Goal: Task Accomplishment & Management: Use online tool/utility

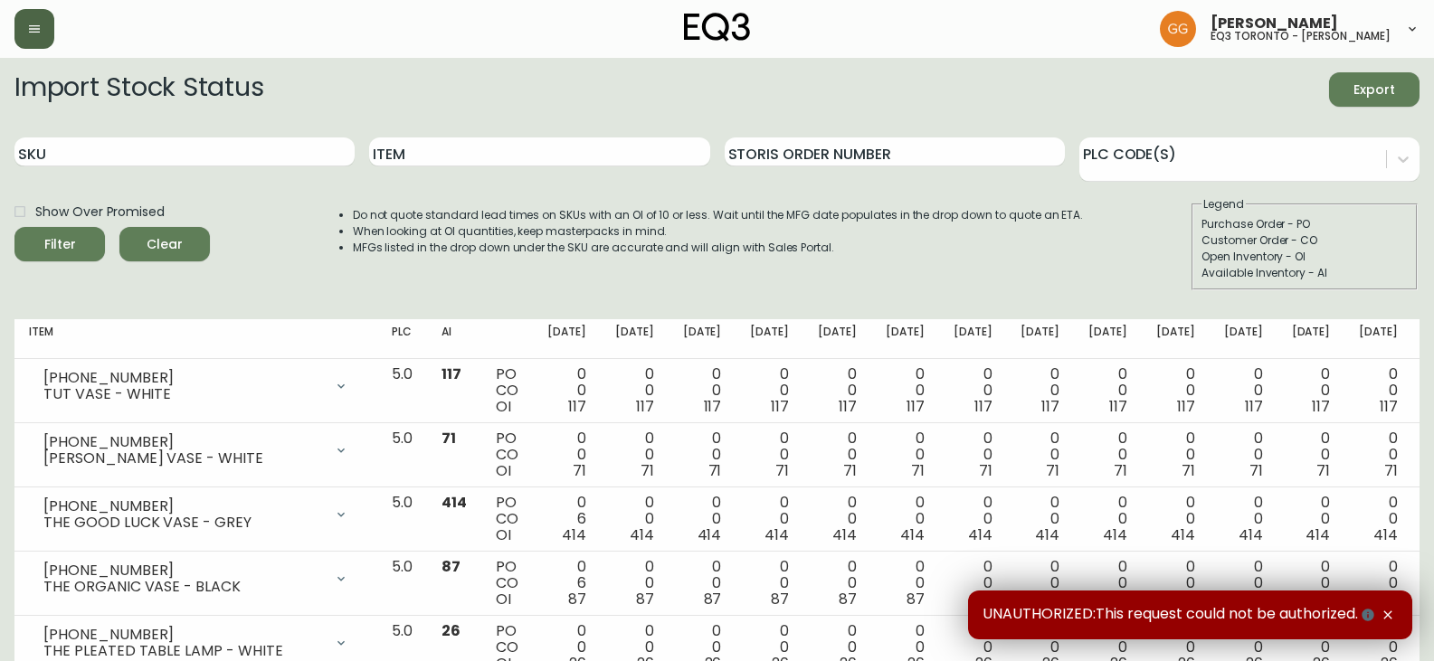
click at [31, 21] on button "button" at bounding box center [34, 29] width 40 height 40
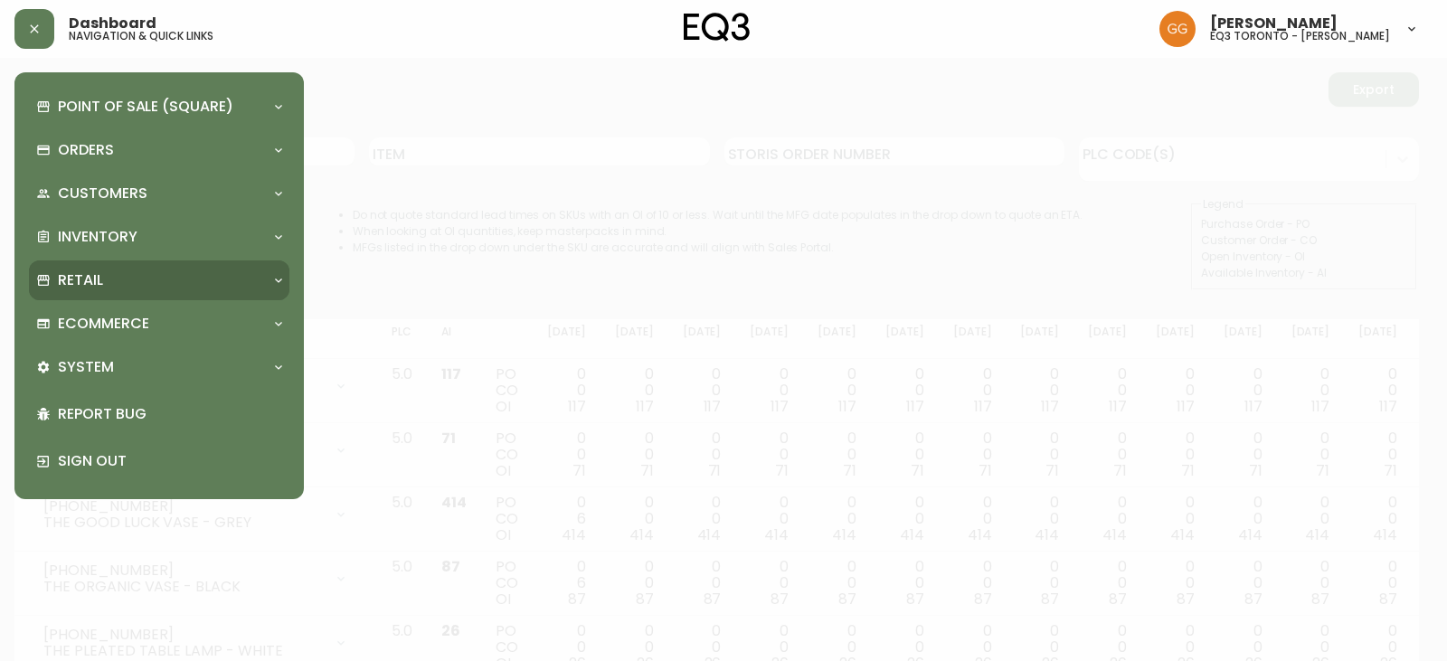
click at [97, 287] on p "Retail" at bounding box center [80, 280] width 45 height 20
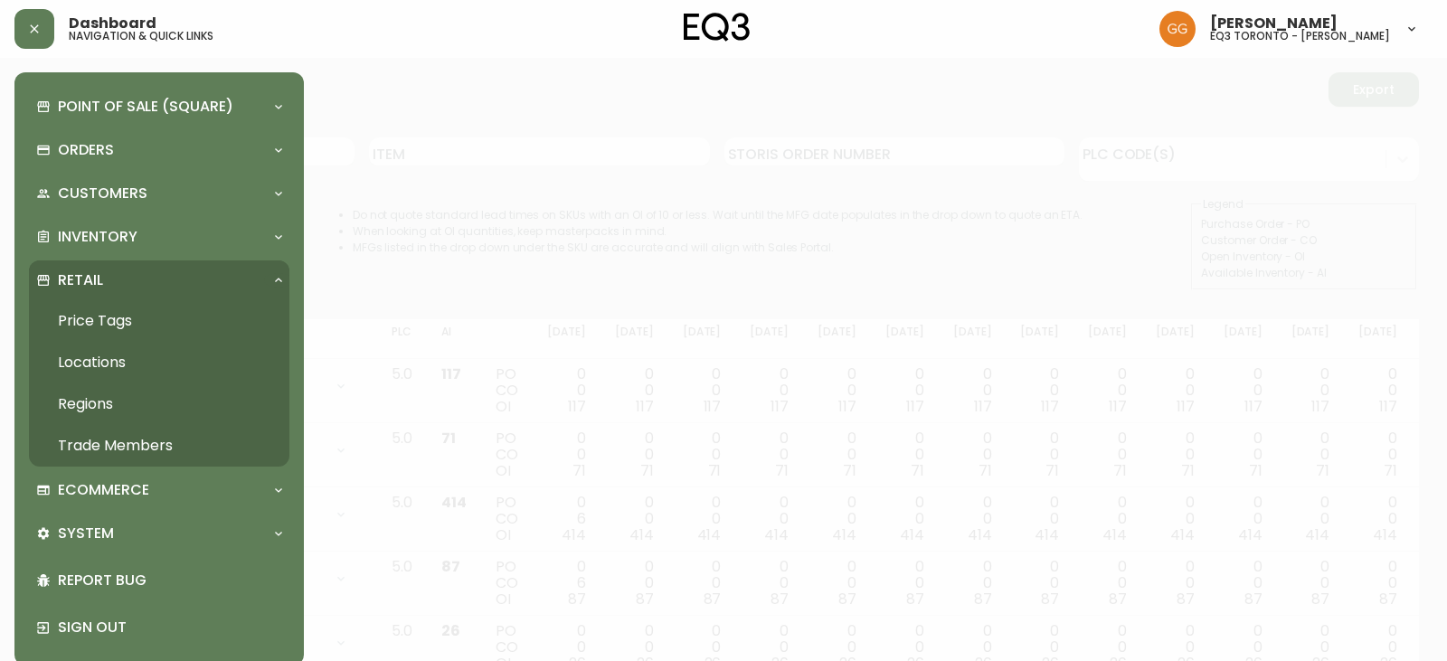
click at [98, 313] on link "Price Tags" at bounding box center [159, 321] width 261 height 42
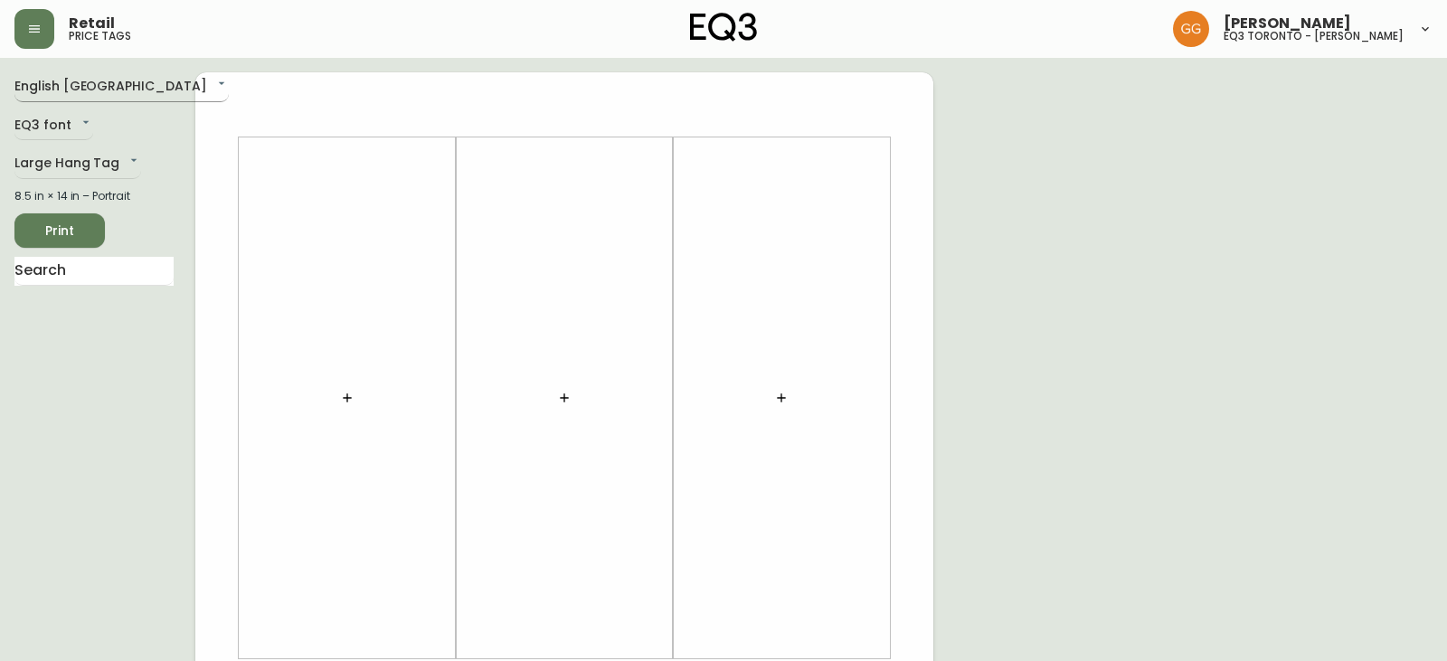
click at [69, 86] on body "Retail price tags [PERSON_NAME] eq3 [GEOGRAPHIC_DATA] - [PERSON_NAME] English C…" at bounding box center [723, 644] width 1447 height 1288
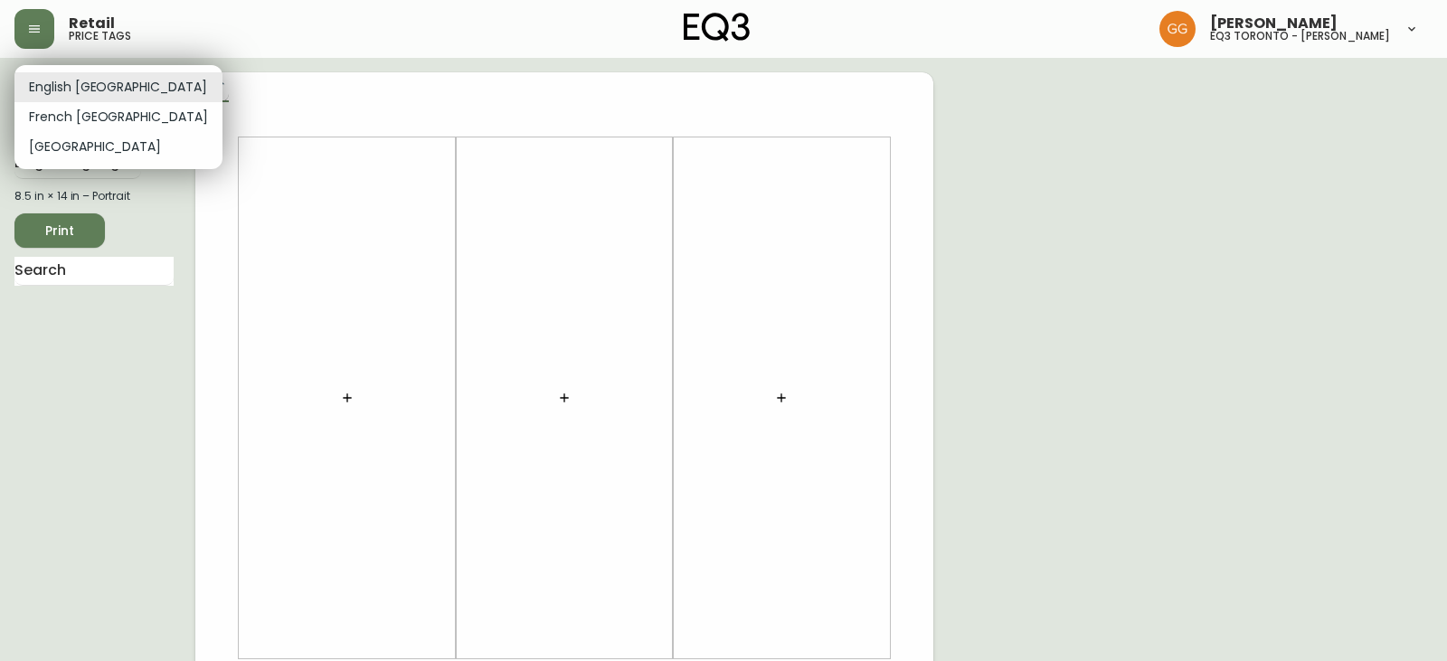
click at [69, 86] on li "English [GEOGRAPHIC_DATA]" at bounding box center [118, 87] width 208 height 30
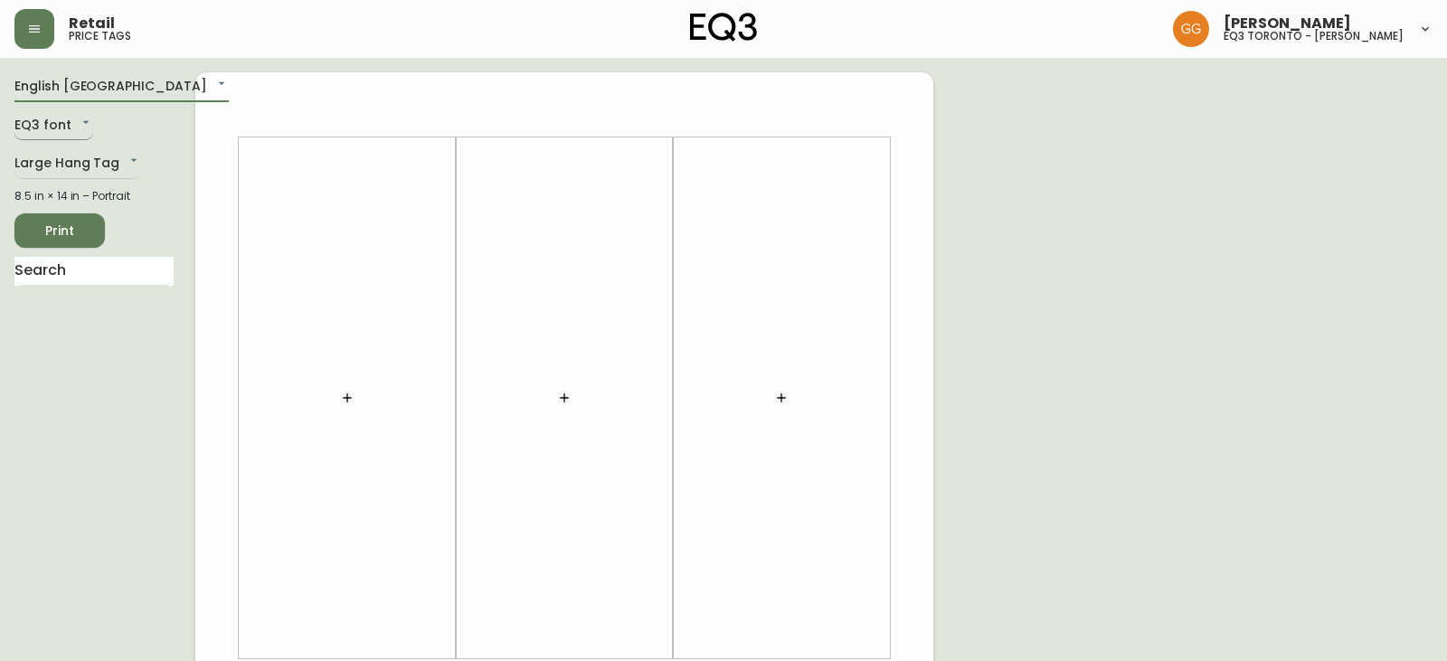
click at [52, 132] on body "Retail price tags [PERSON_NAME] eq3 [GEOGRAPHIC_DATA] - [PERSON_NAME] English C…" at bounding box center [723, 644] width 1447 height 1288
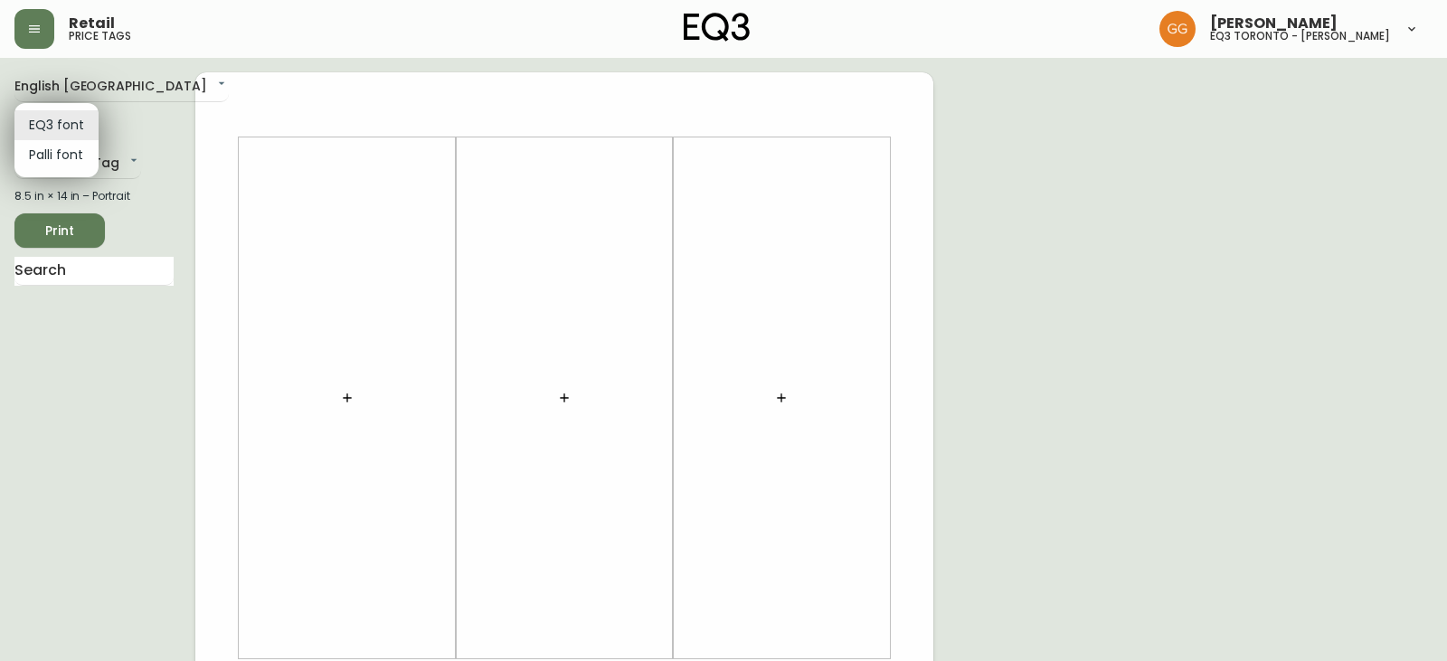
click at [52, 132] on li "EQ3 font" at bounding box center [56, 125] width 84 height 30
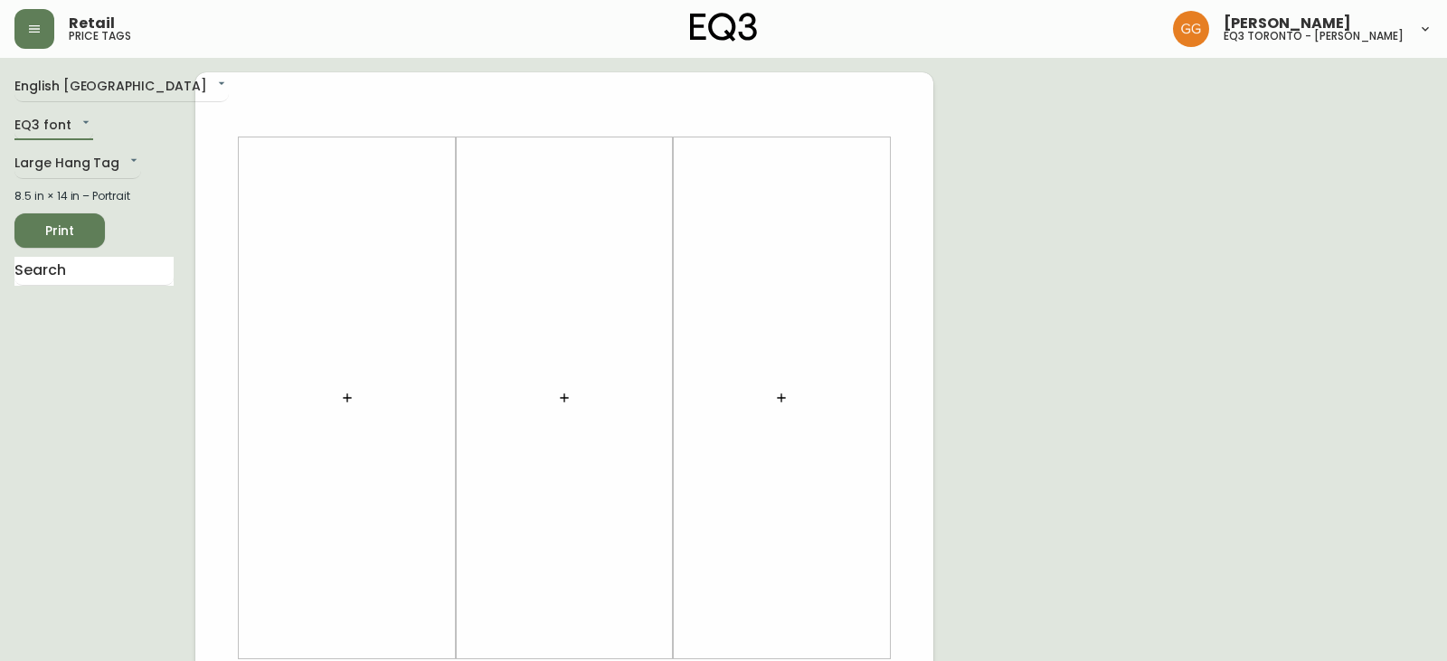
click at [64, 160] on body "Retail price tags [PERSON_NAME] eq3 [GEOGRAPHIC_DATA] - [PERSON_NAME] English C…" at bounding box center [723, 644] width 1447 height 1288
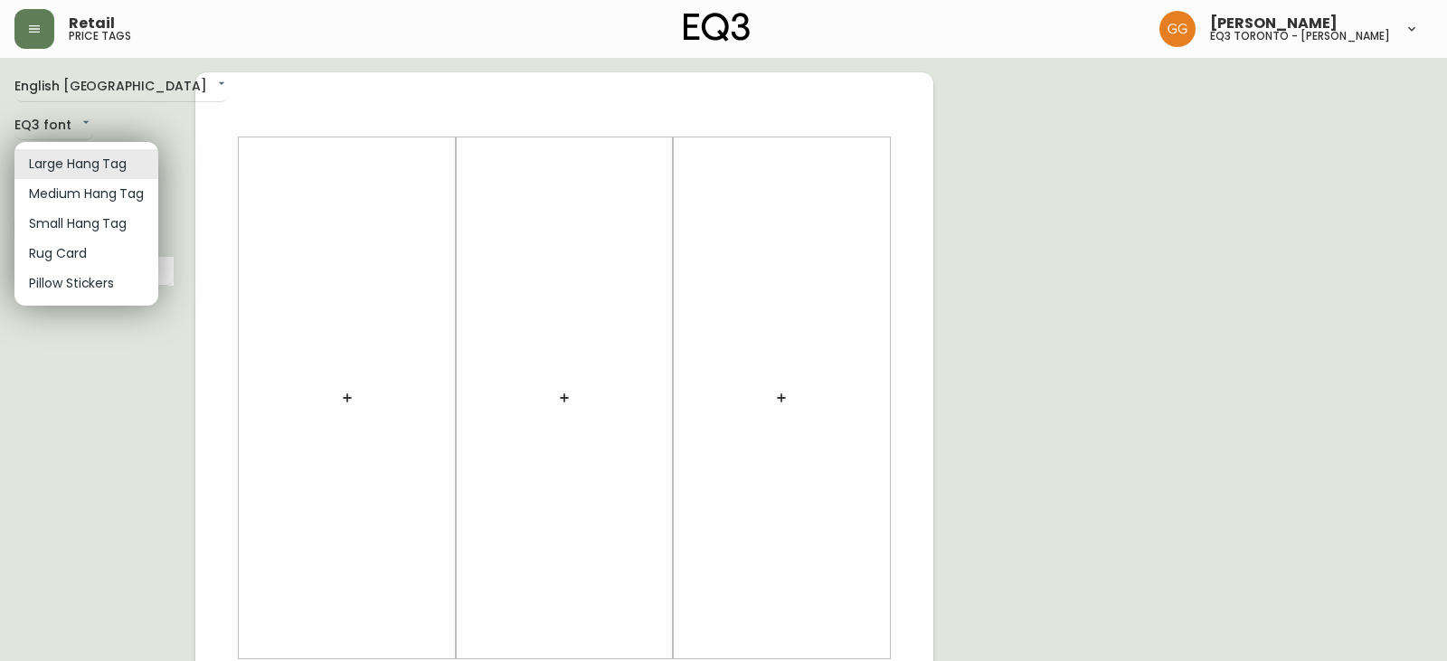
click at [77, 222] on li "Small Hang Tag" at bounding box center [86, 224] width 144 height 30
type input "small"
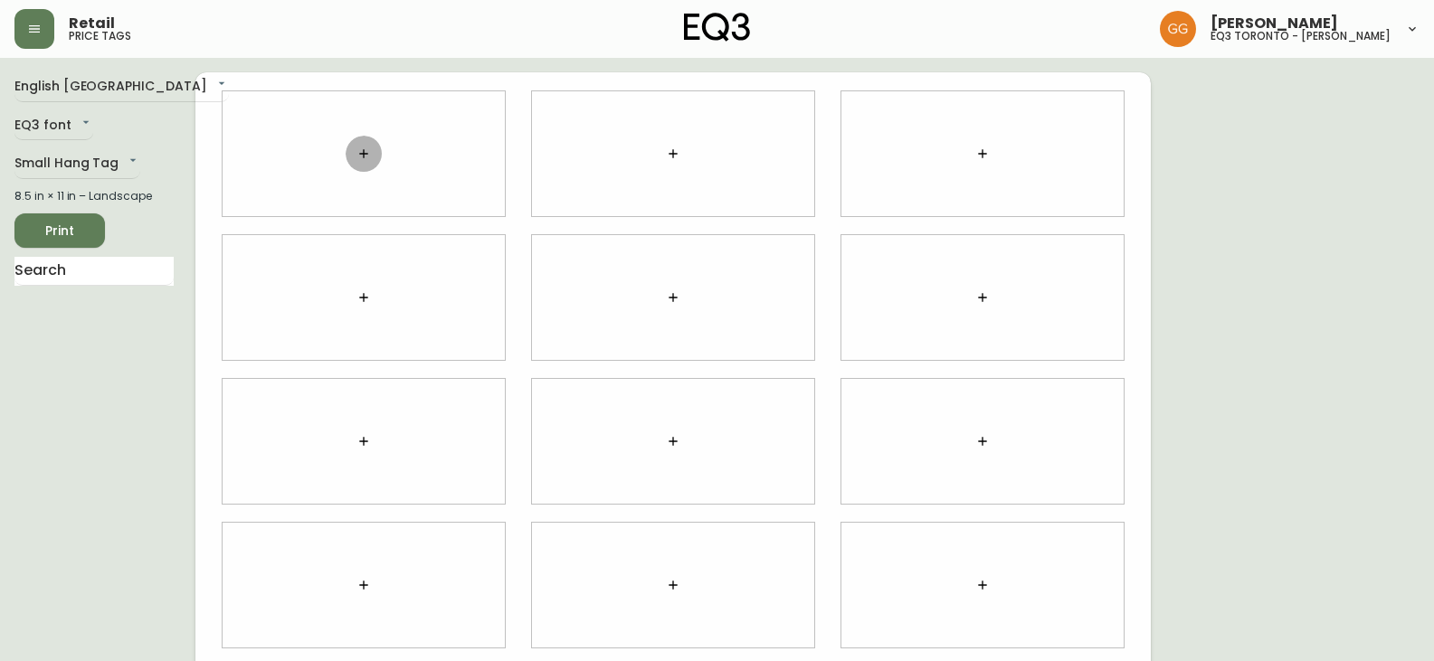
click at [359, 151] on icon "button" at bounding box center [363, 154] width 14 height 14
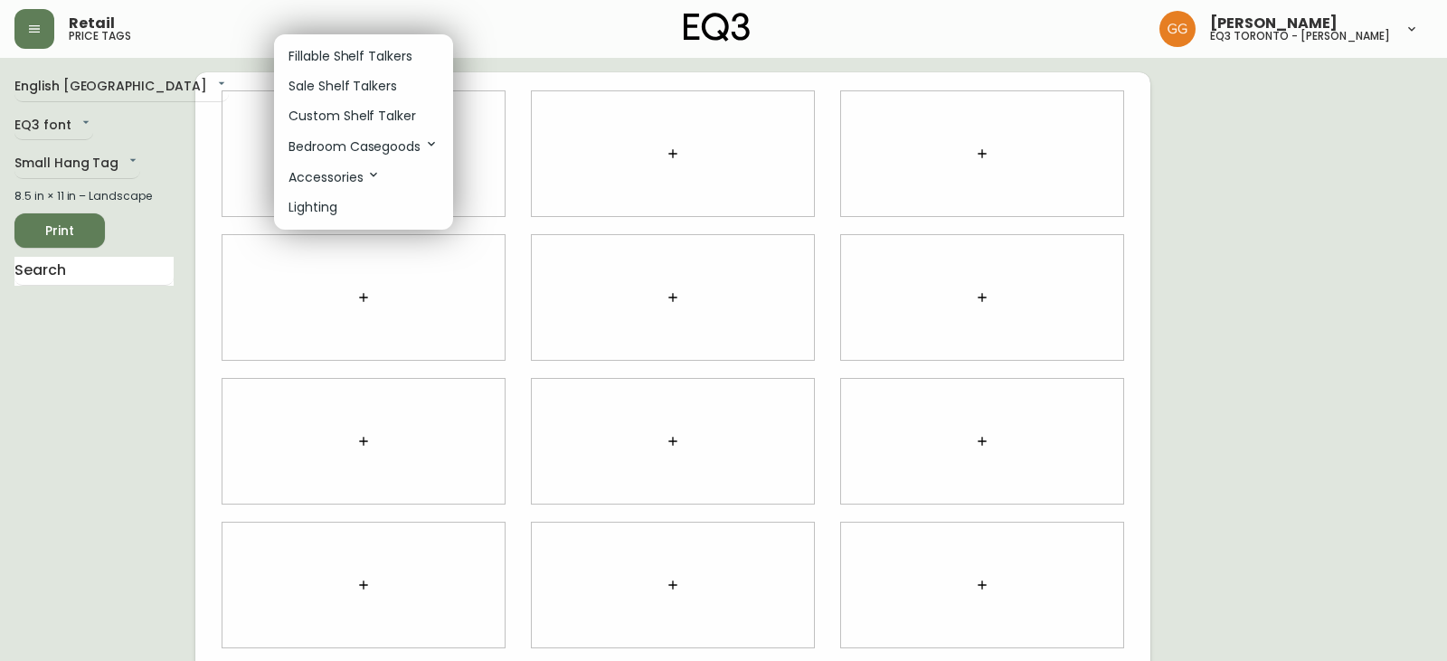
click at [362, 86] on p "Sale Shelf Talkers" at bounding box center [343, 86] width 109 height 19
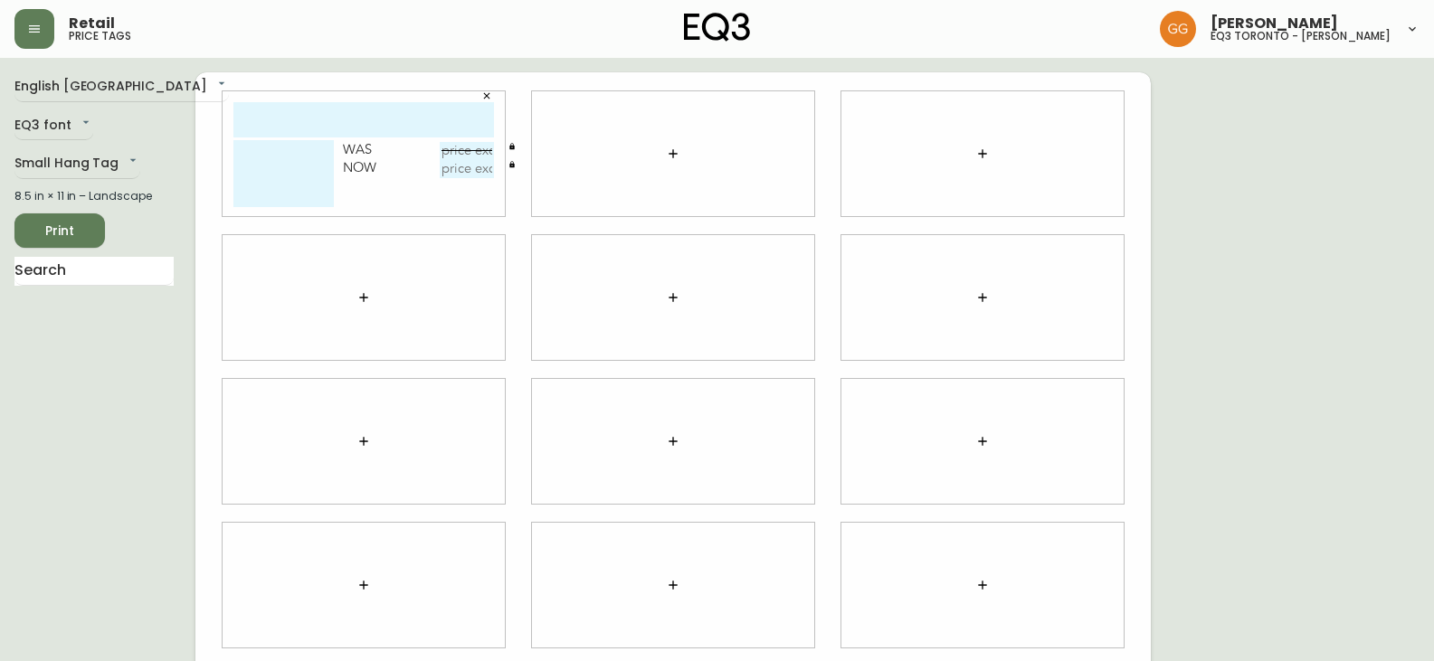
click at [489, 96] on icon "button" at bounding box center [486, 95] width 11 height 11
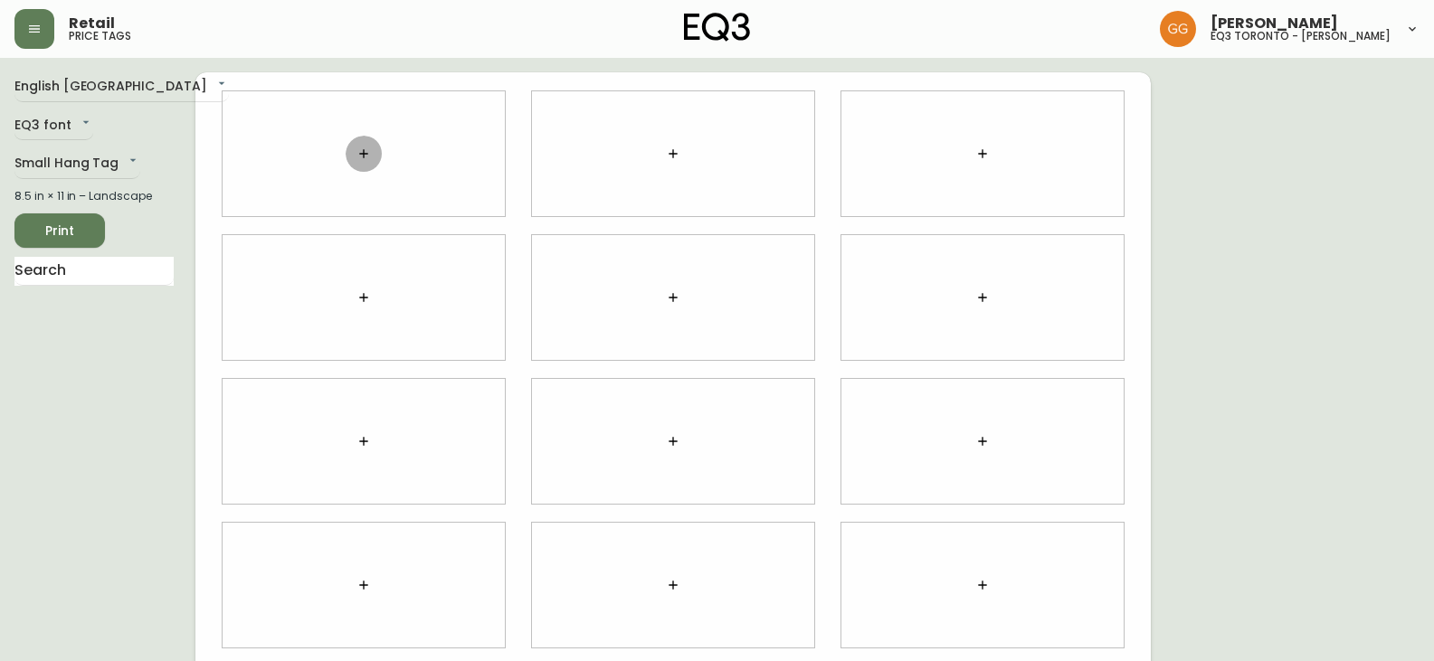
click at [369, 153] on icon "button" at bounding box center [363, 154] width 14 height 14
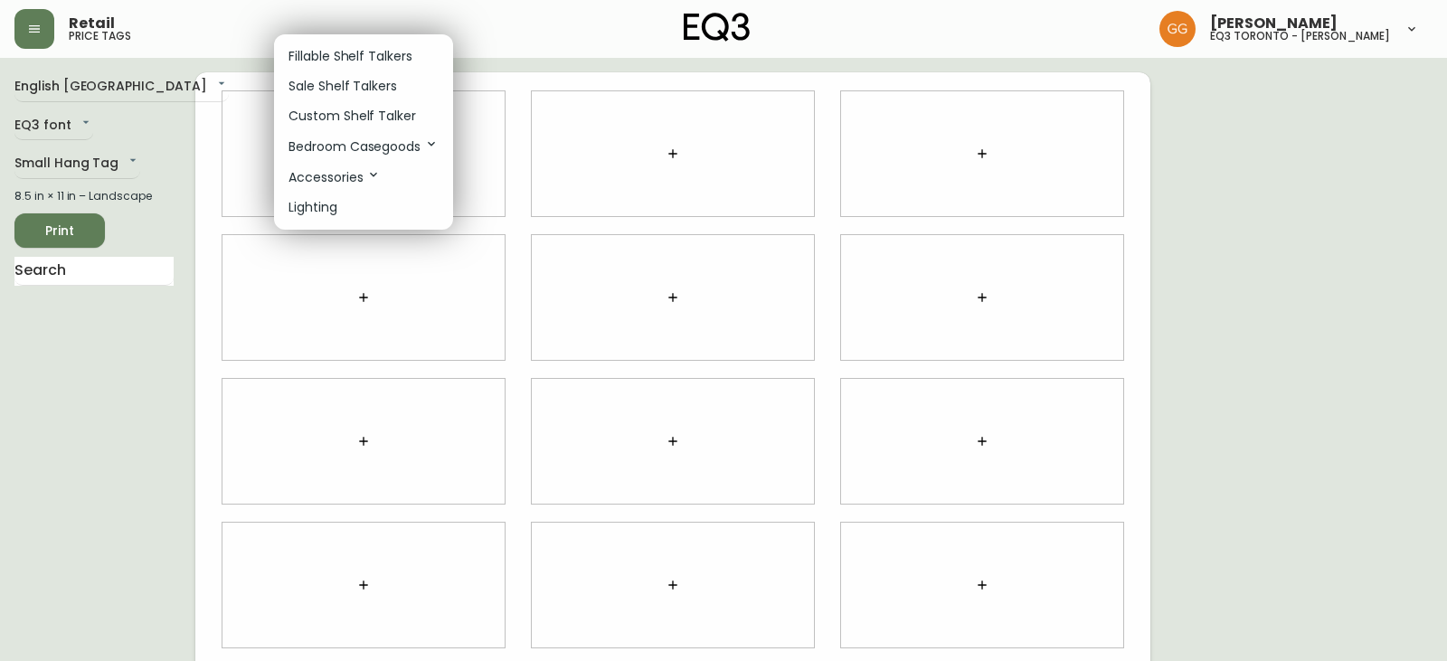
click at [369, 56] on p "Fillable Shelf Talkers" at bounding box center [351, 56] width 124 height 19
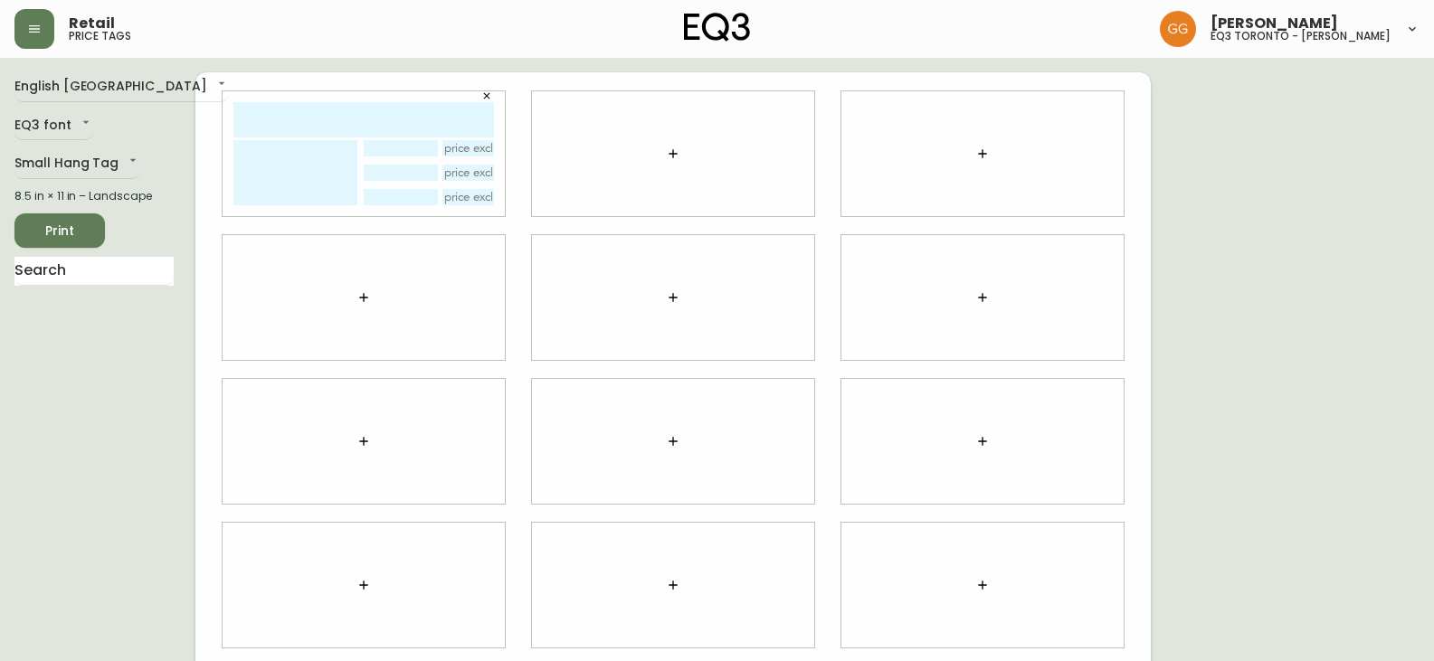
click at [411, 151] on input "text" at bounding box center [400, 148] width 73 height 16
click at [369, 111] on input "text" at bounding box center [363, 119] width 261 height 35
click at [487, 97] on icon "button" at bounding box center [486, 95] width 11 height 11
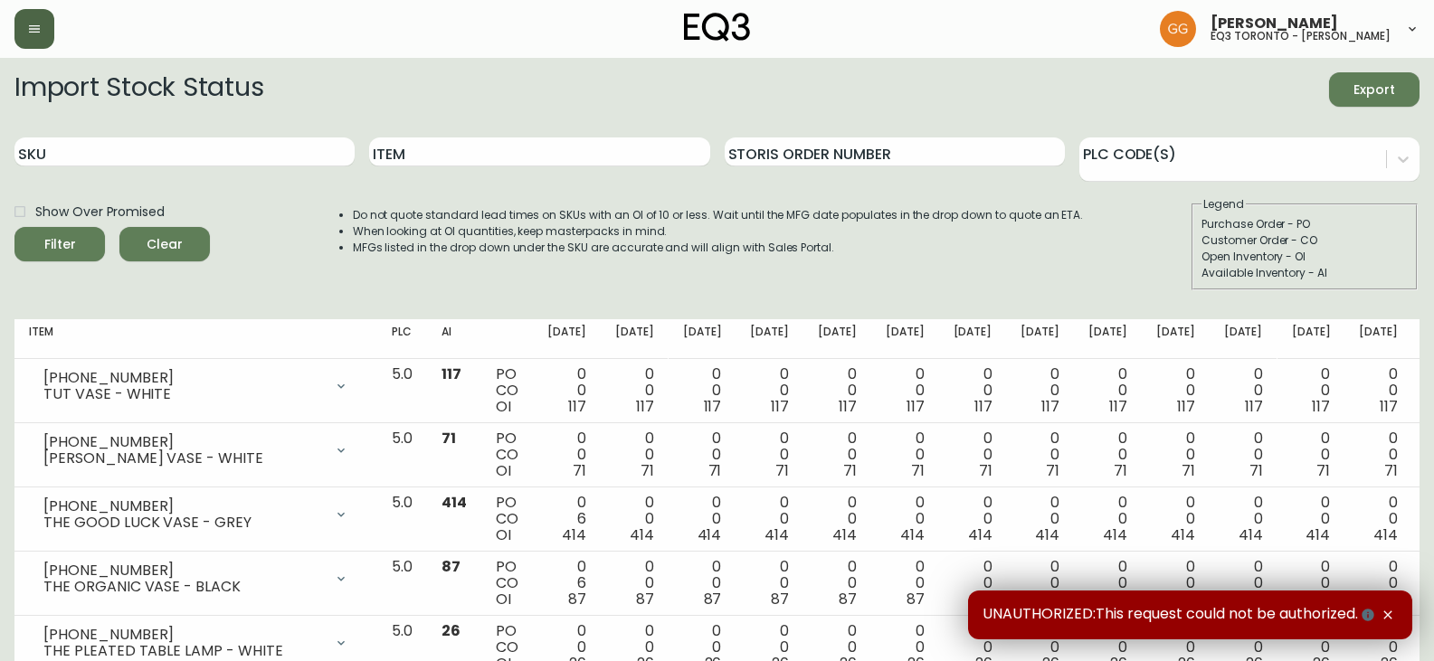
click at [33, 31] on icon "button" at bounding box center [34, 29] width 14 height 14
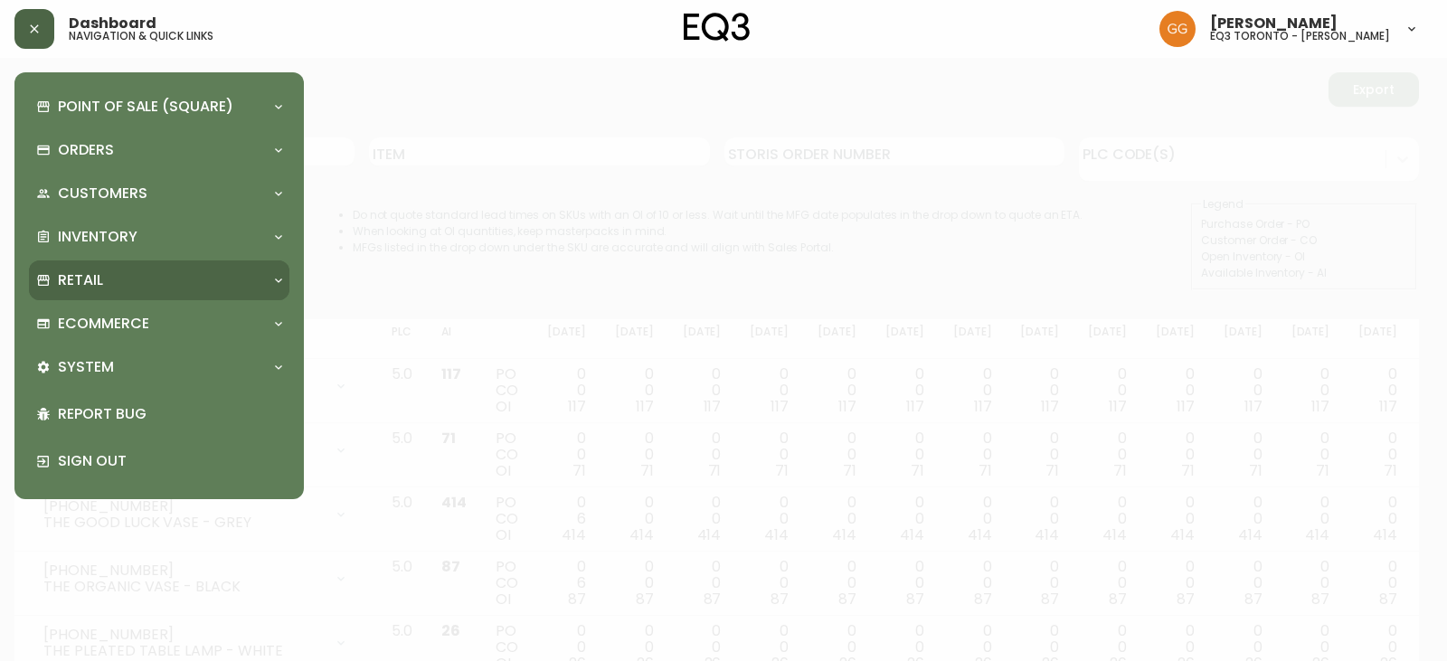
click at [122, 270] on div "Retail" at bounding box center [150, 280] width 228 height 20
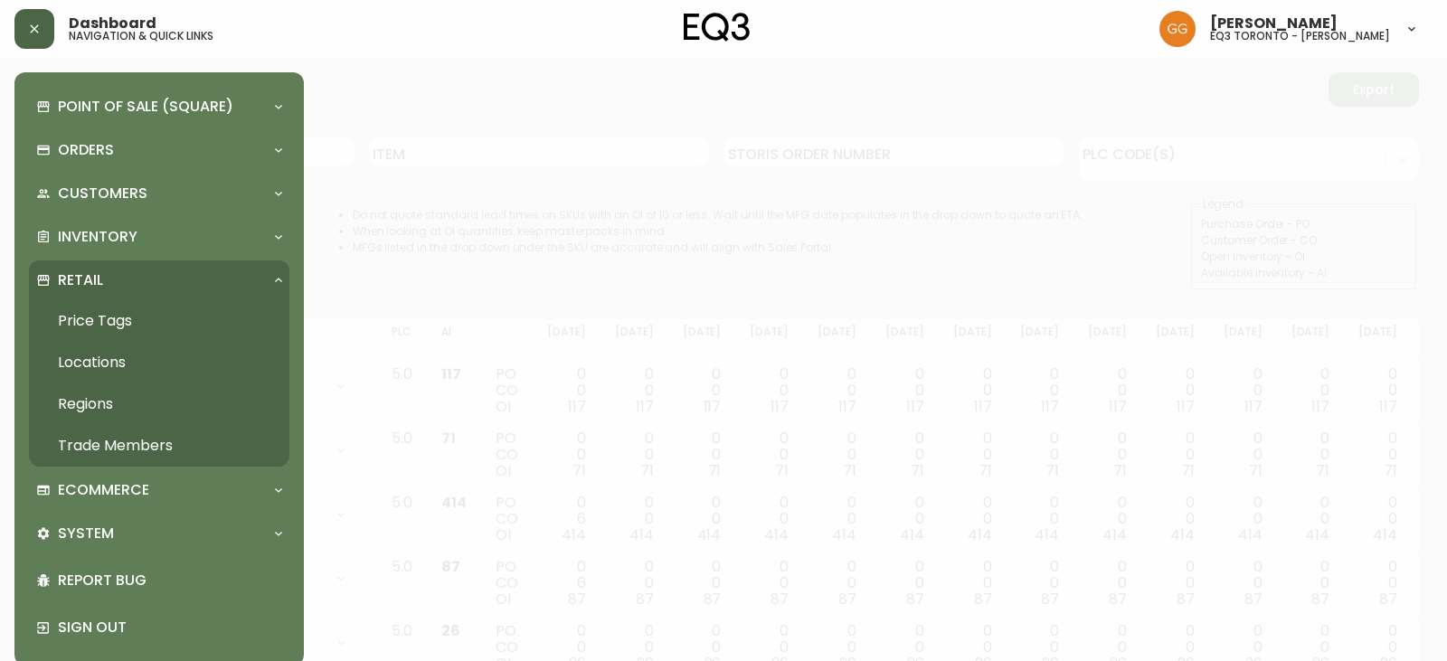
click at [131, 325] on link "Price Tags" at bounding box center [159, 321] width 261 height 42
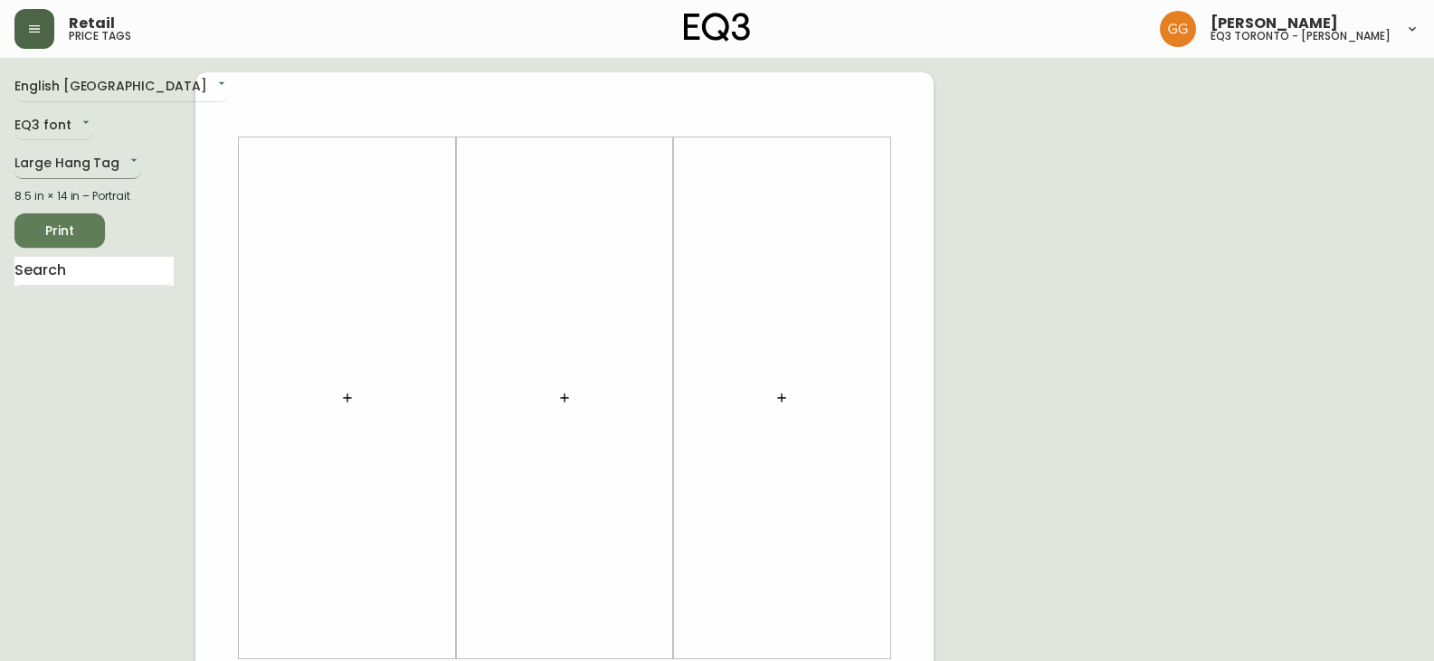
click at [59, 172] on body "Retail price tags [PERSON_NAME] eq3 [GEOGRAPHIC_DATA] - [PERSON_NAME] English C…" at bounding box center [717, 644] width 1434 height 1288
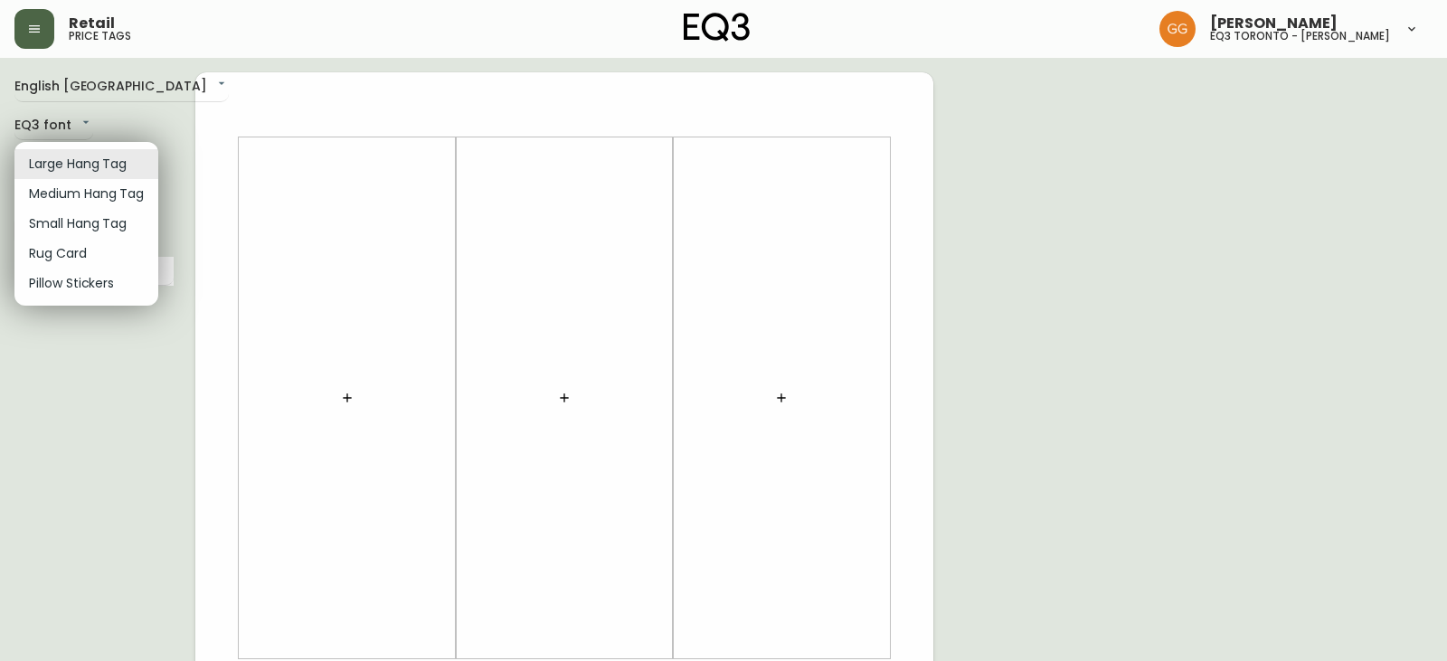
click at [57, 226] on li "Small Hang Tag" at bounding box center [86, 224] width 144 height 30
type input "small"
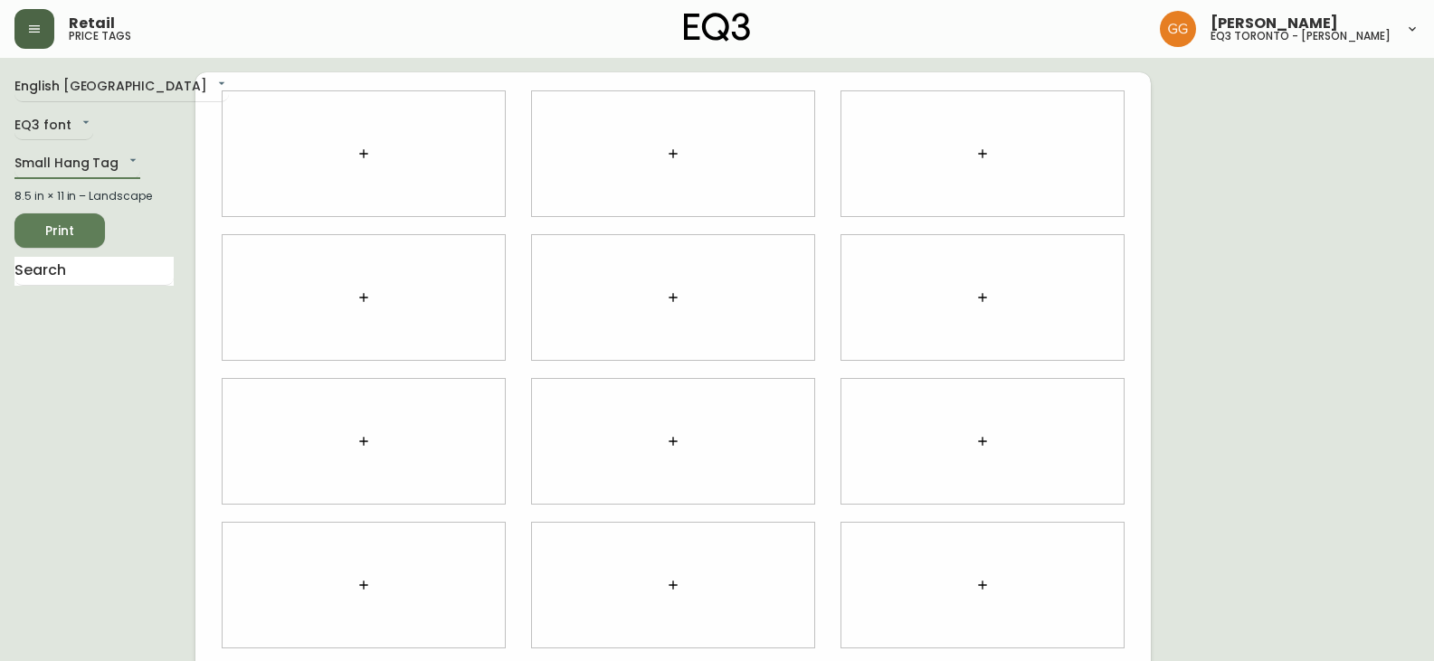
click at [360, 157] on icon "button" at bounding box center [363, 154] width 14 height 14
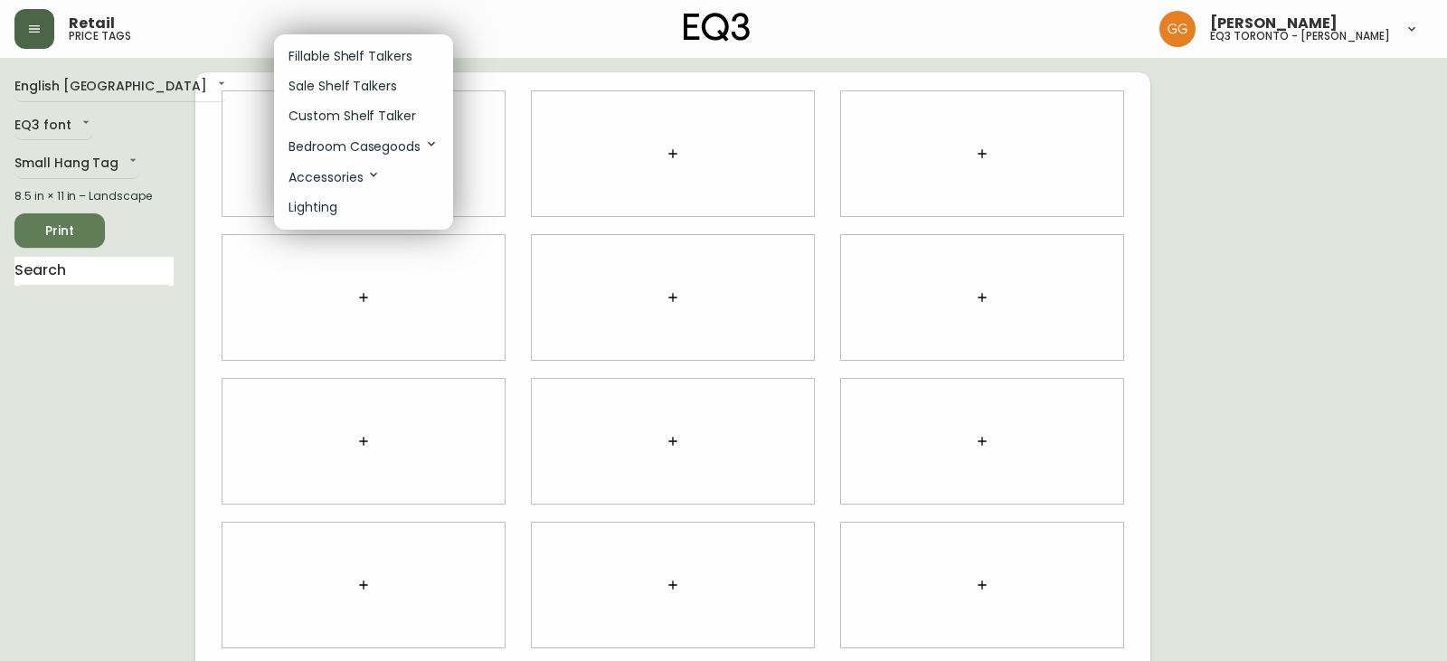
click at [375, 62] on p "Fillable Shelf Talkers" at bounding box center [351, 56] width 124 height 19
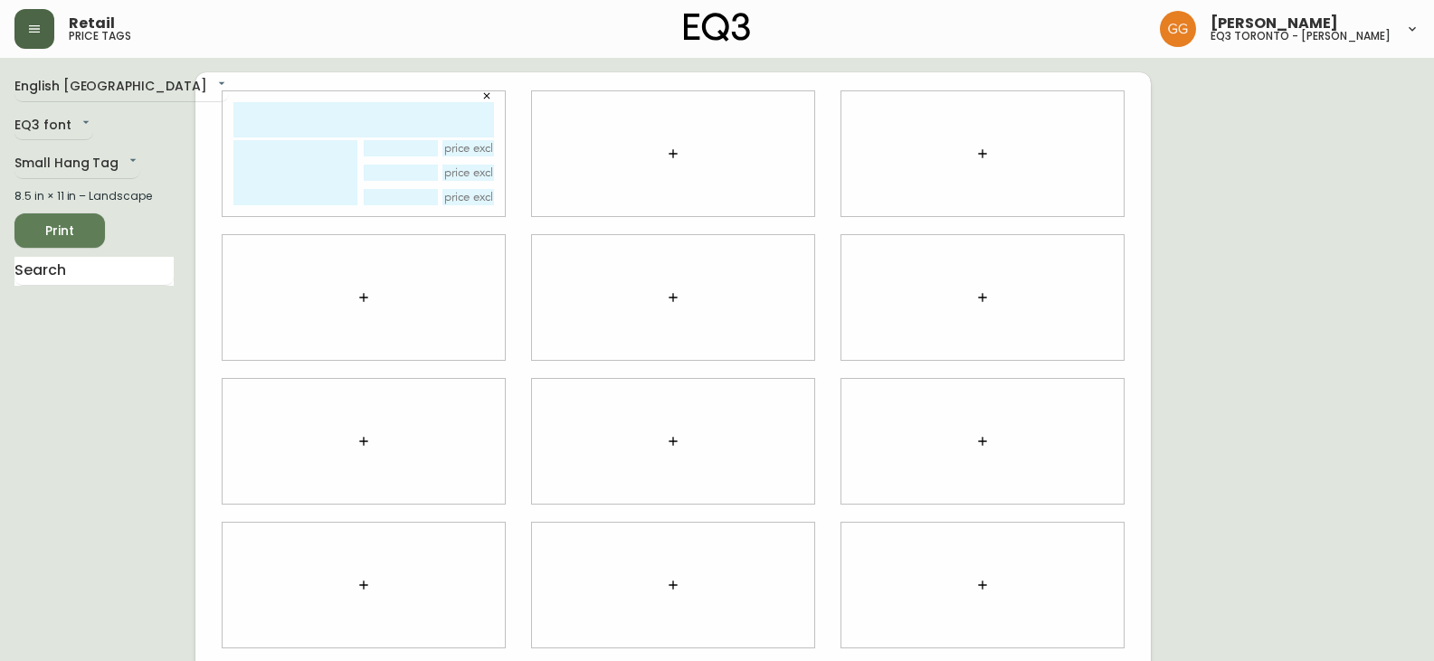
click at [244, 120] on input "text" at bounding box center [363, 119] width 261 height 35
type input "SULEKHA SULEKHA"
click at [277, 158] on textarea at bounding box center [295, 172] width 124 height 65
drag, startPoint x: 339, startPoint y: 149, endPoint x: 196, endPoint y: 146, distance: 143.0
click at [196, 146] on div "SULEKHA SULEKHA [EMAIL_ADDRESS][DOMAIN_NAME]" at bounding box center [672, 441] width 955 height 738
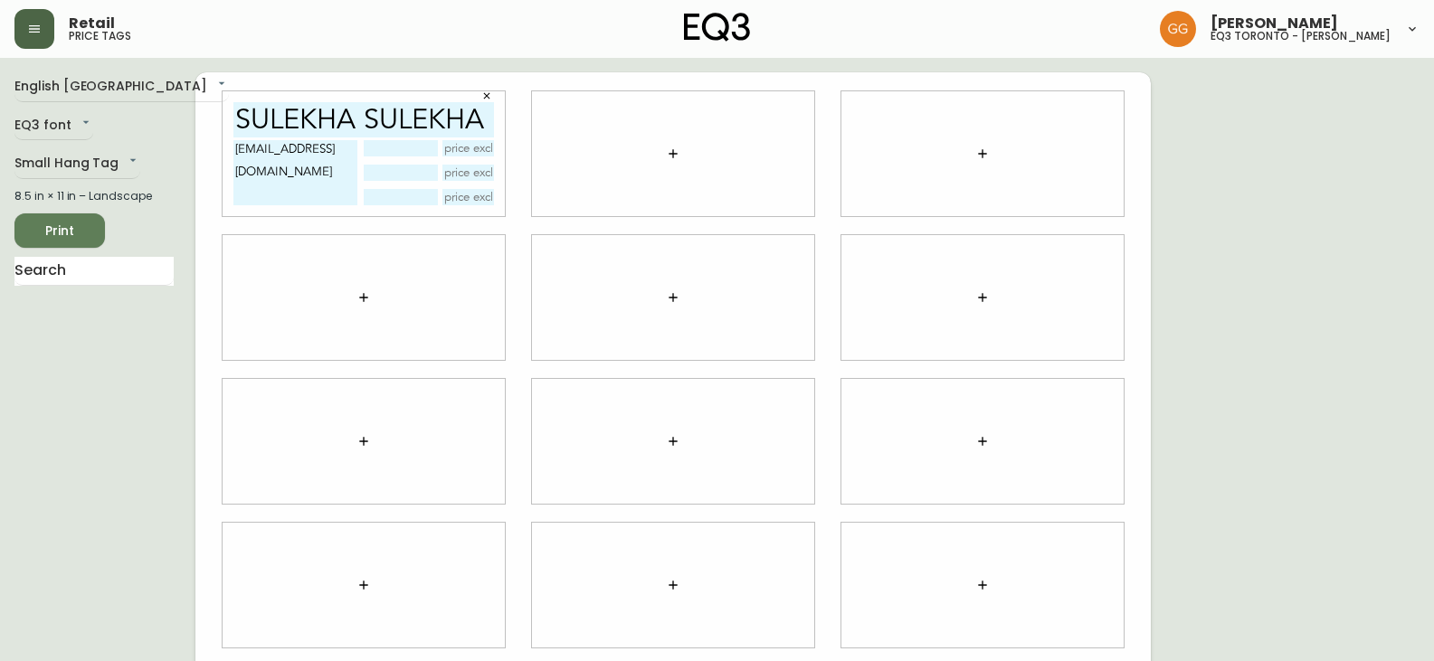
click at [246, 174] on textarea "[EMAIL_ADDRESS][DOMAIN_NAME]" at bounding box center [295, 172] width 124 height 65
click at [350, 153] on textarea "[EMAIL_ADDRESS][DOMAIN_NAME]" at bounding box center [295, 172] width 124 height 65
paste textarea "[EMAIL_ADDRESS][DOMAIN_NAME]"
type textarea "[EMAIL_ADDRESS][DOMAIN_NAME] [EMAIL_ADDRESS][DOMAIN_NAME] [EMAIL_ADDRESS][DOMAI…"
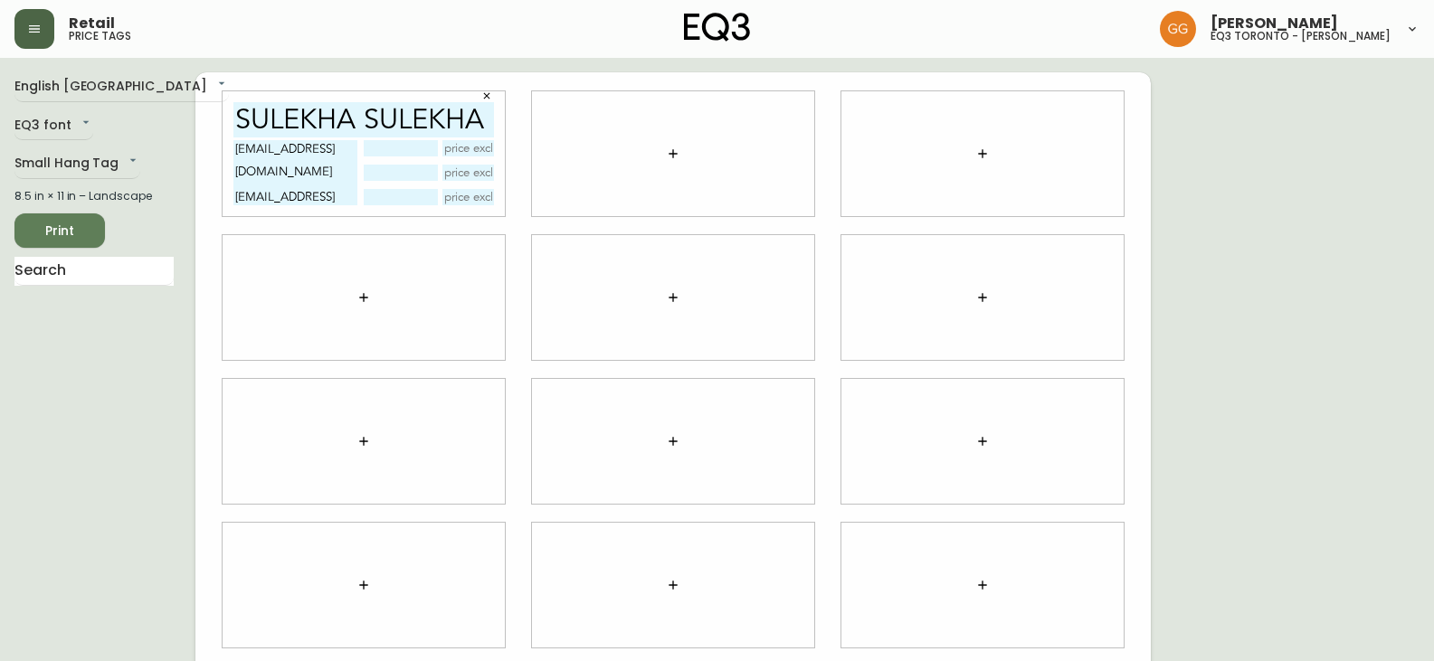
click at [400, 147] on input "text" at bounding box center [400, 148] width 73 height 16
type input "SULEKHA"
click at [405, 163] on div "SULEKHA" at bounding box center [429, 172] width 130 height 65
click at [409, 168] on input "text" at bounding box center [400, 173] width 73 height 16
type input "SULEKHA"
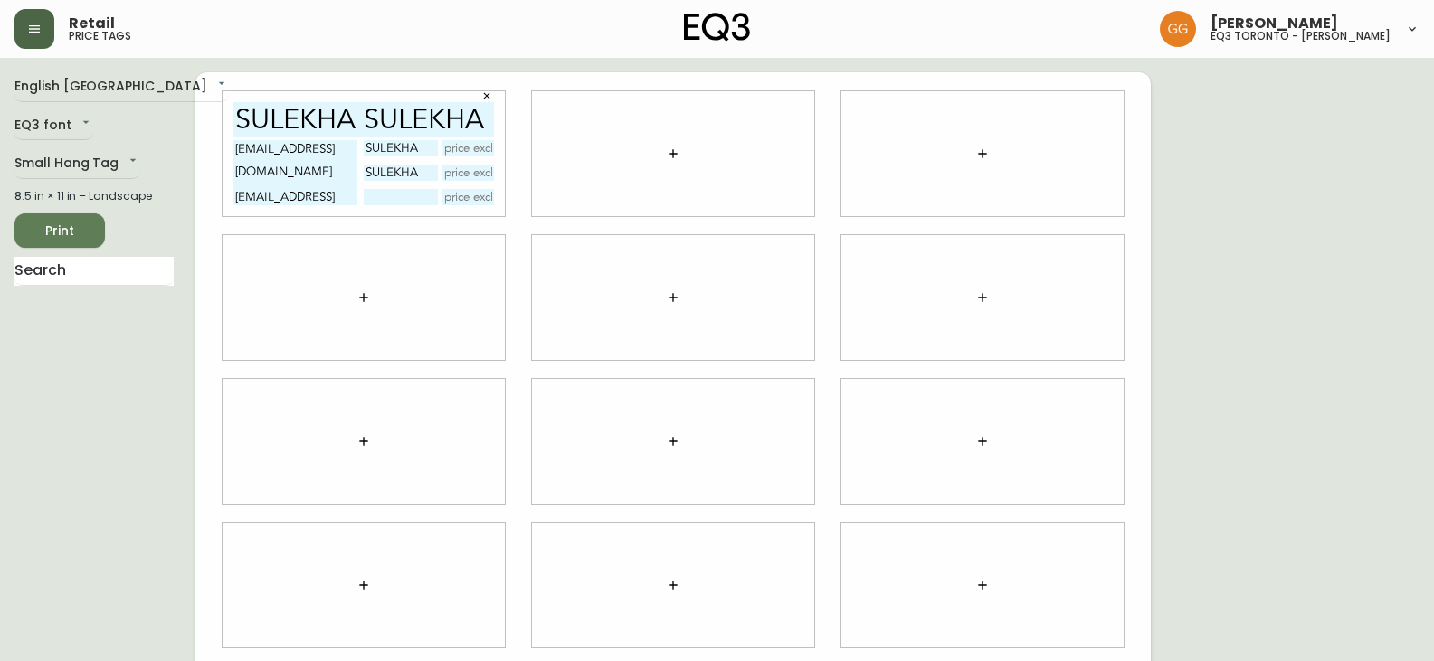
click at [413, 195] on input "text" at bounding box center [400, 197] width 73 height 16
type input "SULEKHA"
click at [677, 153] on icon "button" at bounding box center [673, 154] width 14 height 14
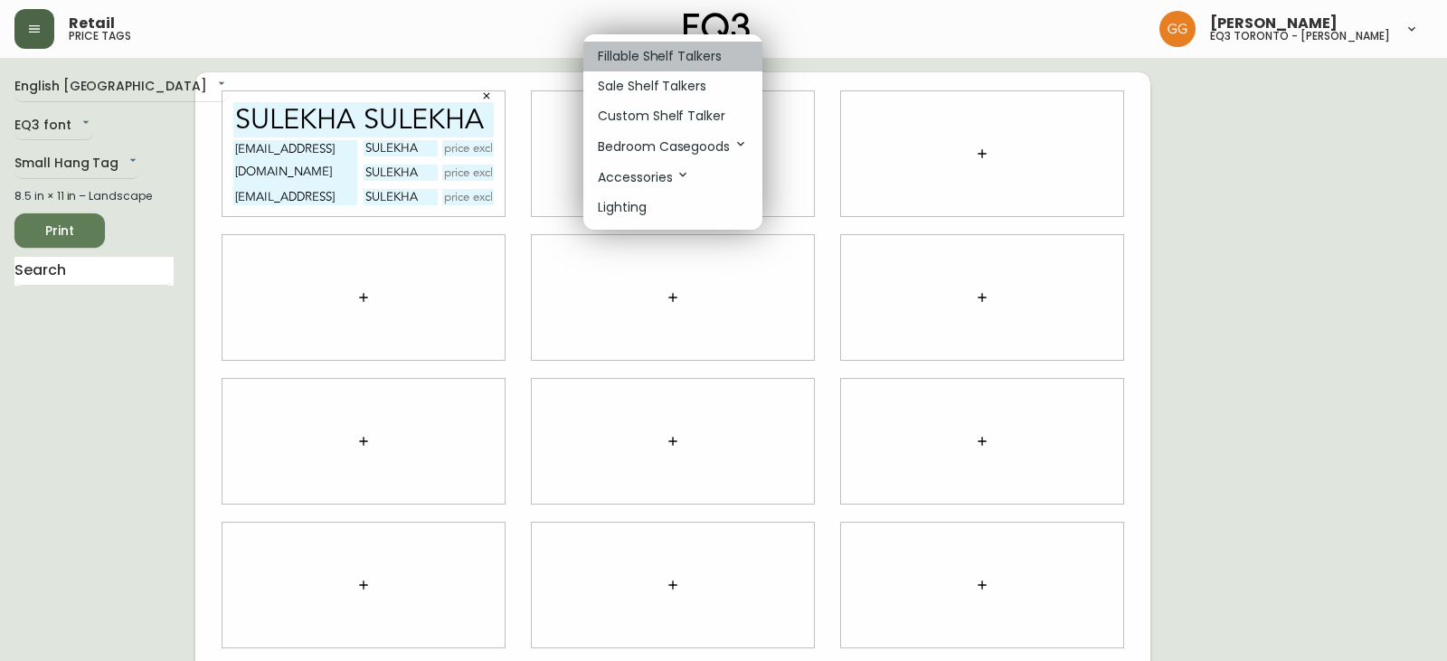
click at [705, 62] on p "Fillable Shelf Talkers" at bounding box center [660, 56] width 124 height 19
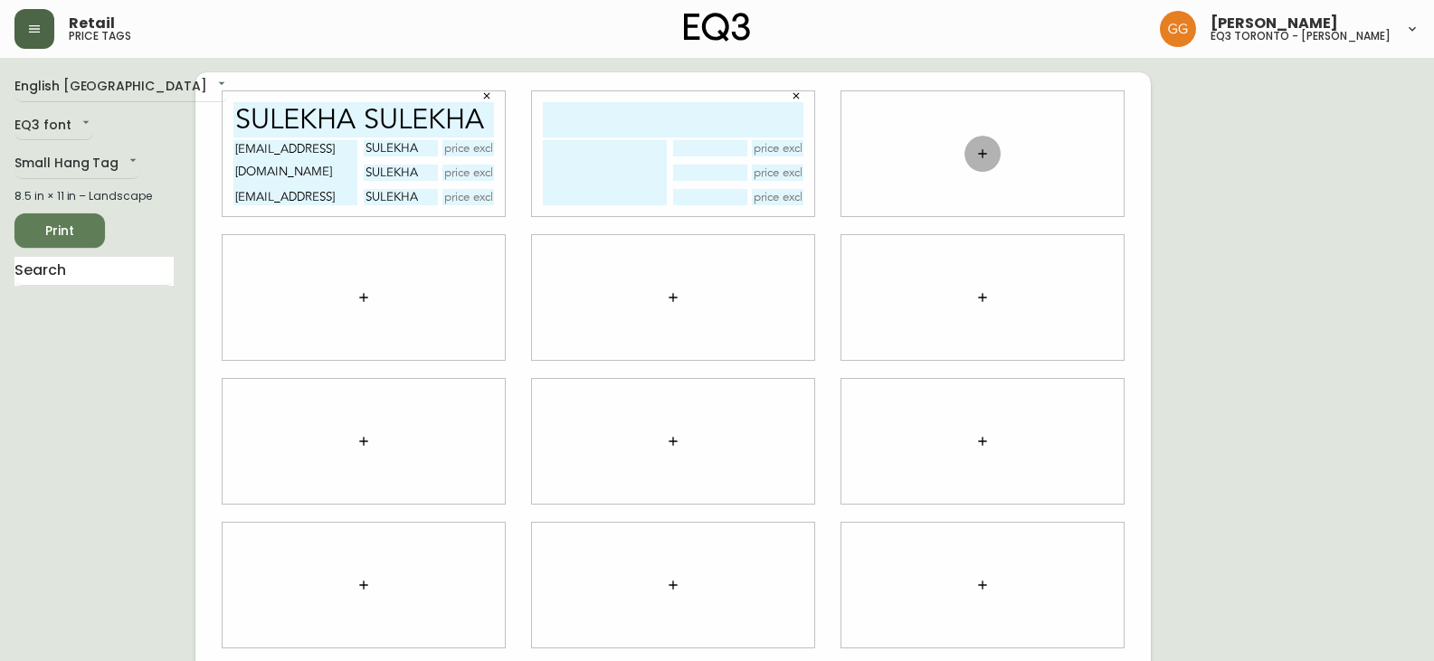
click at [982, 152] on icon "button" at bounding box center [982, 154] width 14 height 14
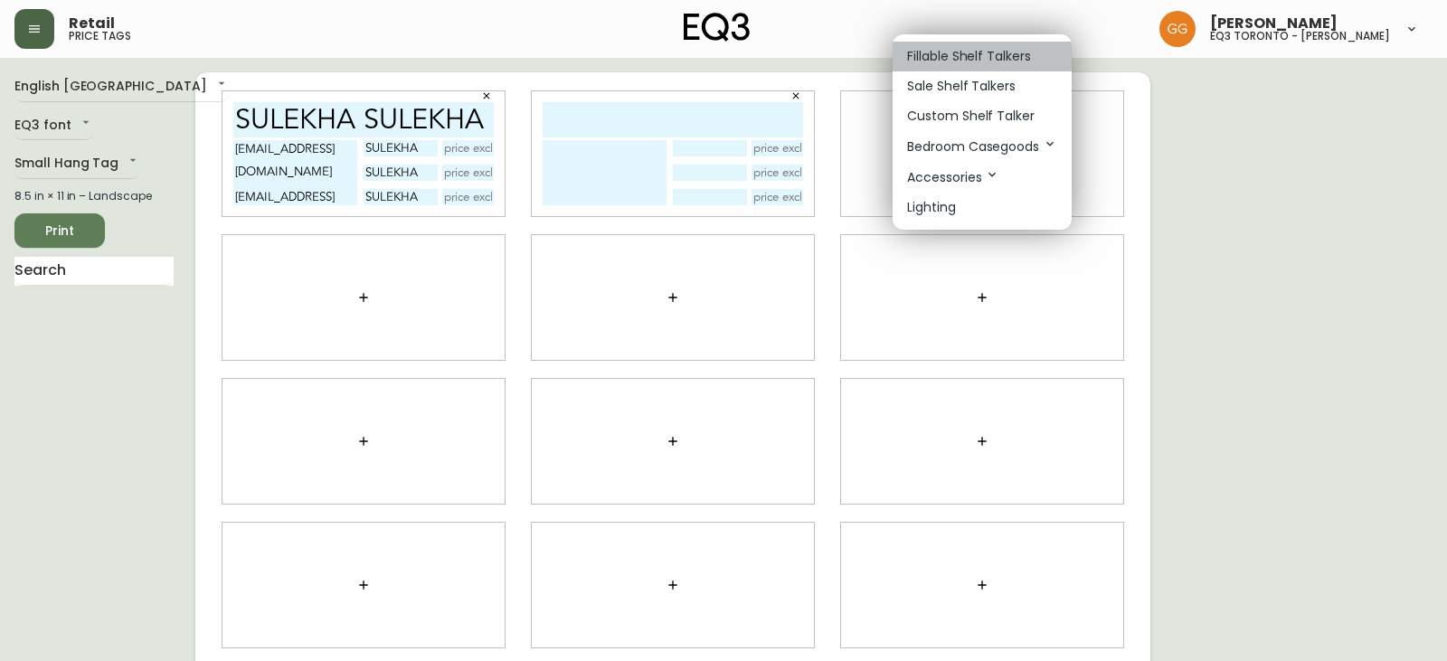
drag, startPoint x: 986, startPoint y: 60, endPoint x: 1010, endPoint y: 231, distance: 172.6
click at [986, 61] on p "Fillable Shelf Talkers" at bounding box center [969, 56] width 124 height 19
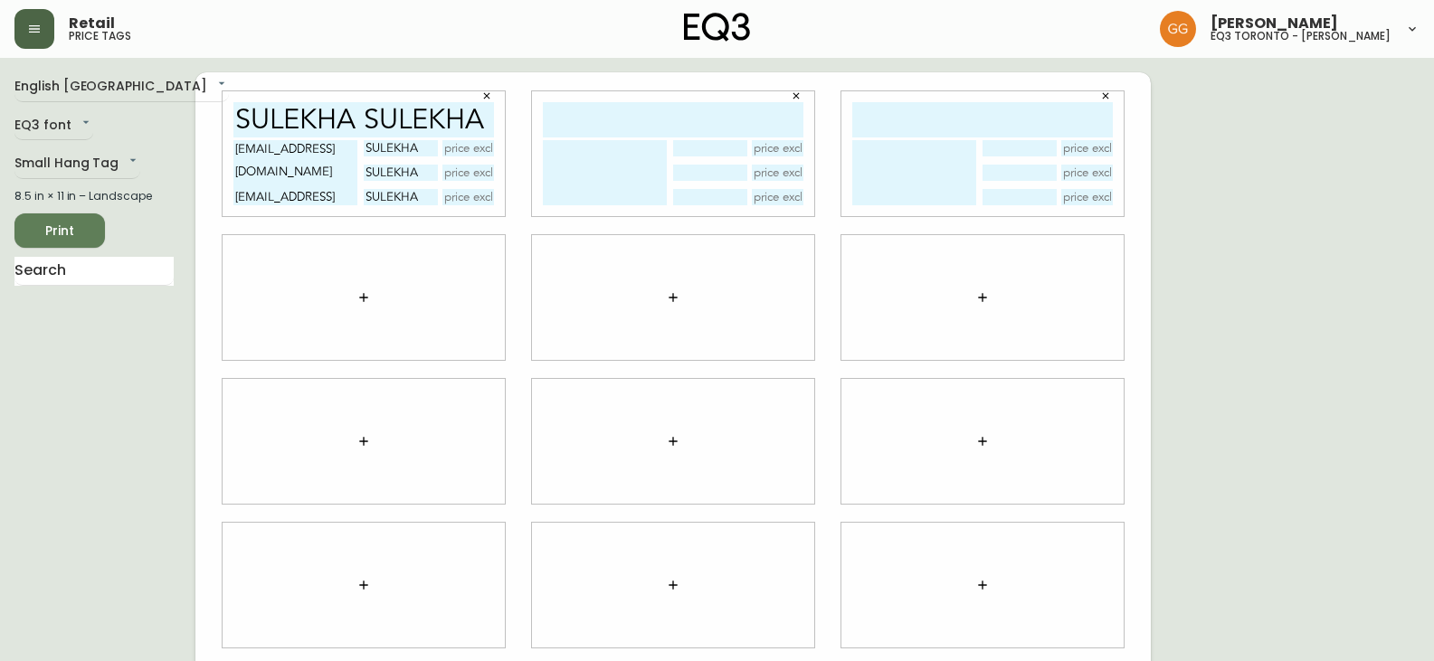
click at [982, 298] on icon "button" at bounding box center [982, 297] width 8 height 8
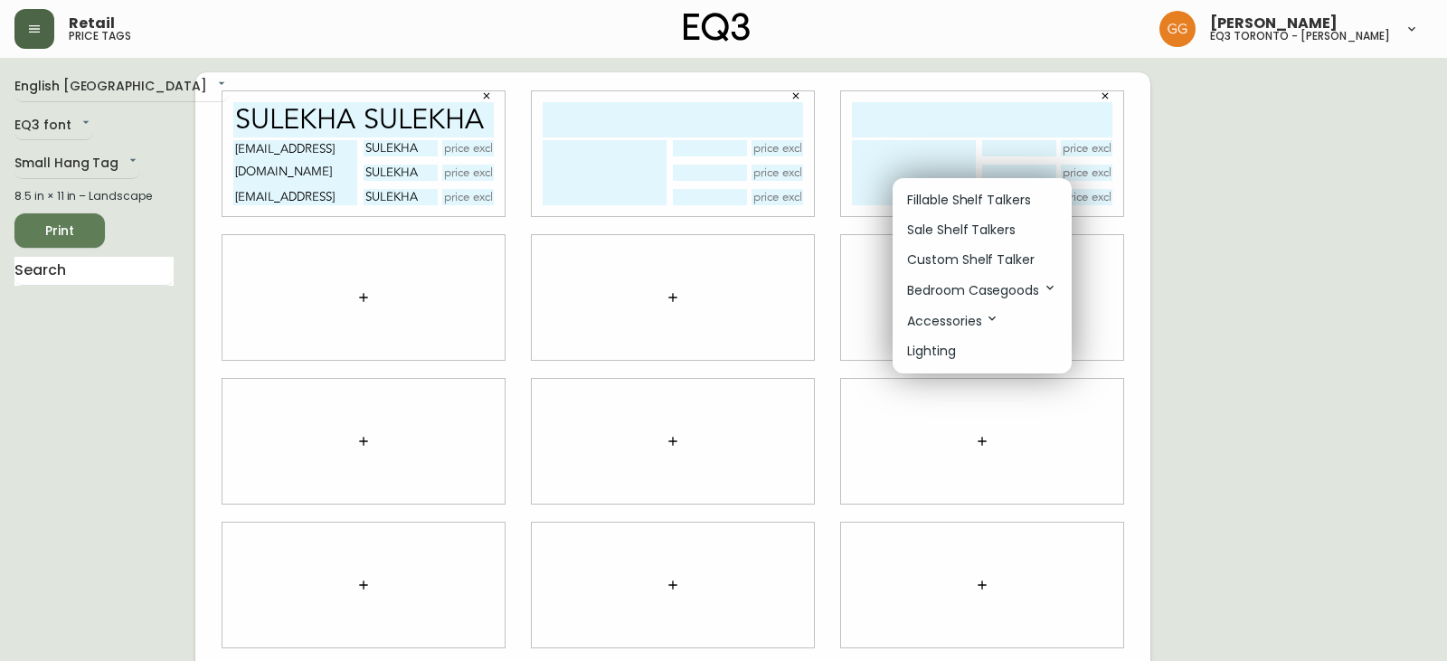
click at [987, 204] on p "Fillable Shelf Talkers" at bounding box center [969, 200] width 124 height 19
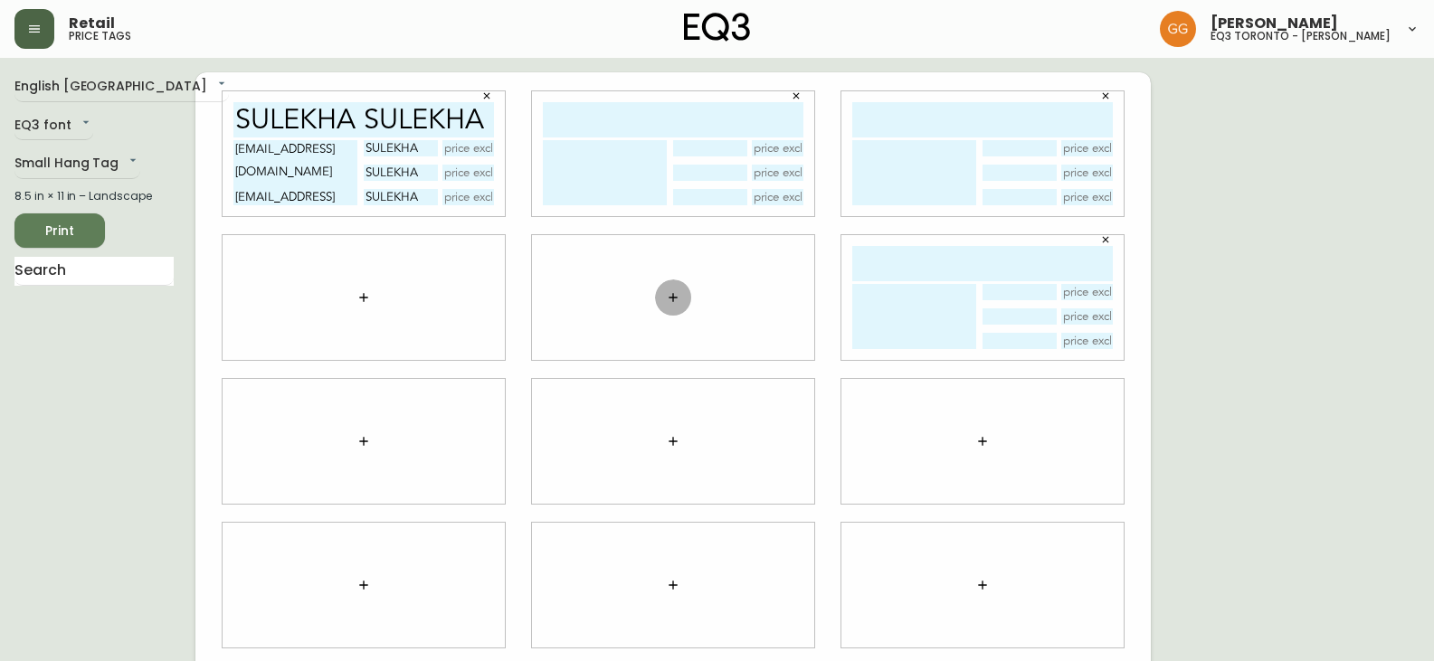
click at [671, 293] on icon "button" at bounding box center [673, 297] width 14 height 14
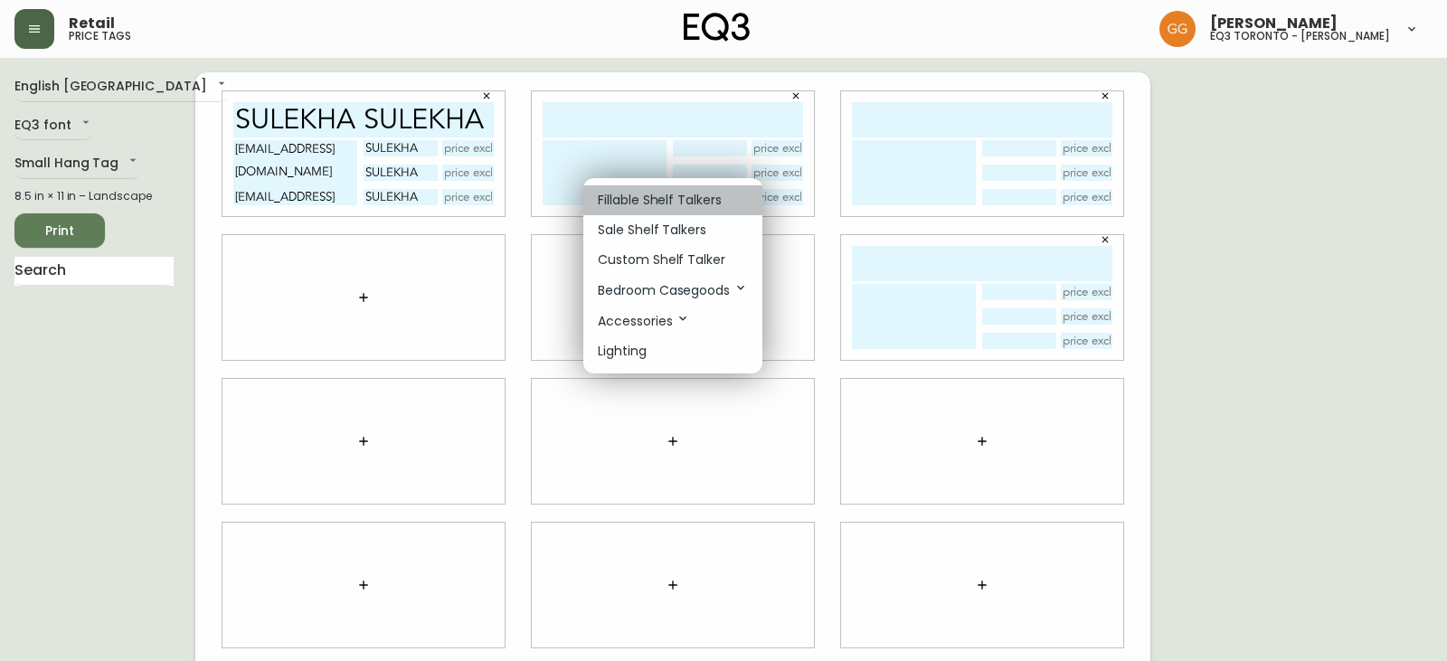
click at [689, 195] on p "Fillable Shelf Talkers" at bounding box center [660, 200] width 124 height 19
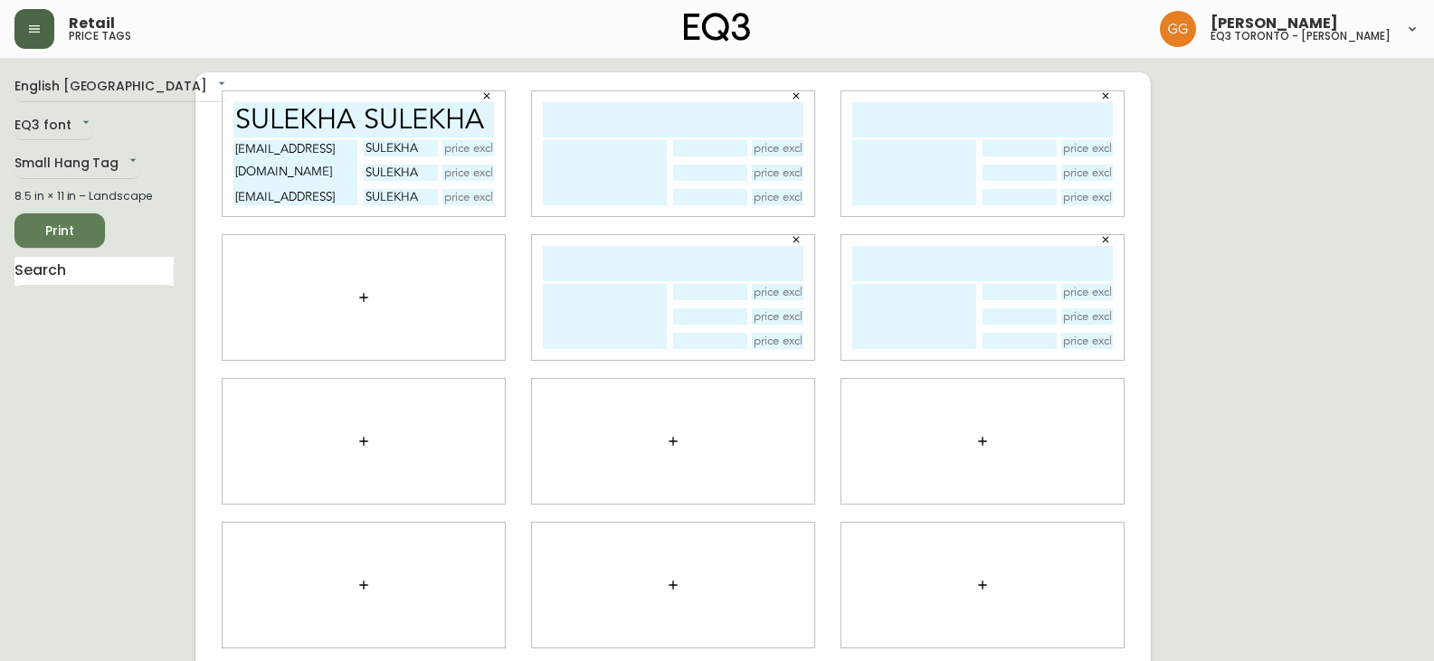
click at [363, 293] on icon "button" at bounding box center [363, 297] width 14 height 14
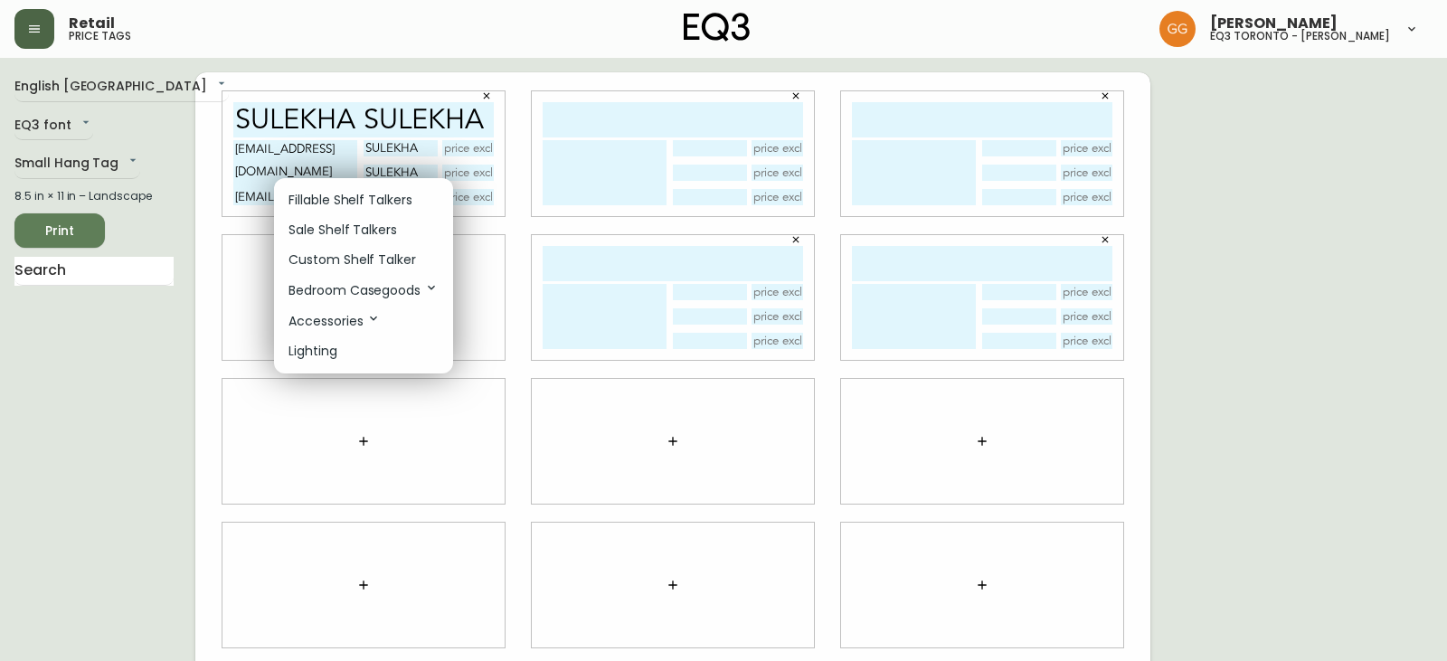
click at [396, 206] on p "Fillable Shelf Talkers" at bounding box center [351, 200] width 124 height 19
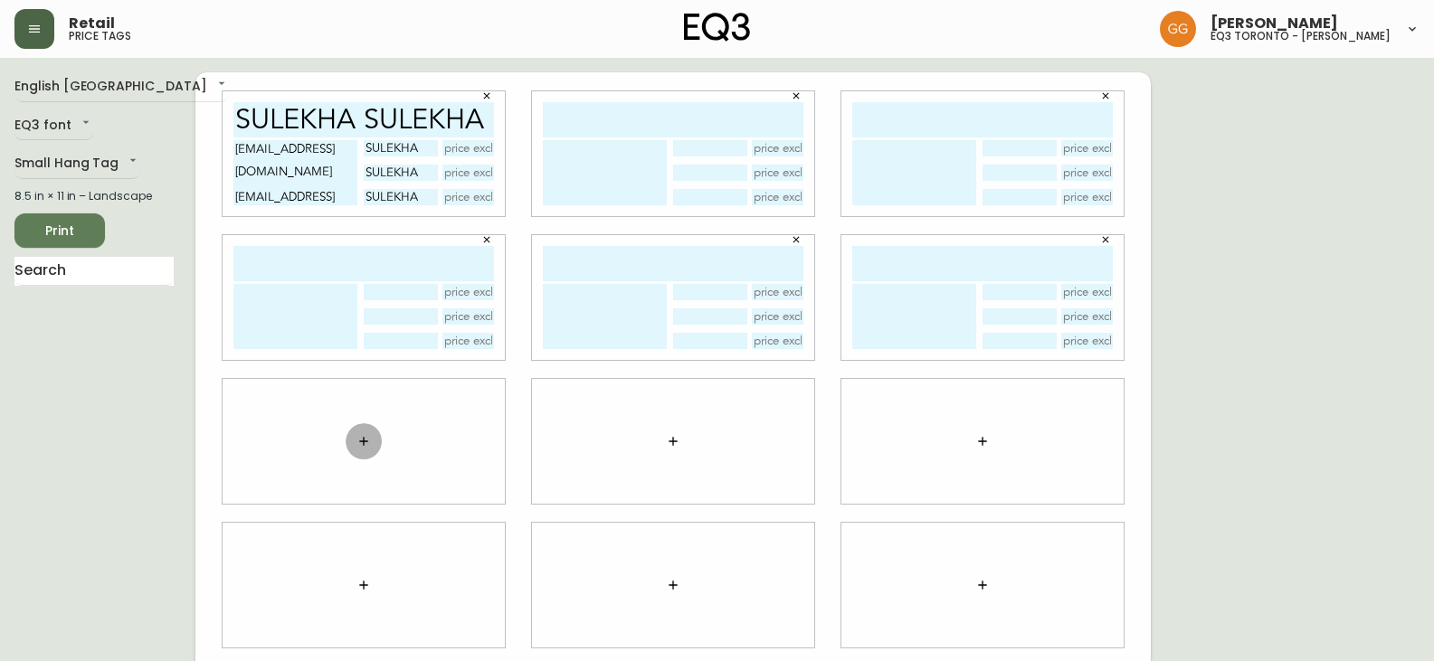
click at [360, 433] on button "button" at bounding box center [364, 441] width 36 height 36
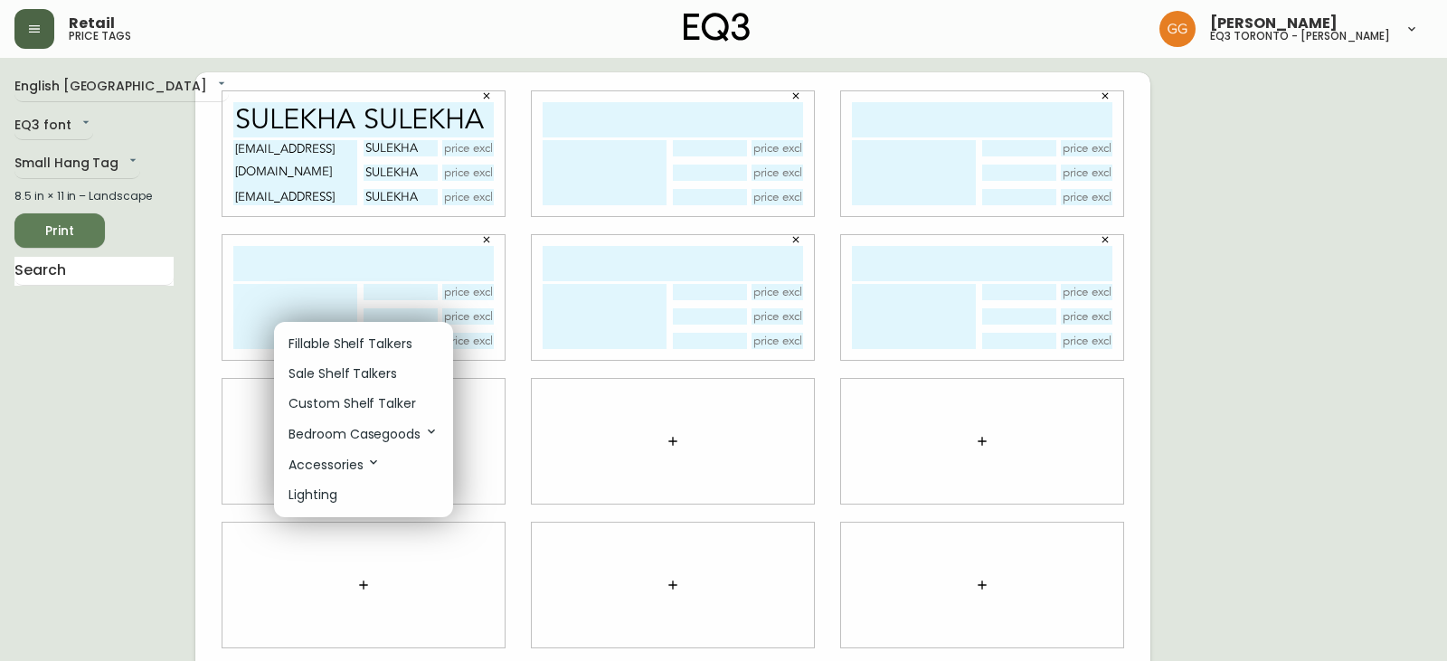
click at [388, 345] on p "Fillable Shelf Talkers" at bounding box center [351, 344] width 124 height 19
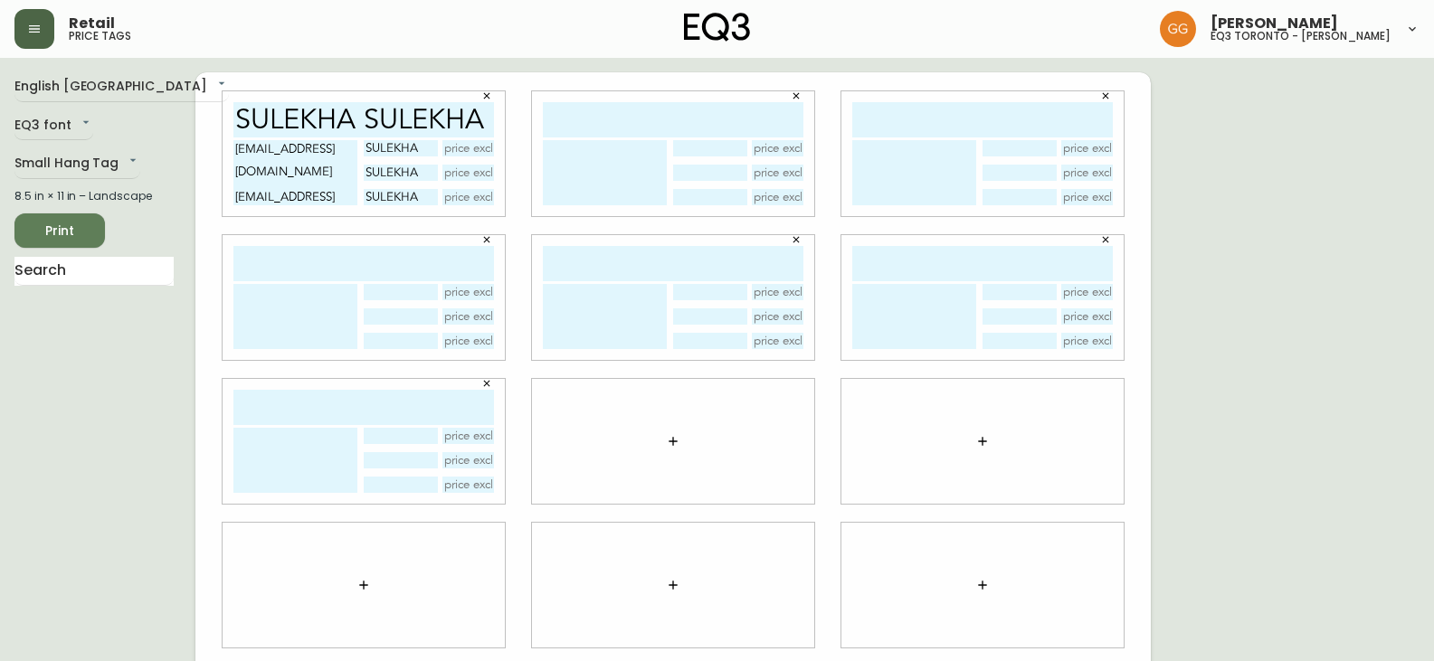
click at [675, 438] on icon "button" at bounding box center [673, 441] width 14 height 14
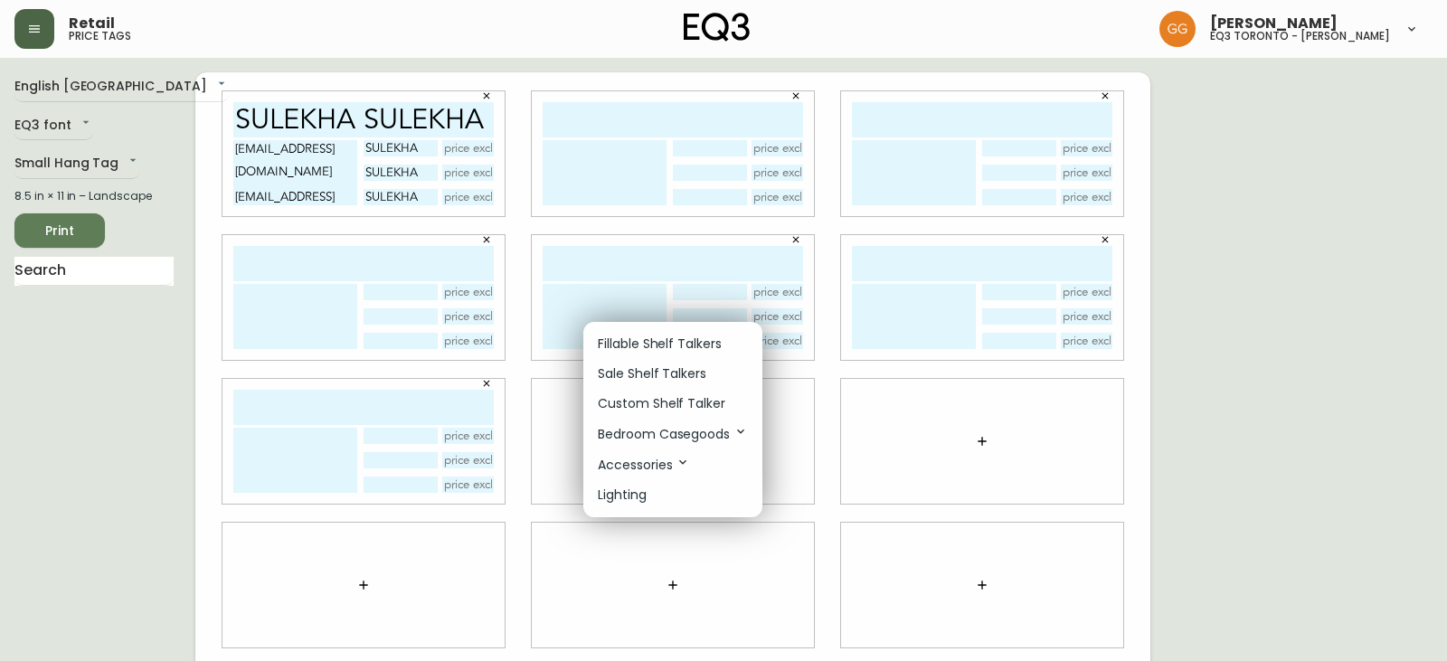
drag, startPoint x: 688, startPoint y: 342, endPoint x: 1025, endPoint y: 430, distance: 348.7
click at [688, 342] on p "Fillable Shelf Talkers" at bounding box center [660, 344] width 124 height 19
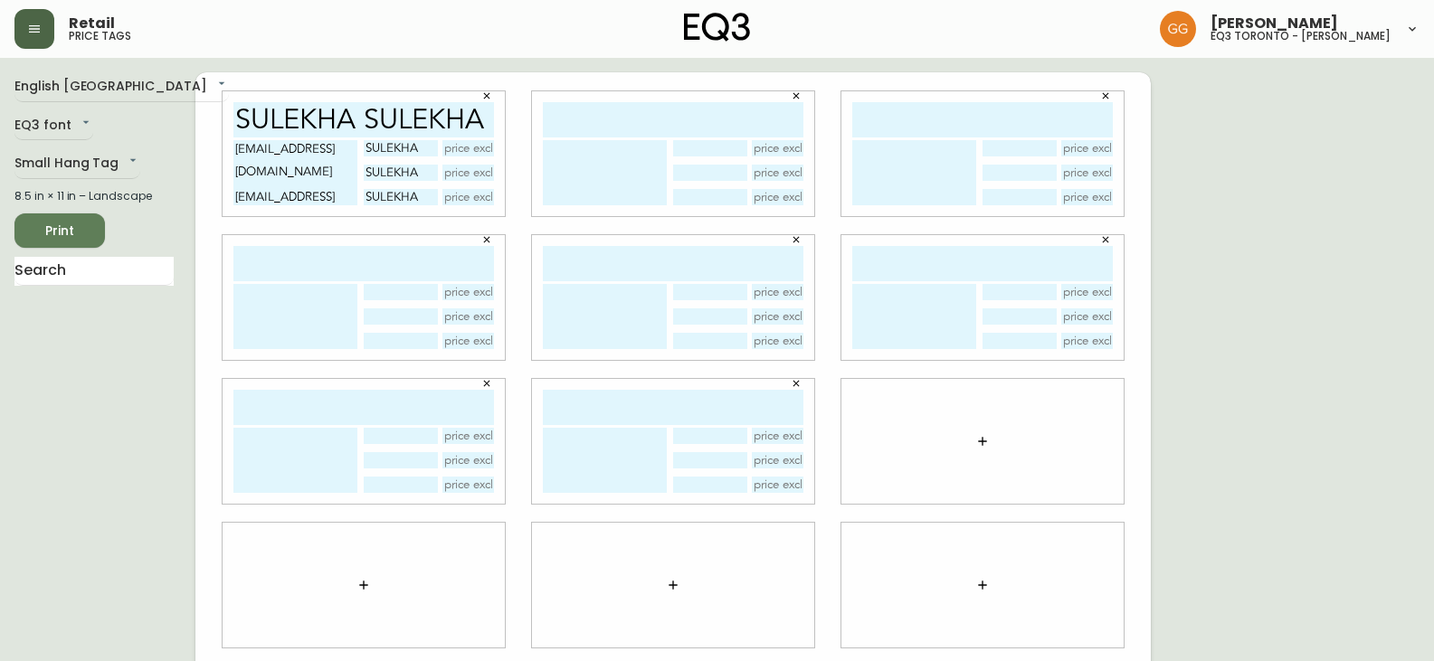
click at [980, 440] on icon "button" at bounding box center [982, 441] width 14 height 14
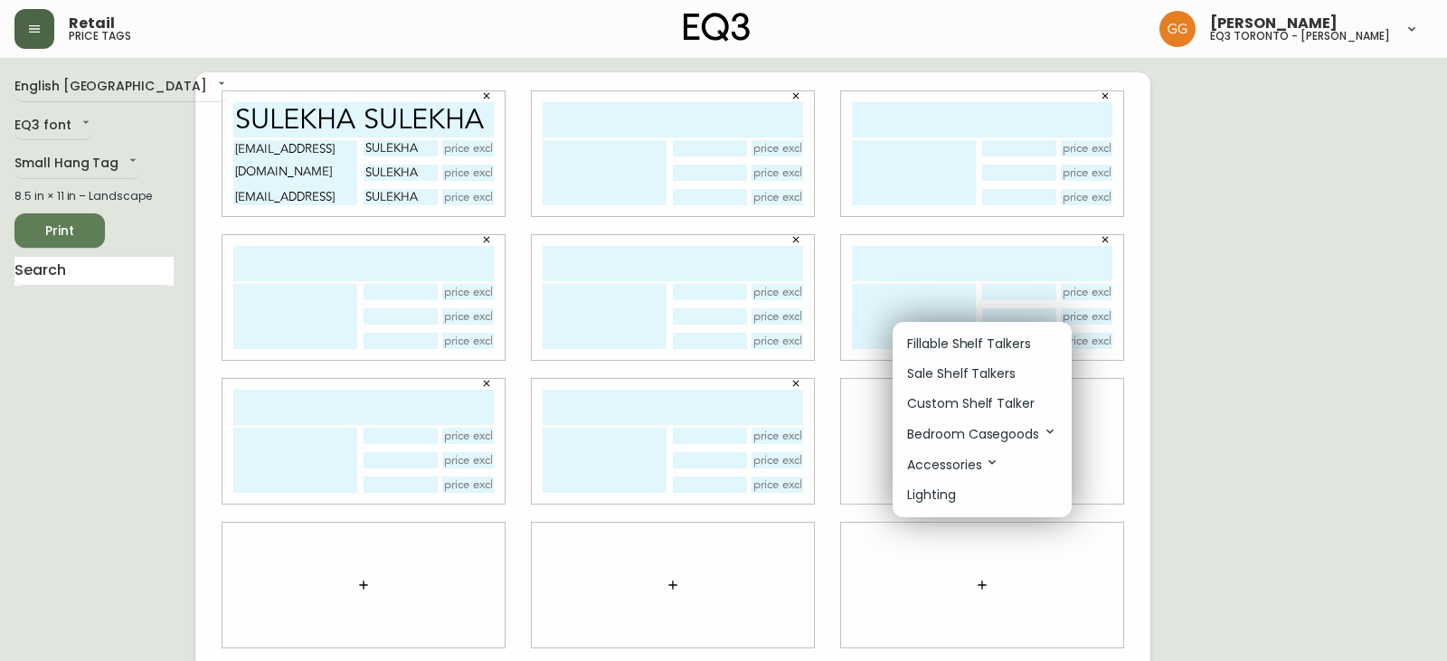
click at [951, 346] on p "Fillable Shelf Talkers" at bounding box center [969, 344] width 124 height 19
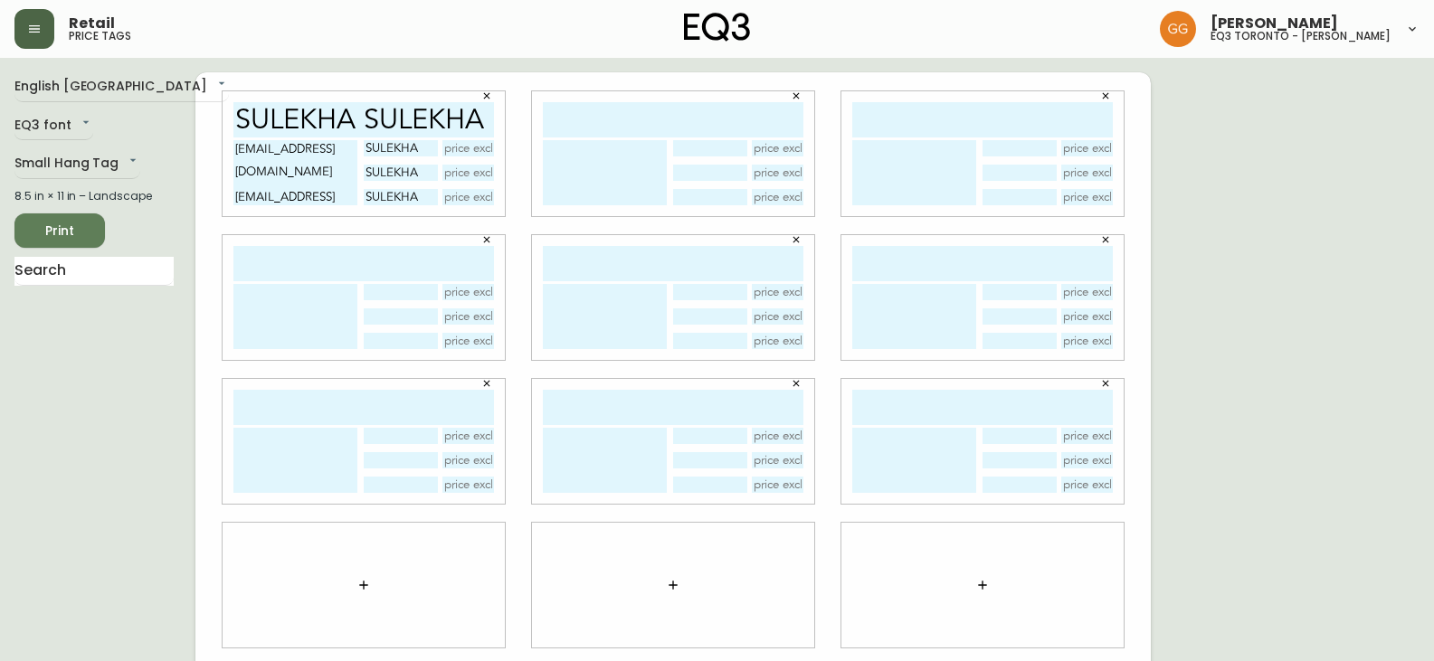
click at [362, 583] on icon "button" at bounding box center [363, 585] width 14 height 14
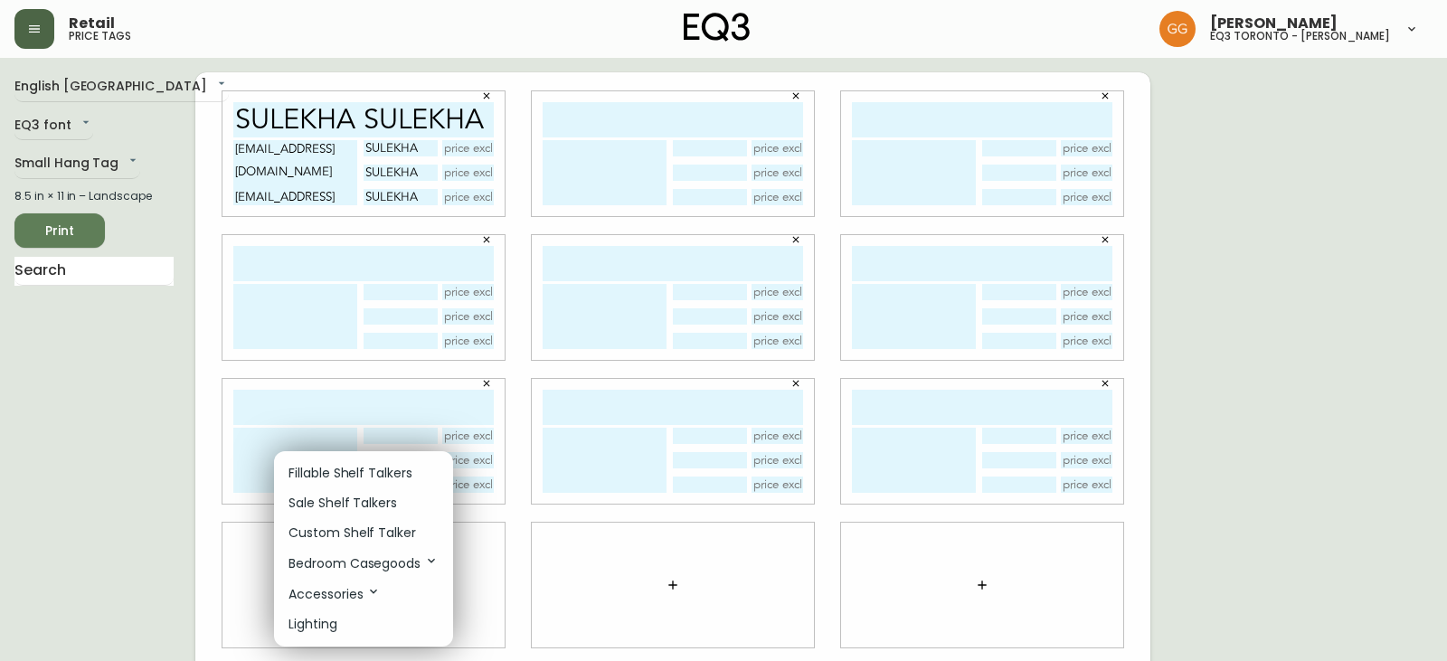
click at [341, 479] on p "Fillable Shelf Talkers" at bounding box center [351, 473] width 124 height 19
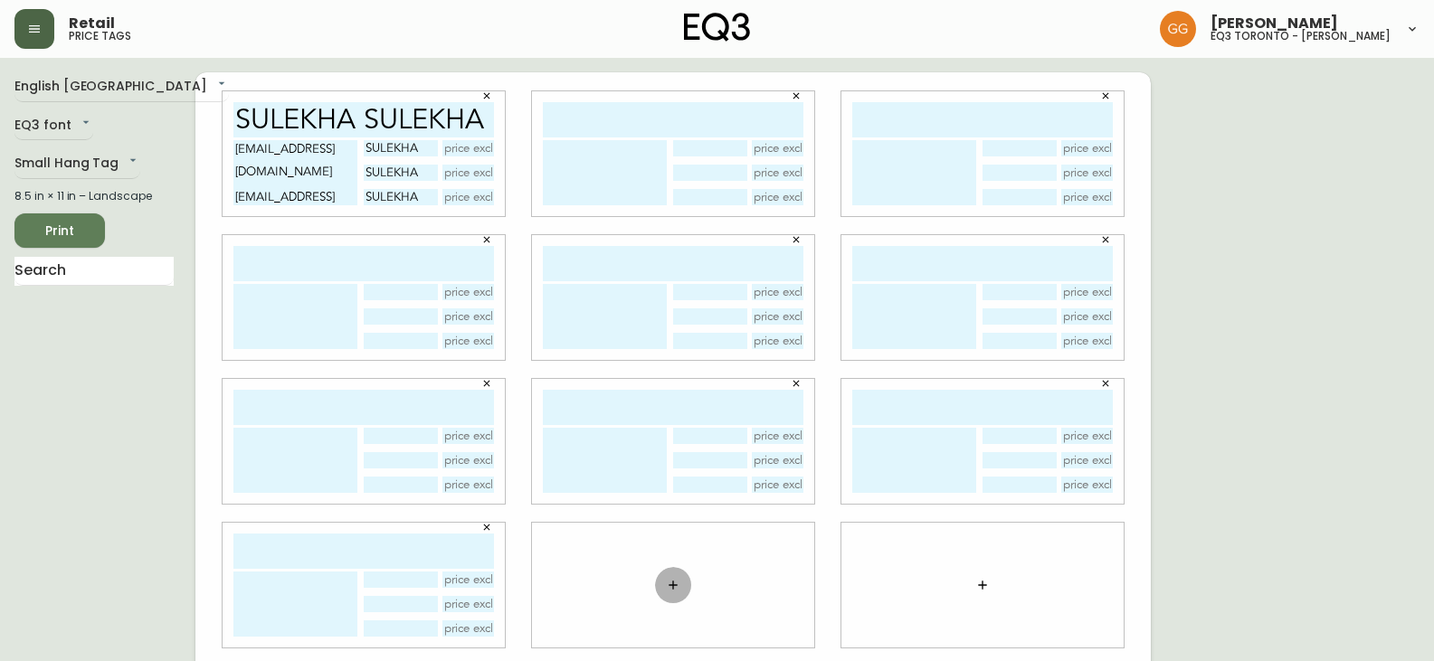
click at [676, 584] on icon "button" at bounding box center [673, 585] width 14 height 14
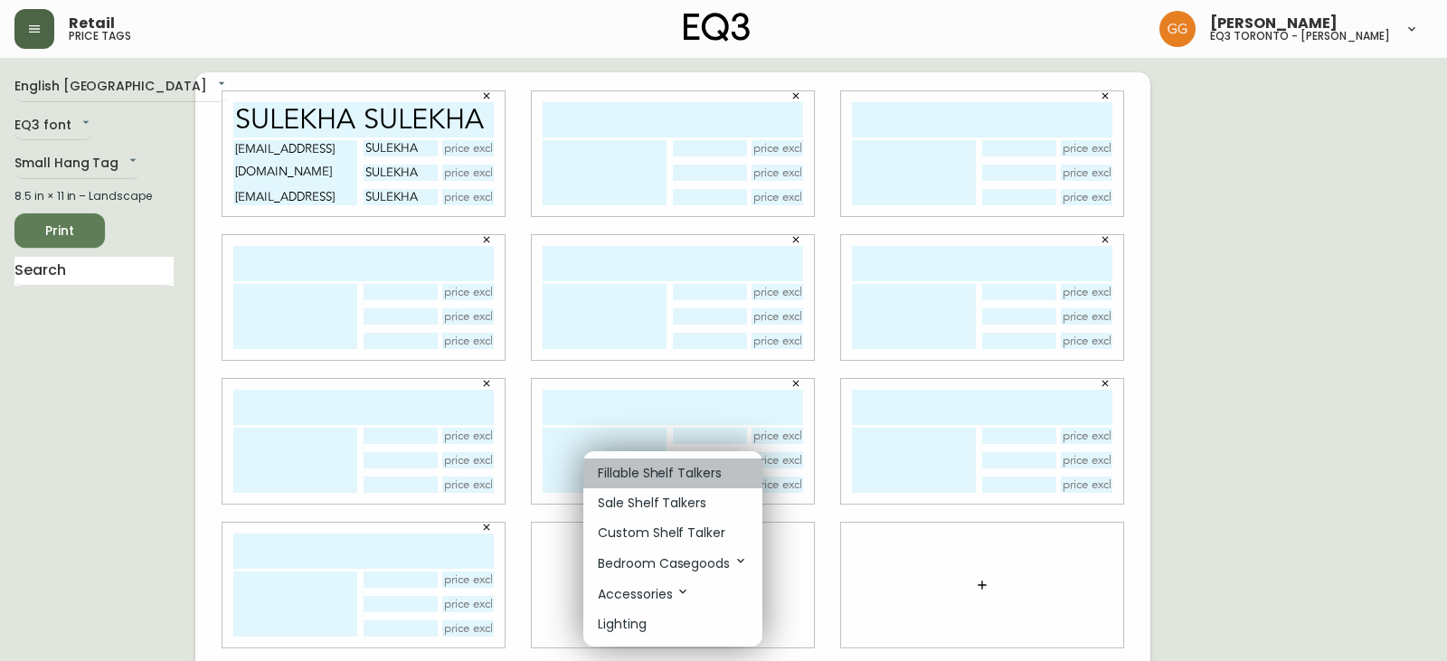
click at [670, 476] on p "Fillable Shelf Talkers" at bounding box center [660, 473] width 124 height 19
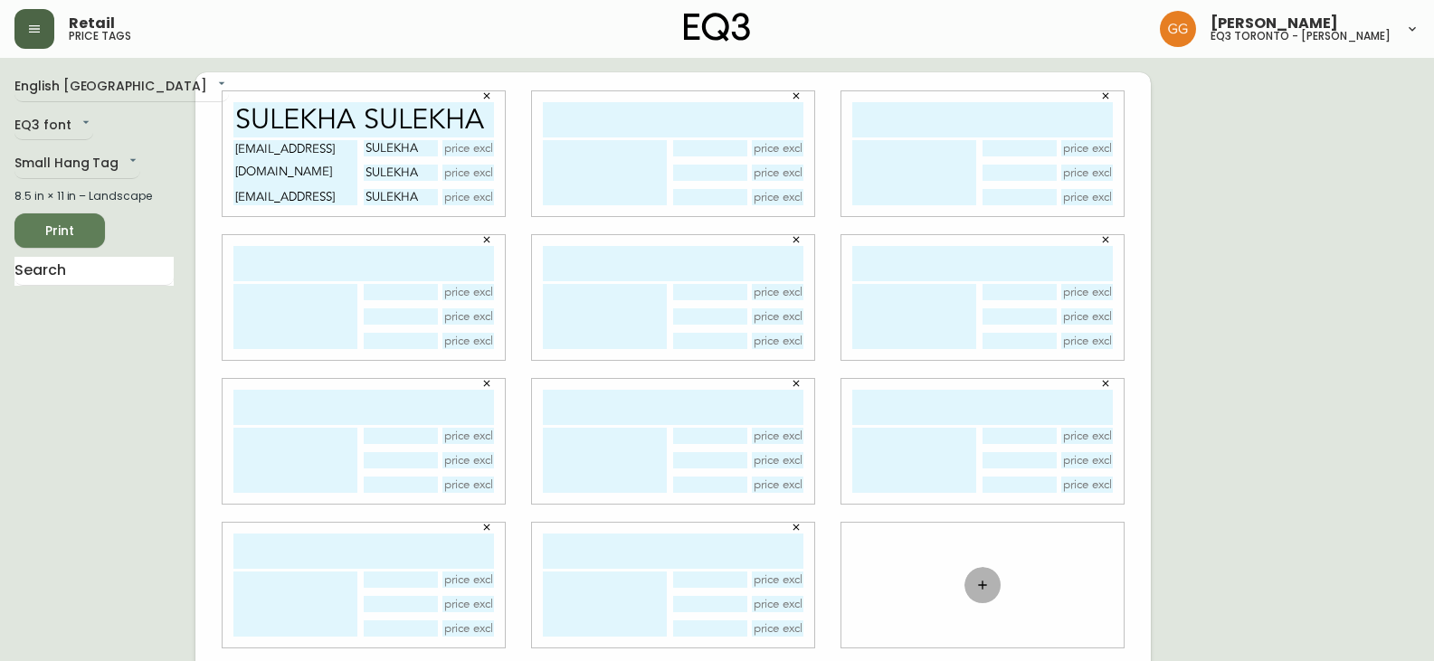
click at [982, 584] on icon "button" at bounding box center [982, 585] width 8 height 8
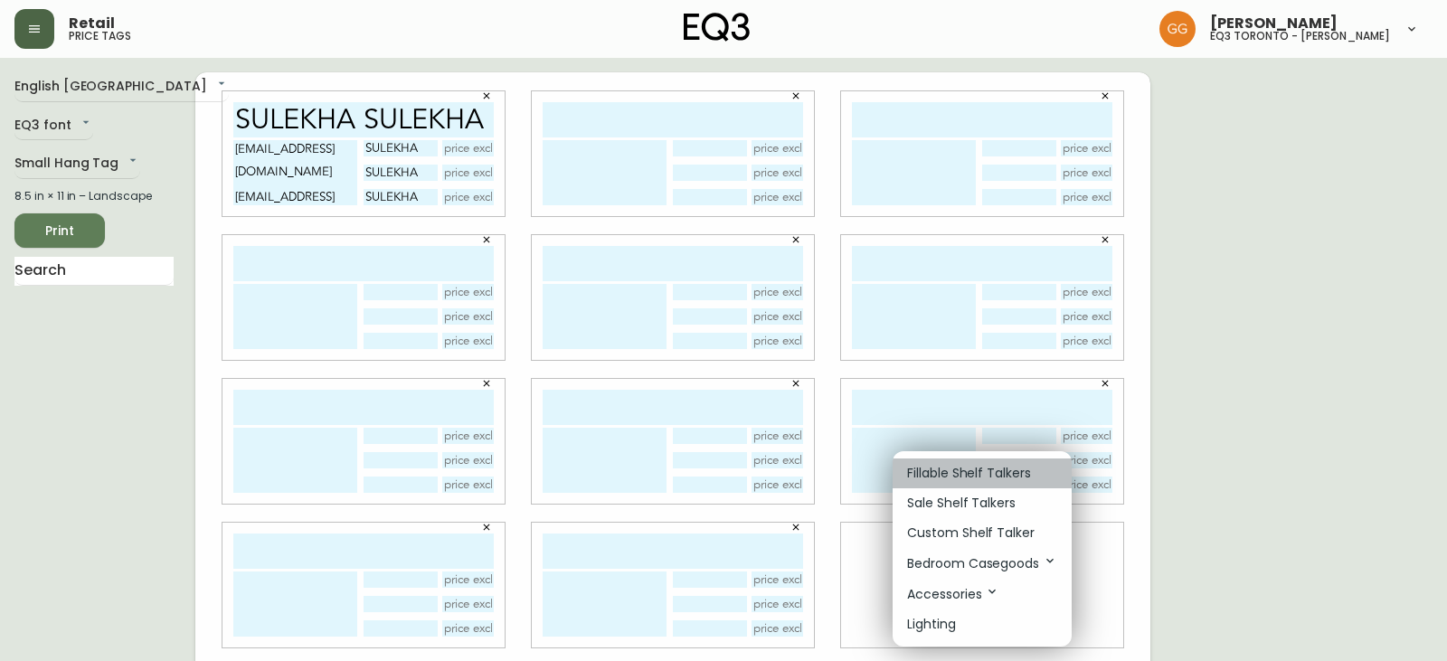
click at [957, 473] on p "Fillable Shelf Talkers" at bounding box center [969, 473] width 124 height 19
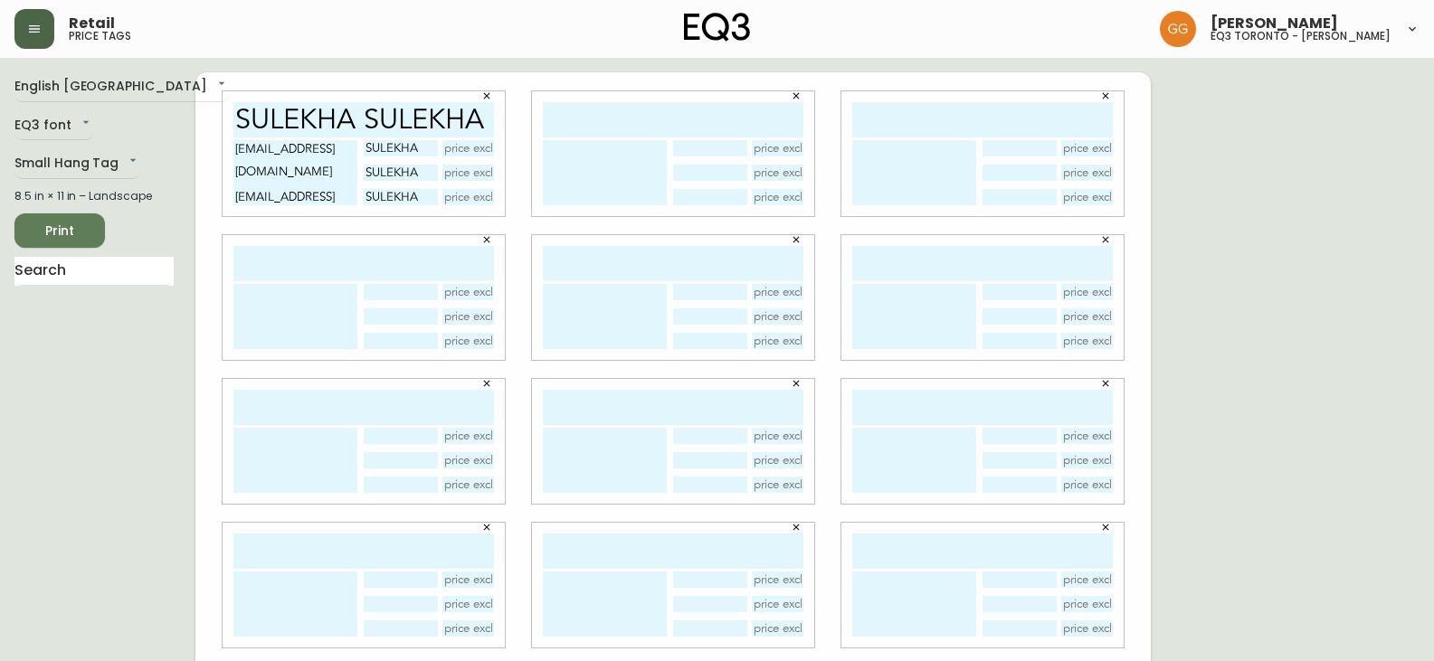
click at [346, 114] on input "SULEKHA SULEKHA" at bounding box center [363, 119] width 261 height 35
click at [663, 127] on input "text" at bounding box center [673, 119] width 261 height 35
paste input "SULEKHA SULEKHA"
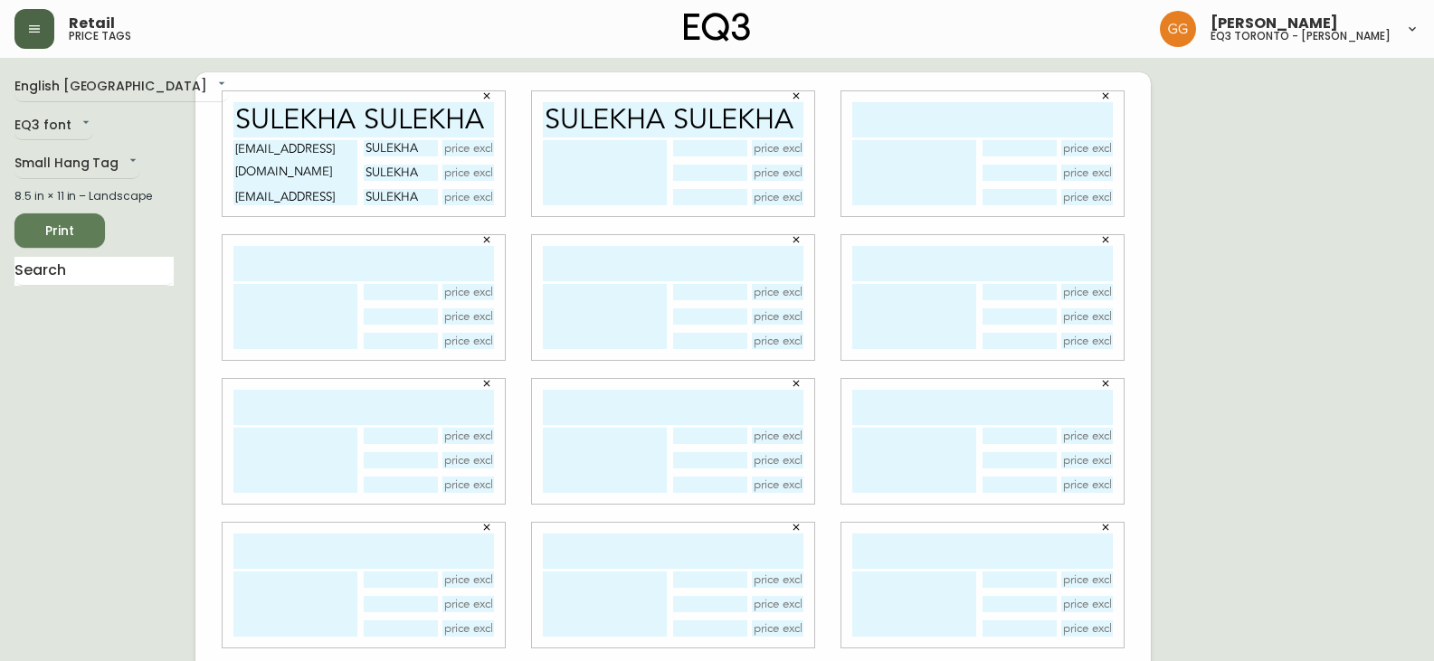
type input "SULEKHA SULEKHA"
click at [949, 115] on input "text" at bounding box center [982, 119] width 261 height 35
paste input "SULEKHA SULEKHA"
type input "SULEKHA SULEKHA"
click at [289, 261] on input "text" at bounding box center [363, 263] width 261 height 35
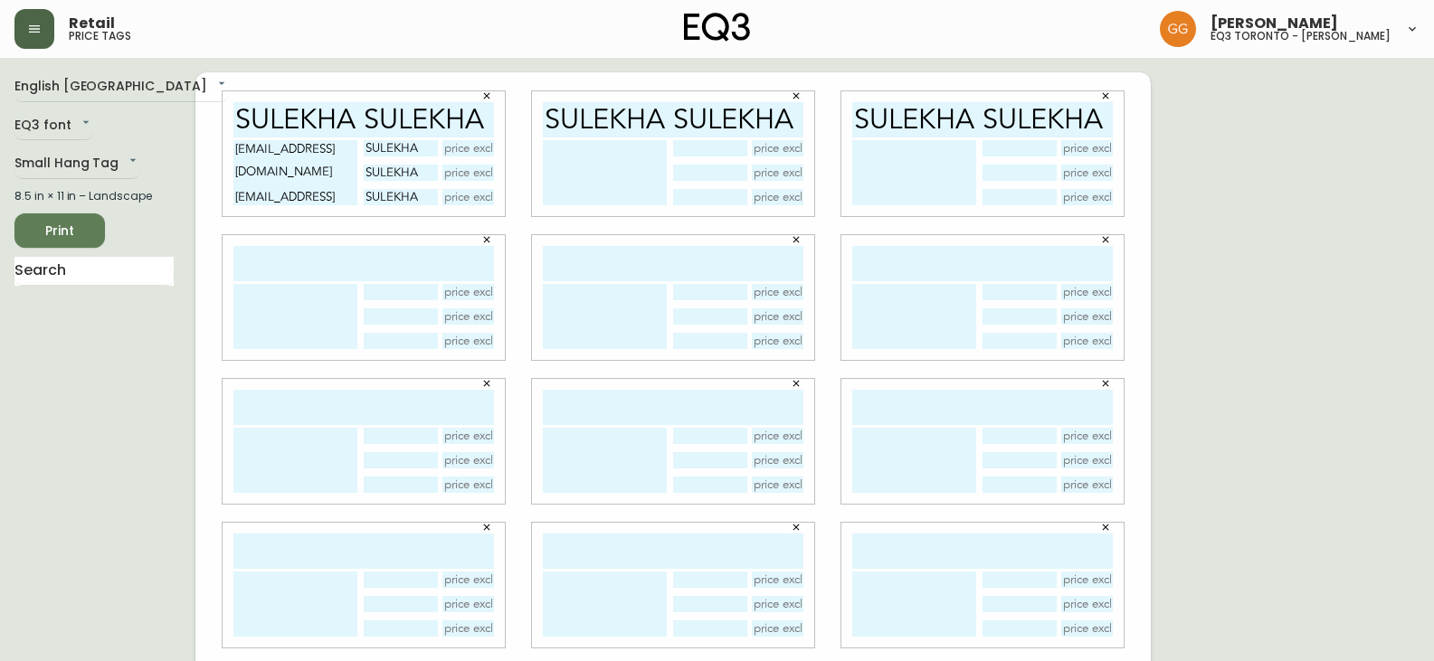
paste input "SULEKHA SULEKHA"
type input "SULEKHA SULEKHA"
click at [783, 267] on input "text" at bounding box center [673, 263] width 261 height 35
paste input "SULEKHA SULEKHA"
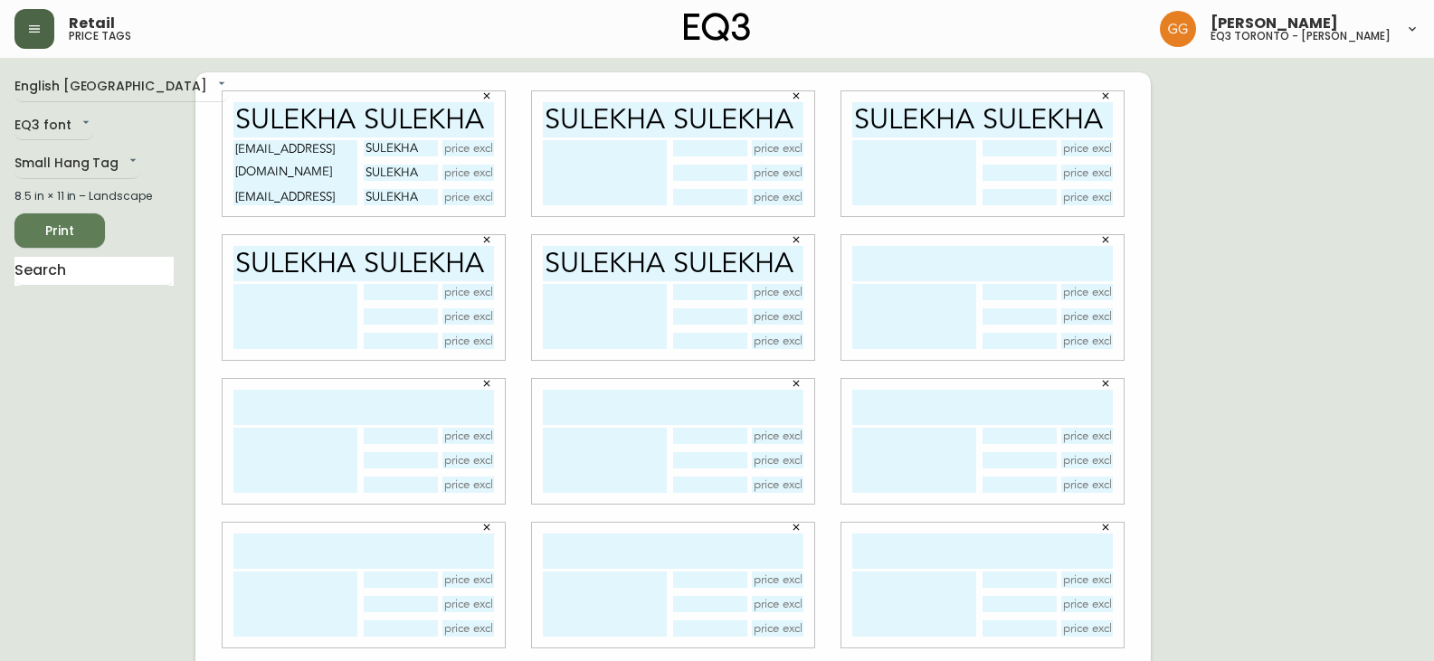
type input "SULEKHA SULEKHA"
click at [949, 266] on input "text" at bounding box center [982, 263] width 261 height 35
paste input "SULEKHA SULEKHA"
type input "SULEKHA SULEKHA"
click at [374, 405] on input "text" at bounding box center [363, 407] width 261 height 35
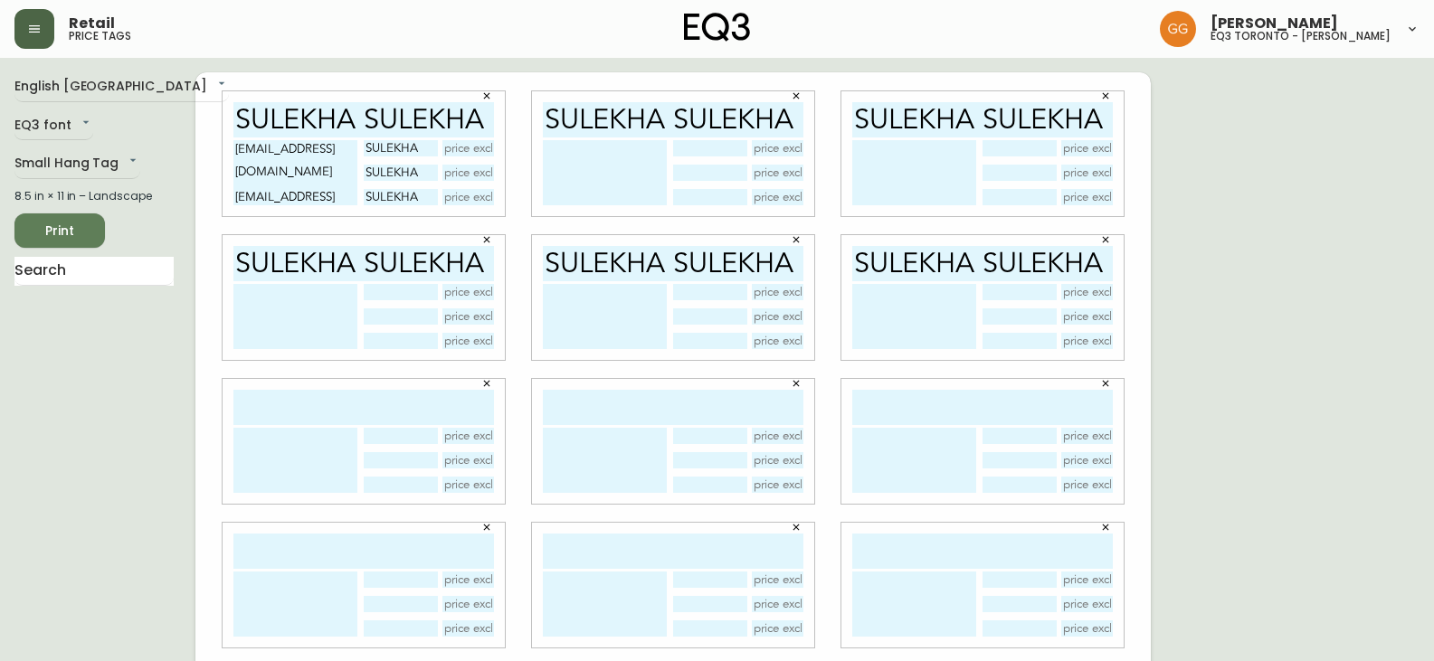
paste input "SULEKHA SULEKHA"
type input "SULEKHA SULEKHA"
click at [707, 406] on input "text" at bounding box center [673, 407] width 261 height 35
paste input "SULEKHA SULEKHA"
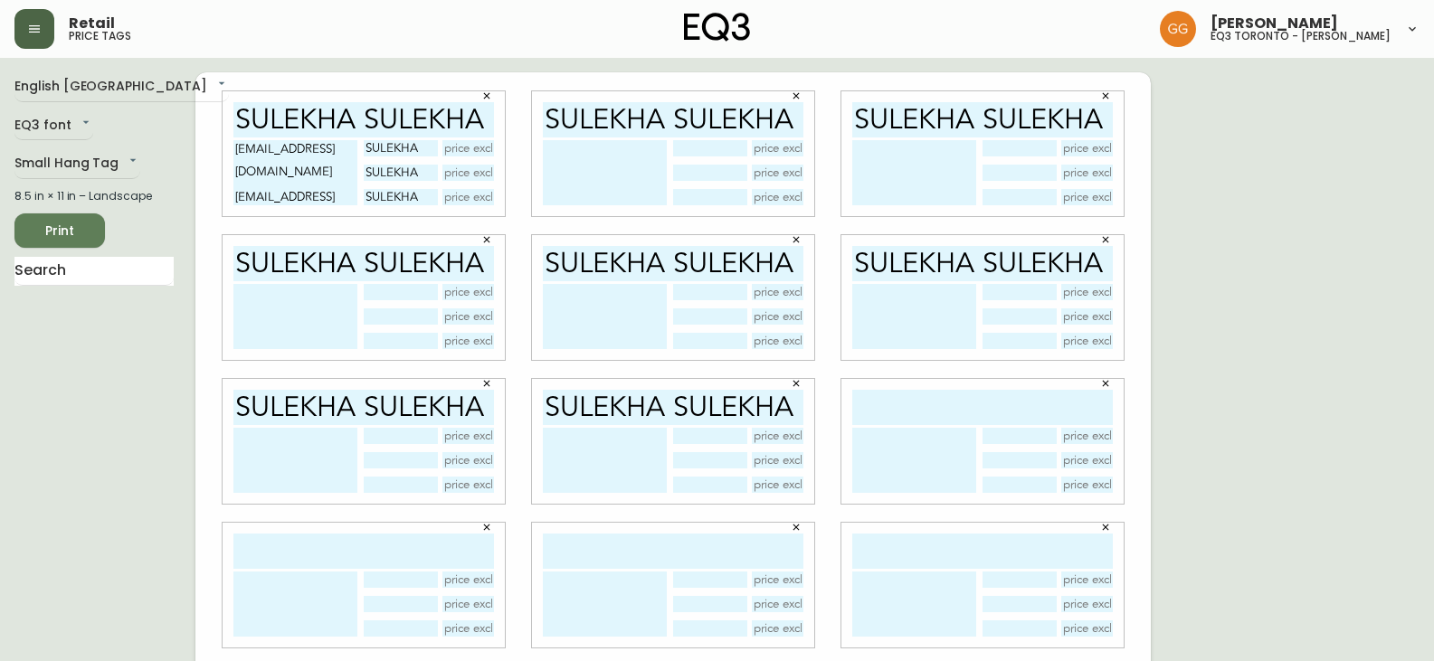
type input "SULEKHA SULEKHA"
click at [1022, 404] on input "text" at bounding box center [982, 407] width 261 height 35
paste input "SULEKHA SULEKHA"
type input "SULEKHA SULEKHA"
drag, startPoint x: 346, startPoint y: 198, endPoint x: 228, endPoint y: 148, distance: 128.5
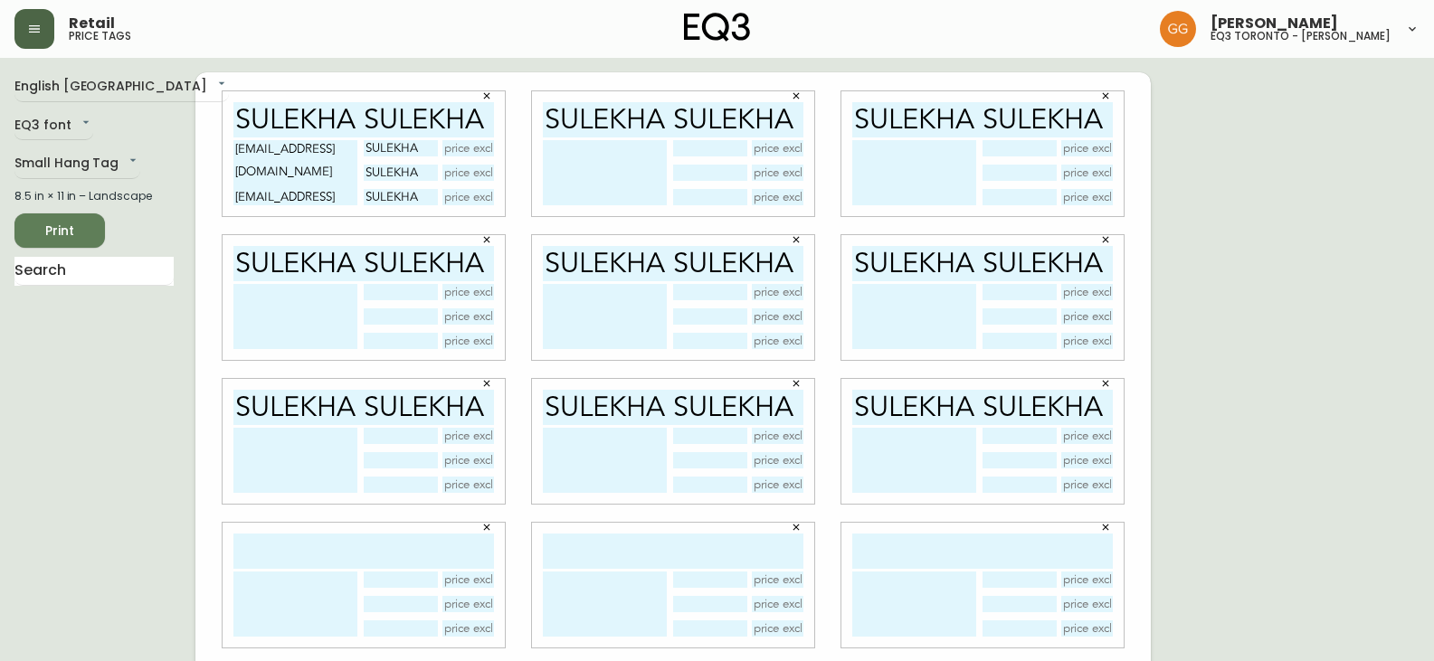
click at [228, 148] on div "SULEKHA SULEKHA [EMAIL_ADDRESS][DOMAIN_NAME] [EMAIL_ADDRESS][DOMAIN_NAME] [EMAI…" at bounding box center [364, 153] width 282 height 125
click at [610, 158] on textarea at bounding box center [605, 172] width 124 height 65
paste textarea "[EMAIL_ADDRESS][DOMAIN_NAME] [EMAIL_ADDRESS][DOMAIN_NAME] [EMAIL_ADDRESS][DOMAI…"
type textarea "[EMAIL_ADDRESS][DOMAIN_NAME] [EMAIL_ADDRESS][DOMAIN_NAME] [EMAIL_ADDRESS][DOMAI…"
click at [907, 162] on textarea at bounding box center [914, 172] width 124 height 65
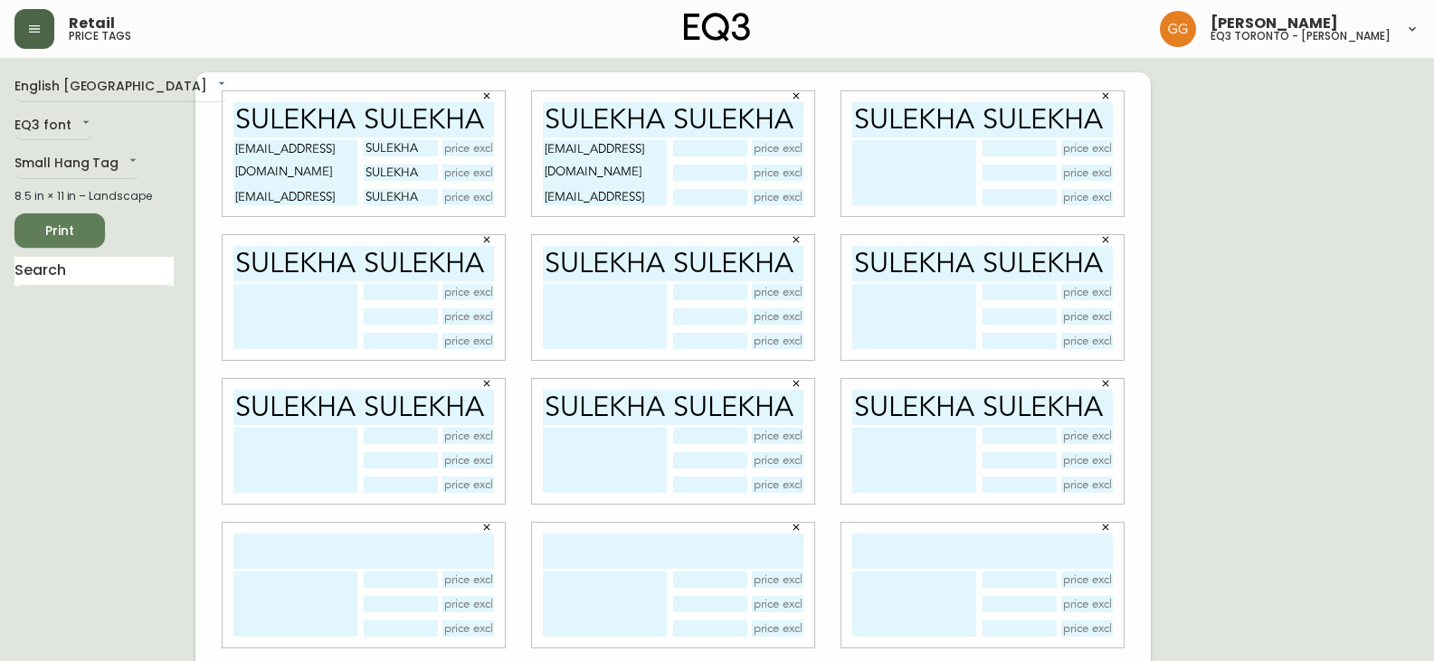
paste textarea "[EMAIL_ADDRESS][DOMAIN_NAME] [EMAIL_ADDRESS][DOMAIN_NAME] [EMAIL_ADDRESS][DOMAI…"
type textarea "[EMAIL_ADDRESS][DOMAIN_NAME] [EMAIL_ADDRESS][DOMAIN_NAME] [EMAIL_ADDRESS][DOMAI…"
click at [275, 305] on textarea at bounding box center [295, 316] width 124 height 65
paste textarea "[EMAIL_ADDRESS][DOMAIN_NAME] [EMAIL_ADDRESS][DOMAIN_NAME] [EMAIL_ADDRESS][DOMAI…"
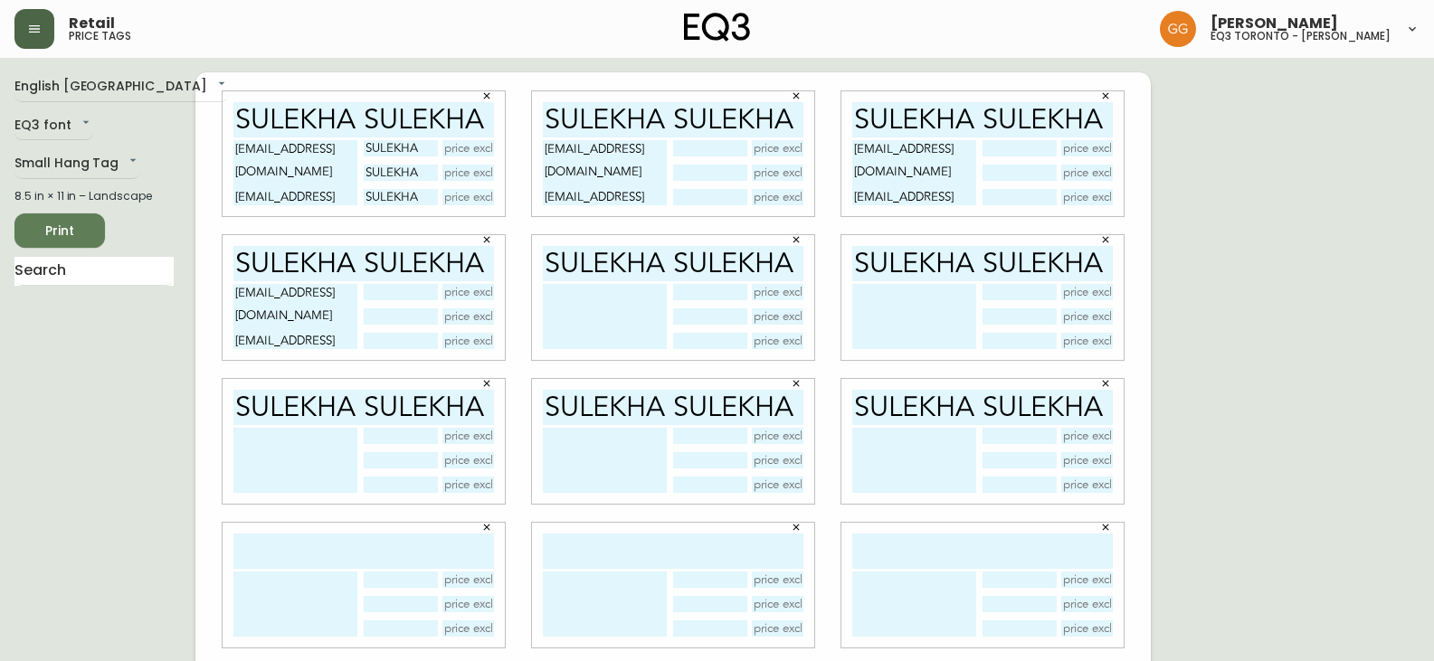
type textarea "[EMAIL_ADDRESS][DOMAIN_NAME] [EMAIL_ADDRESS][DOMAIN_NAME] [EMAIL_ADDRESS][DOMAI…"
click at [600, 309] on textarea at bounding box center [605, 316] width 124 height 65
paste textarea "[EMAIL_ADDRESS][DOMAIN_NAME] [EMAIL_ADDRESS][DOMAIN_NAME] [EMAIL_ADDRESS][DOMAI…"
type textarea "[EMAIL_ADDRESS][DOMAIN_NAME] [EMAIL_ADDRESS][DOMAIN_NAME] [EMAIL_ADDRESS][DOMAI…"
click at [876, 300] on textarea at bounding box center [914, 316] width 124 height 65
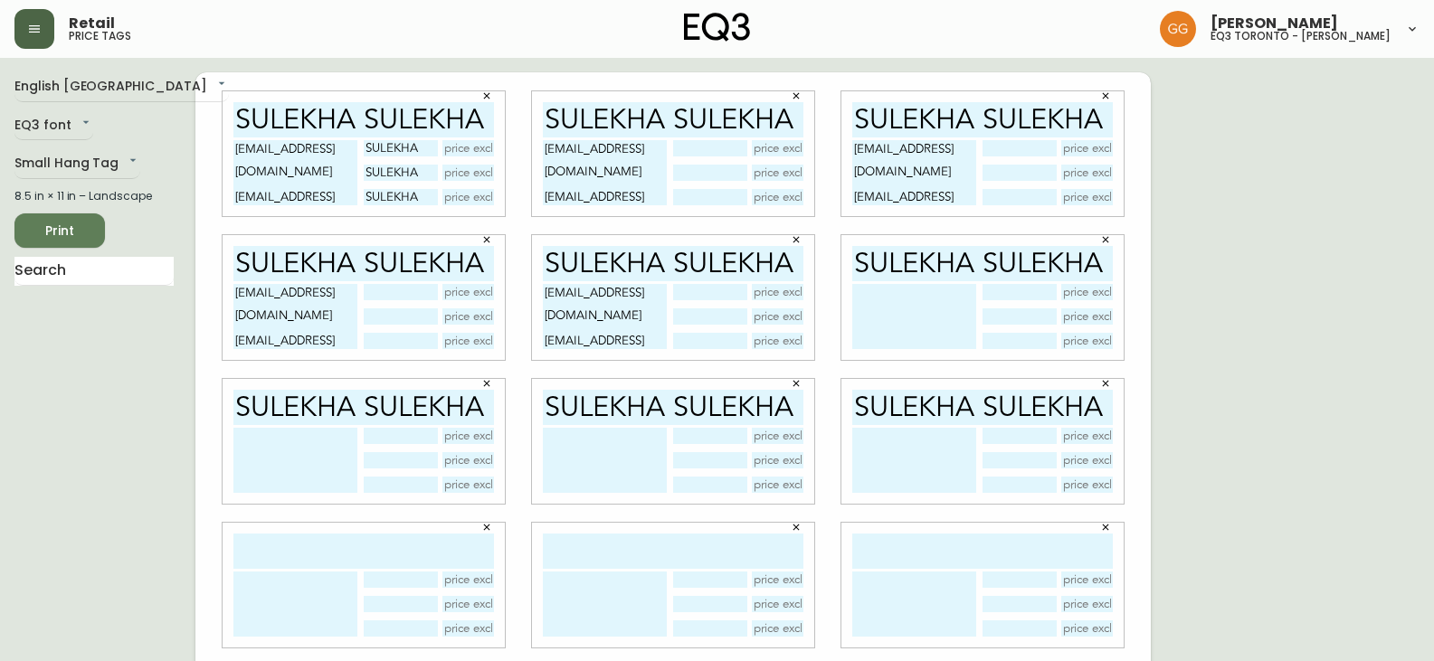
paste textarea "[EMAIL_ADDRESS][DOMAIN_NAME] [EMAIL_ADDRESS][DOMAIN_NAME] [EMAIL_ADDRESS][DOMAI…"
type textarea "[EMAIL_ADDRESS][DOMAIN_NAME] [EMAIL_ADDRESS][DOMAIN_NAME] [EMAIL_ADDRESS][DOMAI…"
click at [279, 452] on textarea at bounding box center [295, 460] width 124 height 65
paste textarea "[EMAIL_ADDRESS][DOMAIN_NAME] [EMAIL_ADDRESS][DOMAIN_NAME] [EMAIL_ADDRESS][DOMAI…"
type textarea "[EMAIL_ADDRESS][DOMAIN_NAME] [EMAIL_ADDRESS][DOMAIN_NAME] [EMAIL_ADDRESS][DOMAI…"
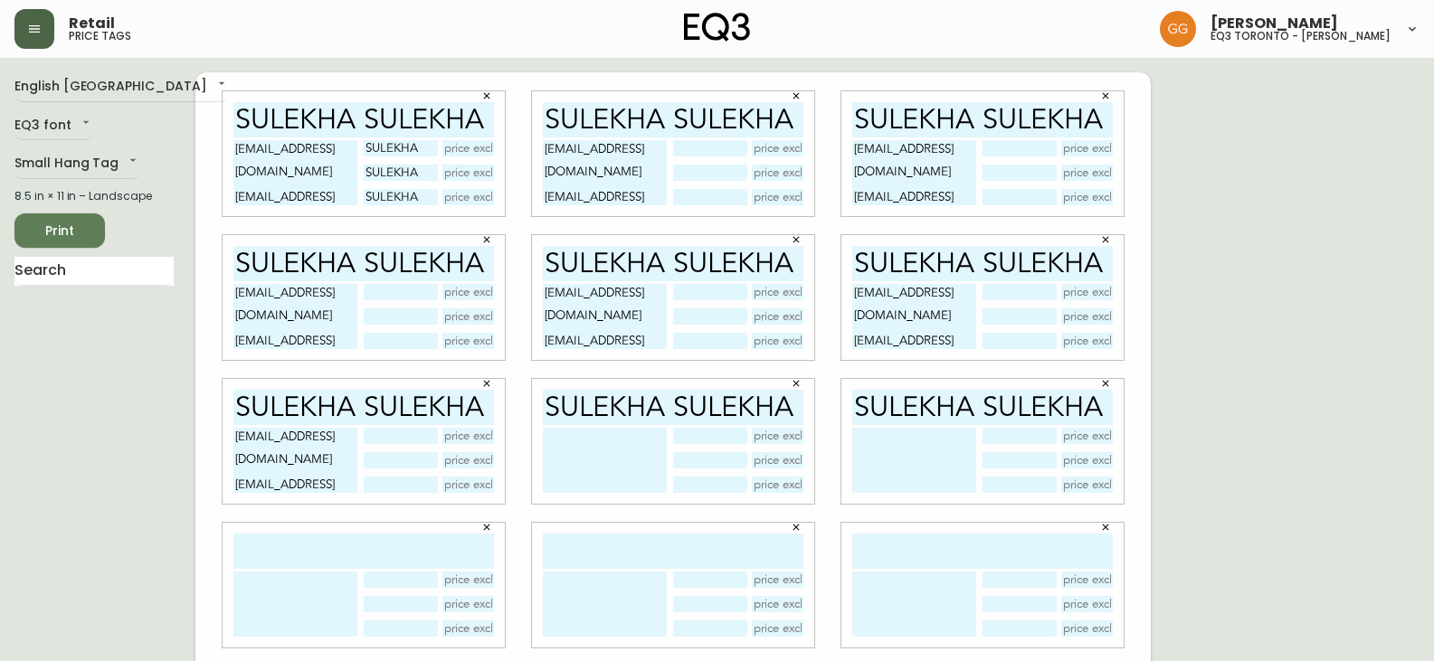
click at [633, 453] on textarea at bounding box center [605, 460] width 124 height 65
paste textarea "[EMAIL_ADDRESS][DOMAIN_NAME] [EMAIL_ADDRESS][DOMAIN_NAME] [EMAIL_ADDRESS][DOMAI…"
type textarea "[EMAIL_ADDRESS][DOMAIN_NAME] [EMAIL_ADDRESS][DOMAIN_NAME] [EMAIL_ADDRESS][DOMAI…"
click at [928, 450] on textarea at bounding box center [914, 460] width 124 height 65
paste textarea "[EMAIL_ADDRESS][DOMAIN_NAME] [EMAIL_ADDRESS][DOMAIN_NAME] [EMAIL_ADDRESS][DOMAI…"
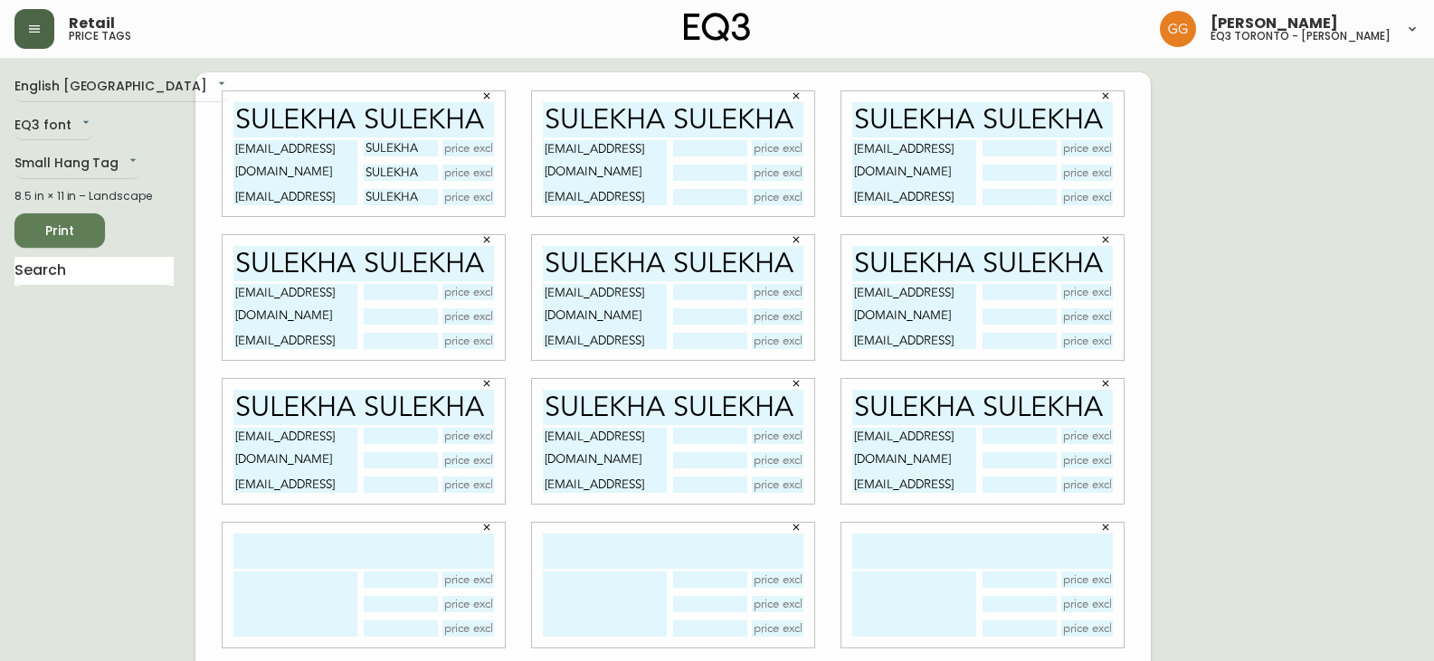
type textarea "[EMAIL_ADDRESS][DOMAIN_NAME] [EMAIL_ADDRESS][DOMAIN_NAME] [EMAIL_ADDRESS][DOMAI…"
click at [295, 595] on textarea at bounding box center [295, 604] width 124 height 65
paste textarea "[EMAIL_ADDRESS][DOMAIN_NAME] [EMAIL_ADDRESS][DOMAIN_NAME] [EMAIL_ADDRESS][DOMAI…"
type textarea "[EMAIL_ADDRESS][DOMAIN_NAME] [EMAIL_ADDRESS][DOMAIN_NAME] [EMAIL_ADDRESS][DOMAI…"
click at [398, 574] on input "text" at bounding box center [400, 580] width 73 height 16
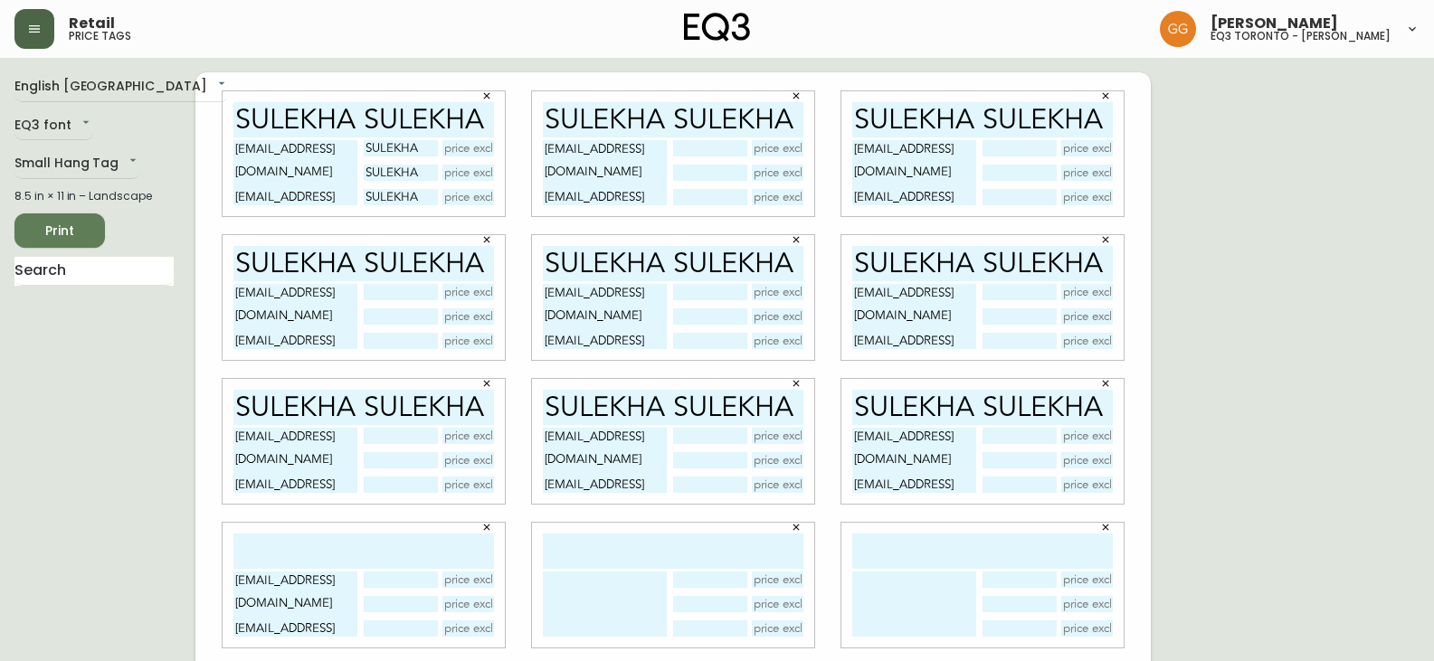
paste input "[EMAIL_ADDRESS][DOMAIN_NAME] [EMAIL_ADDRESS][DOMAIN_NAME] [EMAIL_ADDRESS][DOMAI…"
type input "[EMAIL_ADDRESS][DOMAIN_NAME] [EMAIL_ADDRESS][DOMAIN_NAME] [EMAIL_ADDRESS][DOMAI…"
click at [580, 588] on textarea at bounding box center [605, 604] width 124 height 65
paste textarea "[EMAIL_ADDRESS][DOMAIN_NAME] [EMAIL_ADDRESS][DOMAIN_NAME] [EMAIL_ADDRESS][DOMAI…"
type textarea "[EMAIL_ADDRESS][DOMAIN_NAME] [EMAIL_ADDRESS][DOMAIN_NAME] [EMAIL_ADDRESS][DOMAI…"
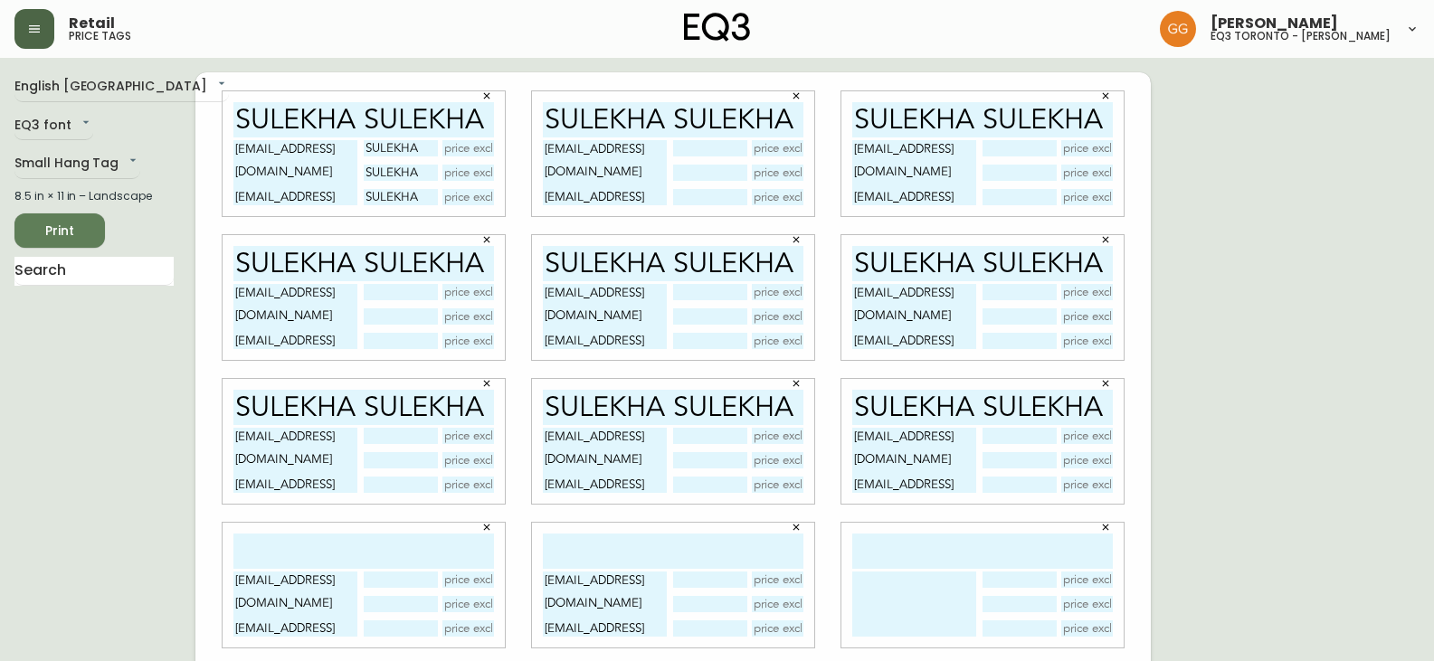
click at [888, 595] on textarea at bounding box center [914, 604] width 124 height 65
paste textarea "[EMAIL_ADDRESS][DOMAIN_NAME] [EMAIL_ADDRESS][DOMAIN_NAME] [EMAIL_ADDRESS][DOMAI…"
type textarea "[EMAIL_ADDRESS][DOMAIN_NAME] [EMAIL_ADDRESS][DOMAIN_NAME] [EMAIL_ADDRESS][DOMAI…"
click at [337, 551] on input "text" at bounding box center [363, 551] width 261 height 35
click at [648, 407] on input "SULEKHA SULEKHA" at bounding box center [673, 407] width 261 height 35
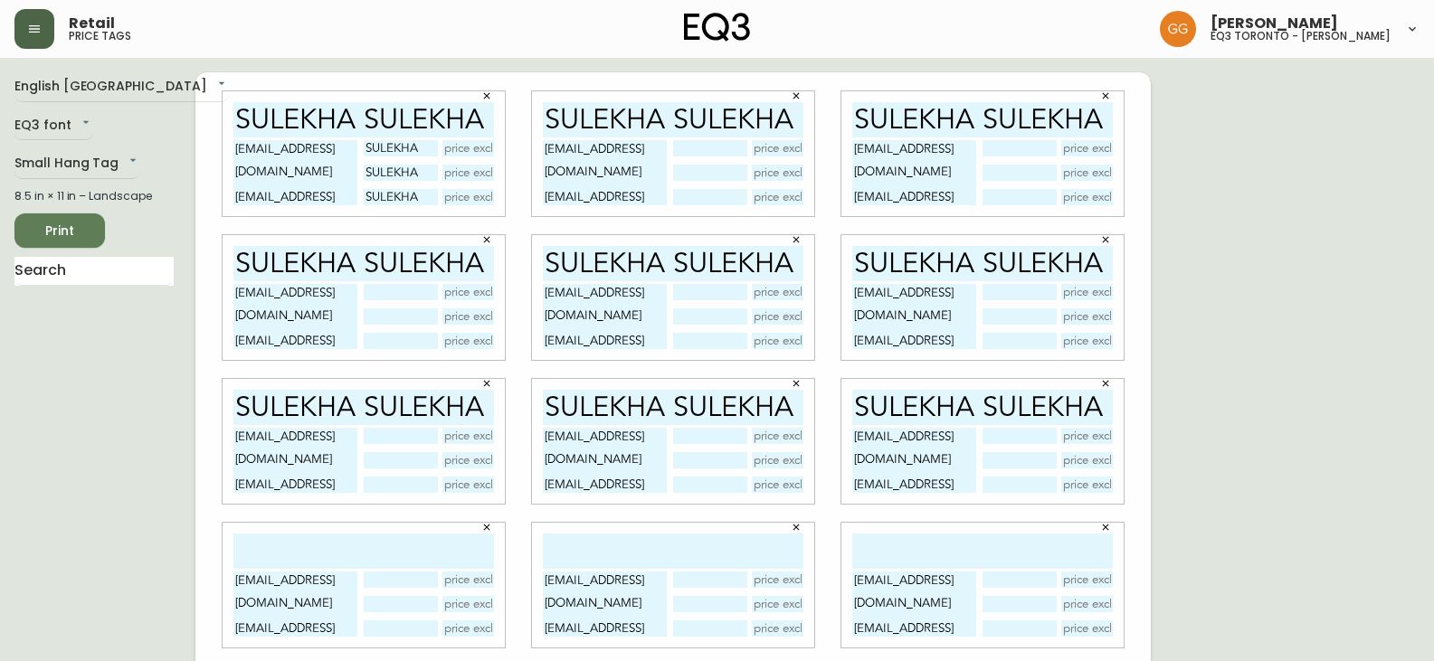
click at [648, 407] on input "SULEKHA SULEKHA" at bounding box center [673, 407] width 261 height 35
click at [304, 557] on input "text" at bounding box center [363, 551] width 261 height 35
paste input "SULEKHA SULEKHA"
type input "SULEKHA SULEKHA"
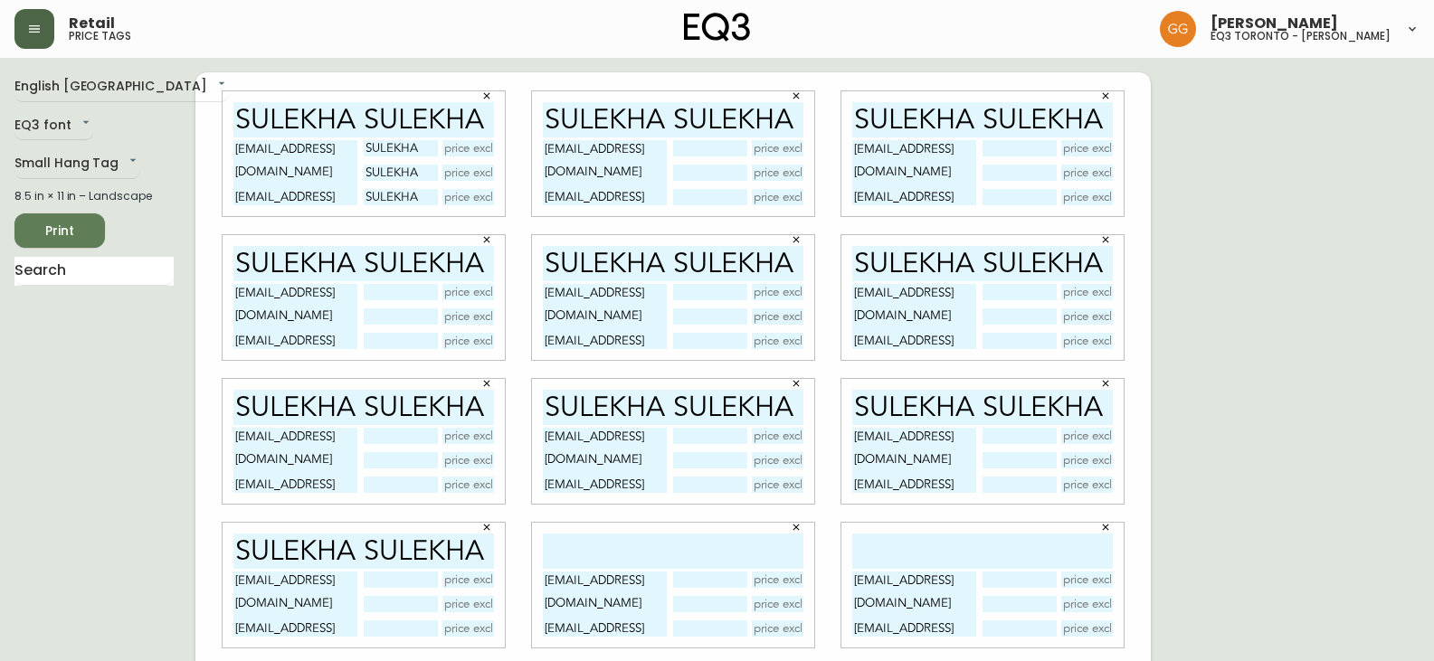
click at [643, 547] on input "text" at bounding box center [673, 551] width 261 height 35
paste input "SULEKHA SULEKHA"
type input "SULEKHA SULEKHA"
click at [916, 559] on input "text" at bounding box center [982, 551] width 261 height 35
paste input "SULEKHA SULEKHA"
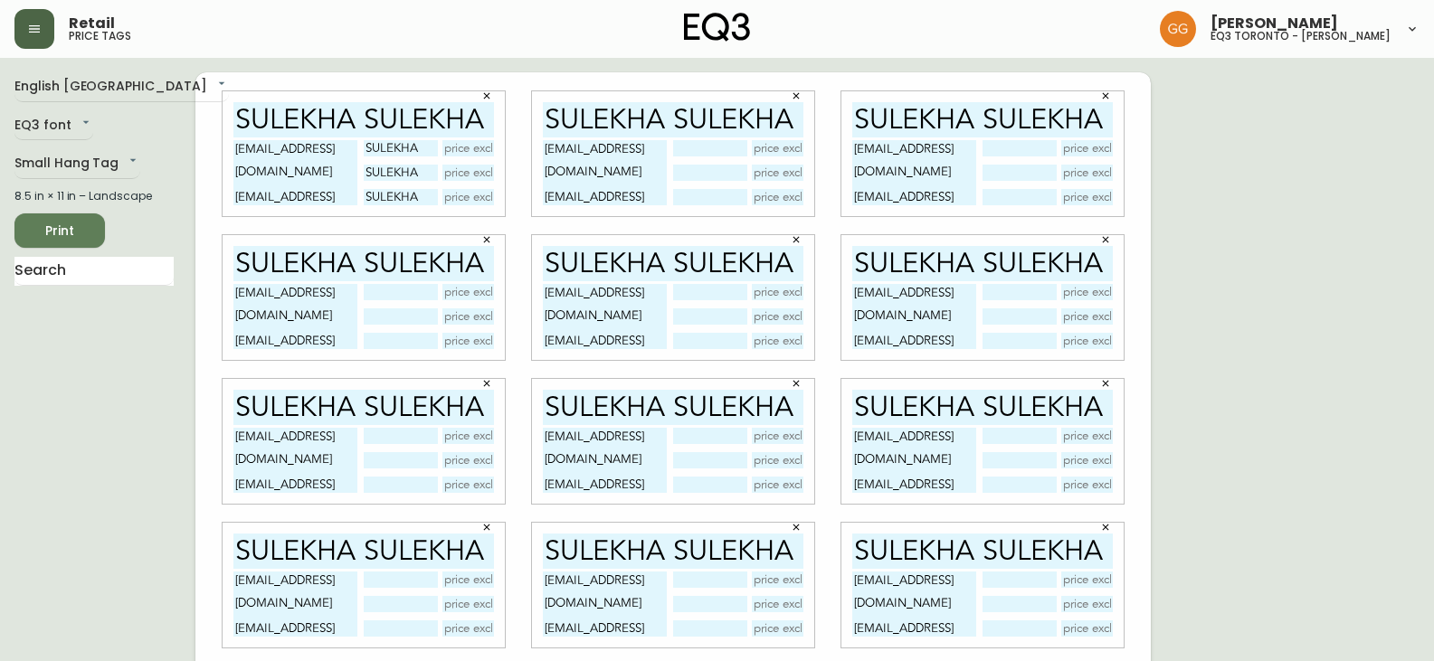
type input "SULEKHA SULEKHA"
drag, startPoint x: 650, startPoint y: 580, endPoint x: 531, endPoint y: 575, distance: 119.5
click at [531, 575] on div "SULEKHA SULEKHA [EMAIL_ADDRESS][DOMAIN_NAME] [EMAIL_ADDRESS][DOMAIN_NAME] [EMAI…" at bounding box center [672, 586] width 309 height 144
click at [708, 575] on input "text" at bounding box center [709, 580] width 73 height 16
paste input "[EMAIL_ADDRESS][DOMAIN_NAME]"
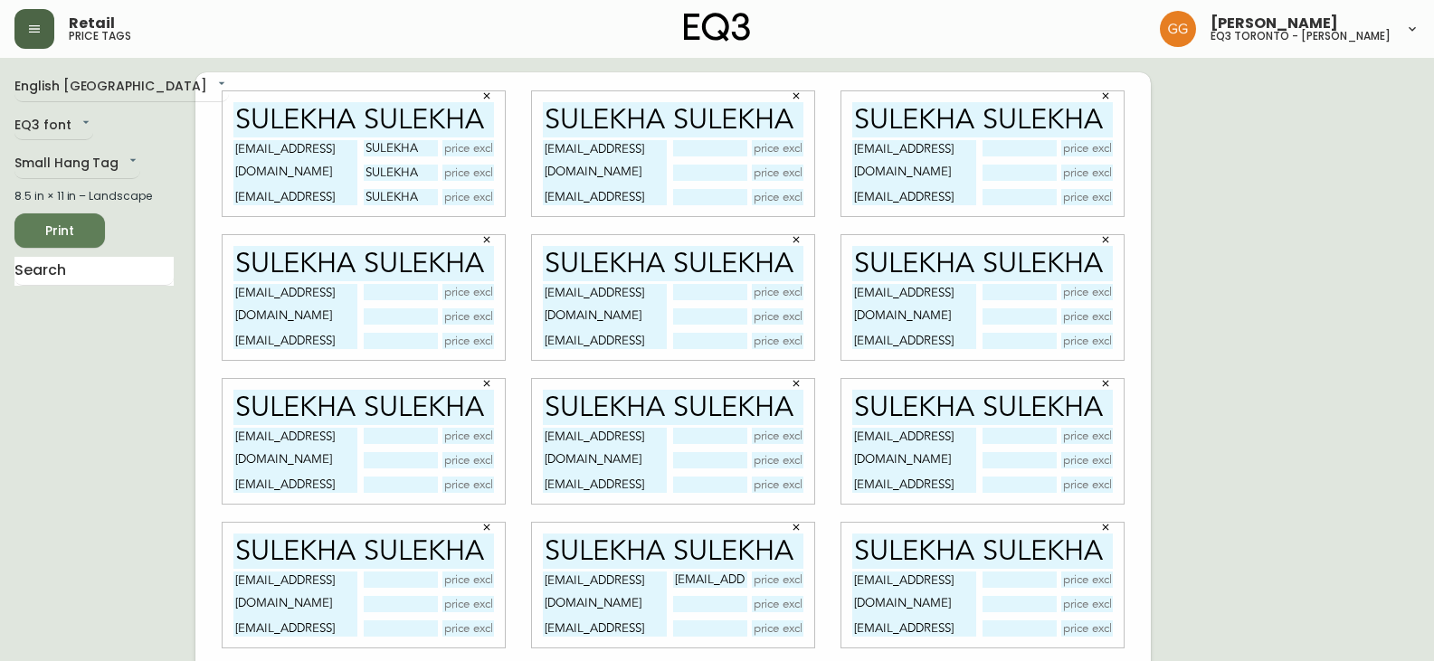
scroll to position [0, 63]
click at [705, 600] on input "text" at bounding box center [709, 604] width 73 height 16
click at [1244, 593] on div "English Canada en_CA EQ3 font EQ3 Small Hang Tag small 8.5 in × 11 in – Landsca…" at bounding box center [716, 441] width 1405 height 738
click at [714, 576] on input "[EMAIL_ADDRESS][DOMAIN_NAME]" at bounding box center [709, 580] width 73 height 16
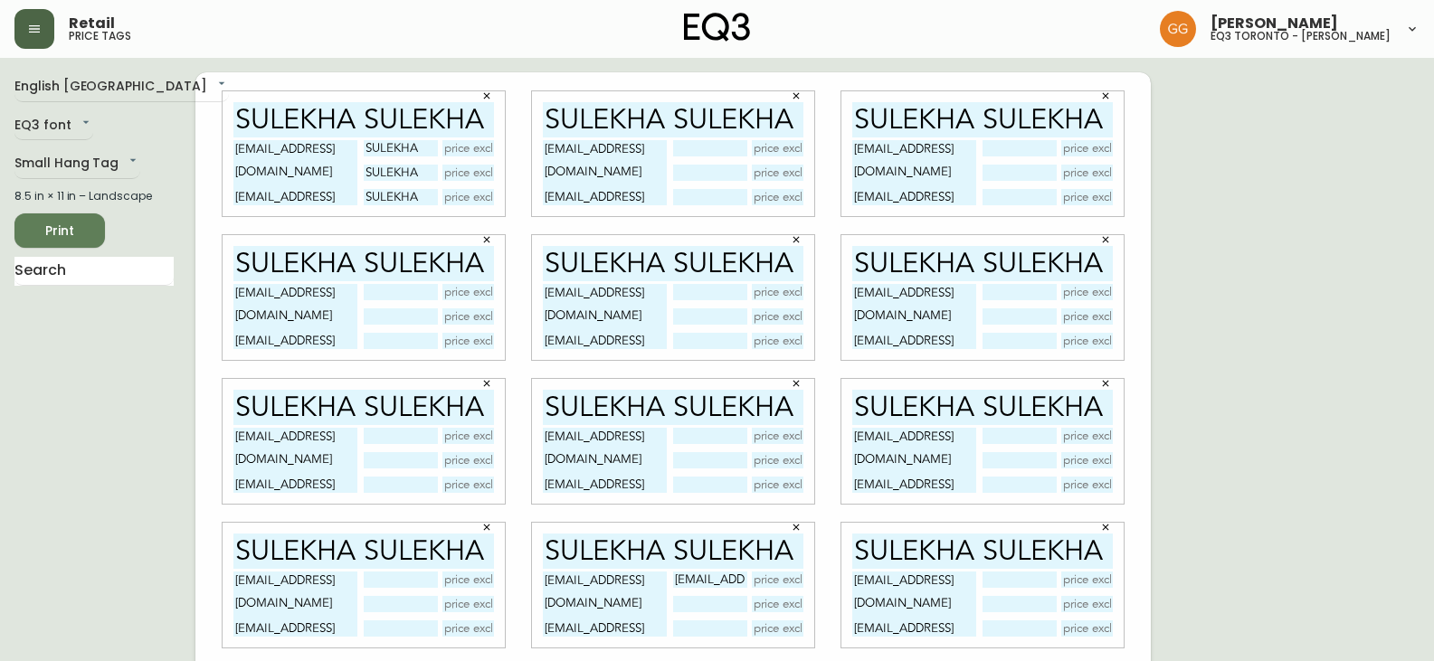
click at [713, 575] on input "[EMAIL_ADDRESS][DOMAIN_NAME]" at bounding box center [709, 580] width 73 height 16
type input "m"
click at [1326, 493] on div "English Canada en_CA EQ3 font EQ3 Small Hang Tag small 8.5 in × 11 in – Landsca…" at bounding box center [716, 441] width 1405 height 738
click at [407, 141] on input "SULEKHA" at bounding box center [400, 148] width 73 height 16
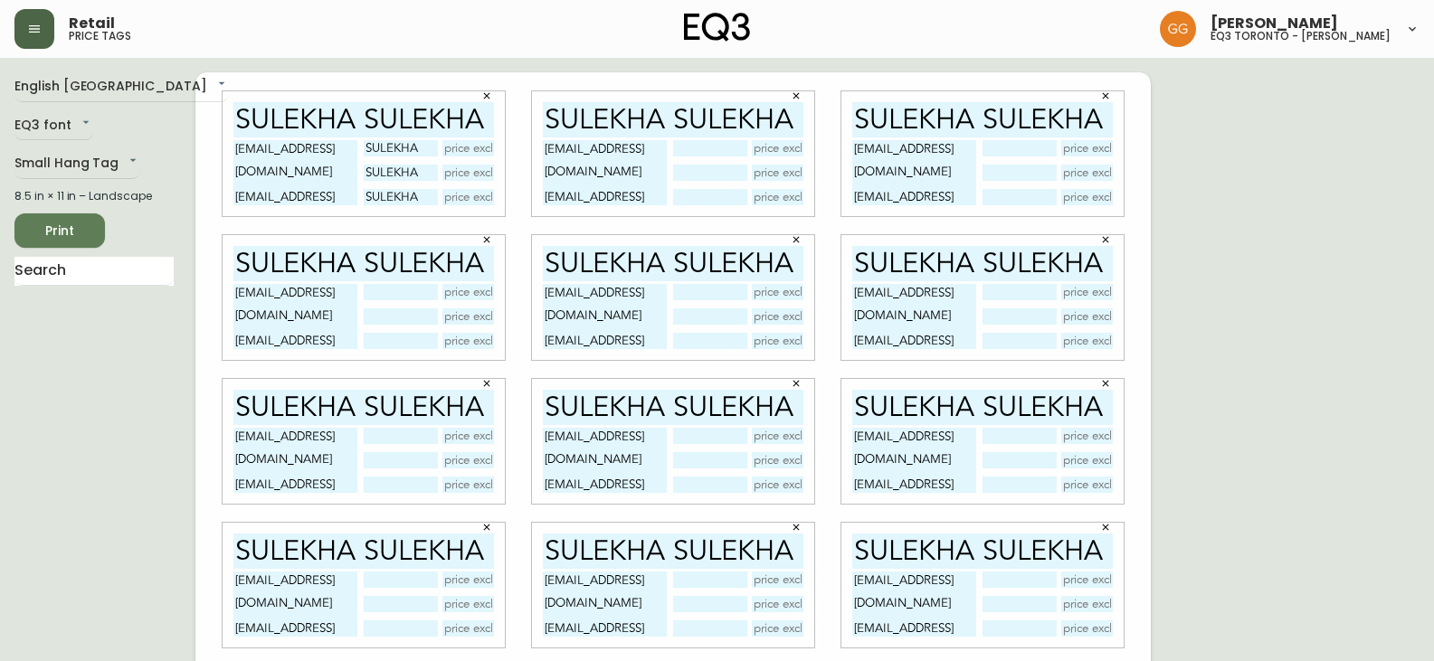
click at [403, 288] on input "text" at bounding box center [400, 292] width 73 height 16
paste input "SULEKHA"
type input "SULEKHA"
click at [394, 320] on input "text" at bounding box center [400, 316] width 73 height 16
paste input "SULEKHA"
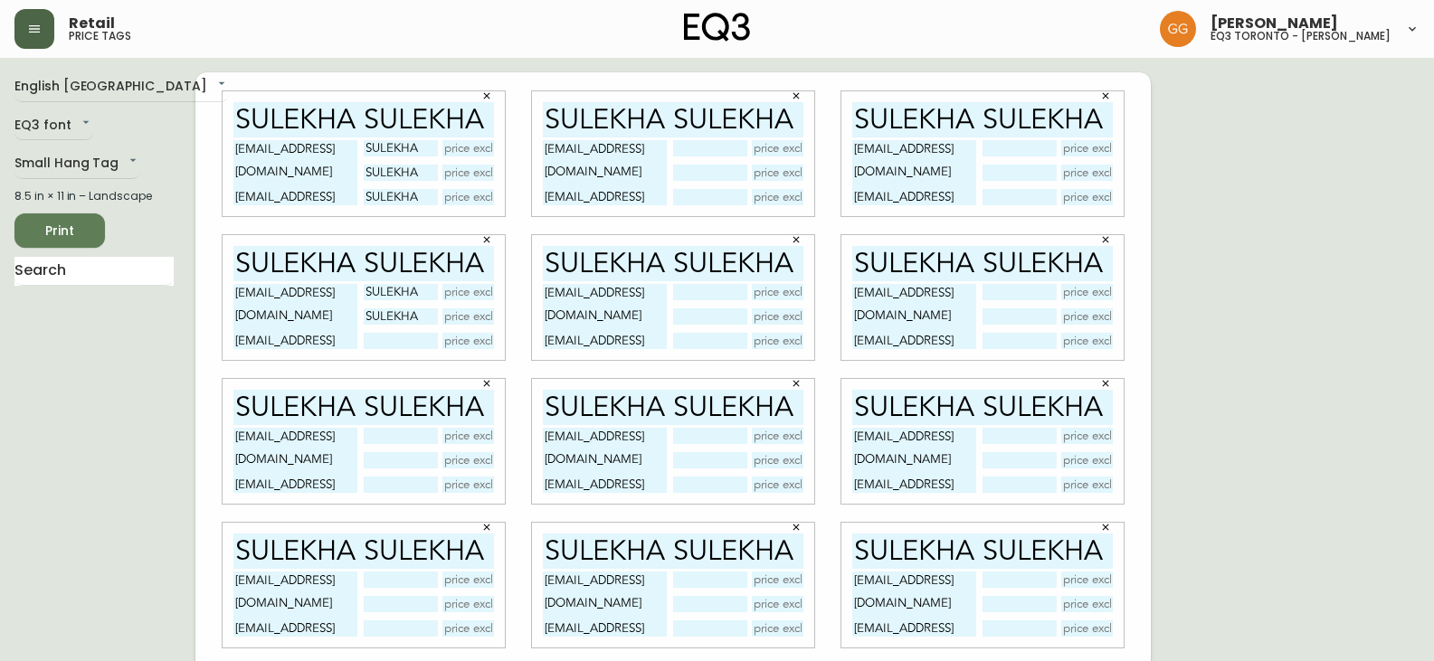
type input "SULEKHA"
click at [384, 346] on input "text" at bounding box center [400, 341] width 73 height 16
paste input "SULEKHA"
type input "SULEKHA"
click at [694, 293] on input "text" at bounding box center [709, 292] width 73 height 16
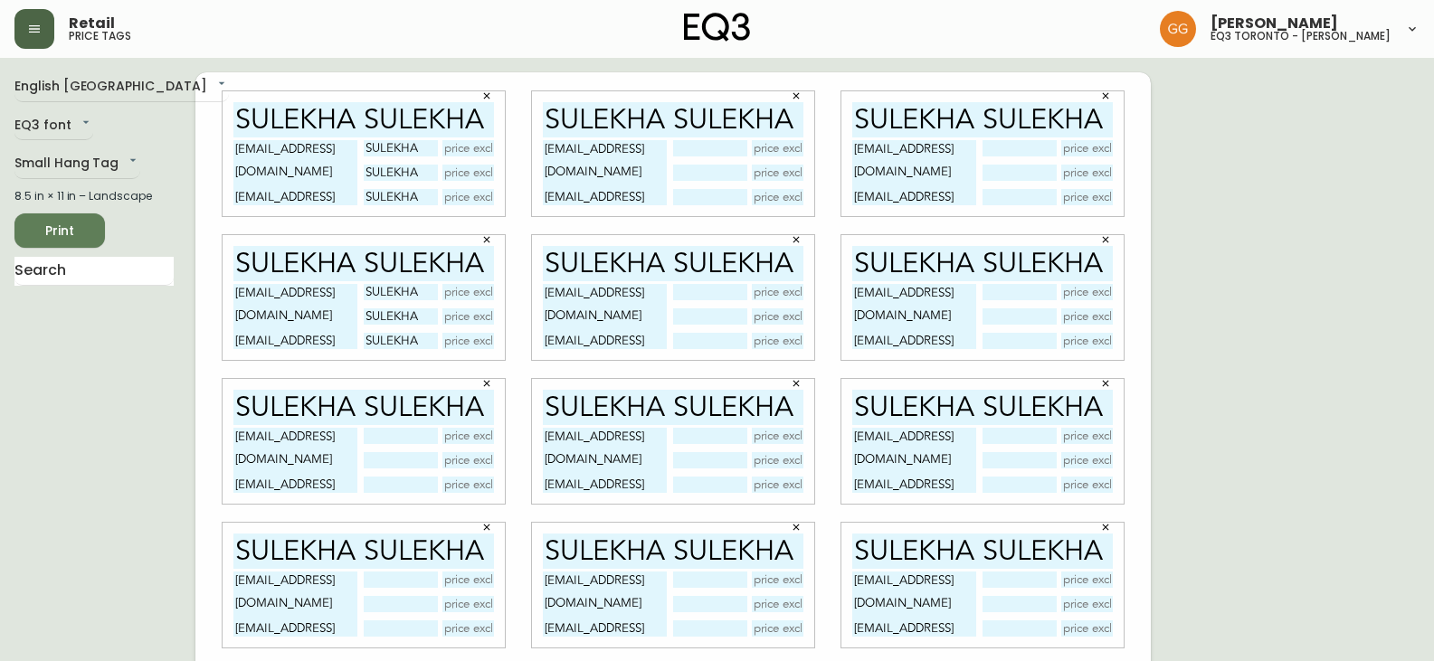
paste input "SULEKHA"
type input "SULEKHA"
click at [690, 314] on input "text" at bounding box center [709, 316] width 73 height 16
paste input "SULEKHA"
type input "SULEKHA"
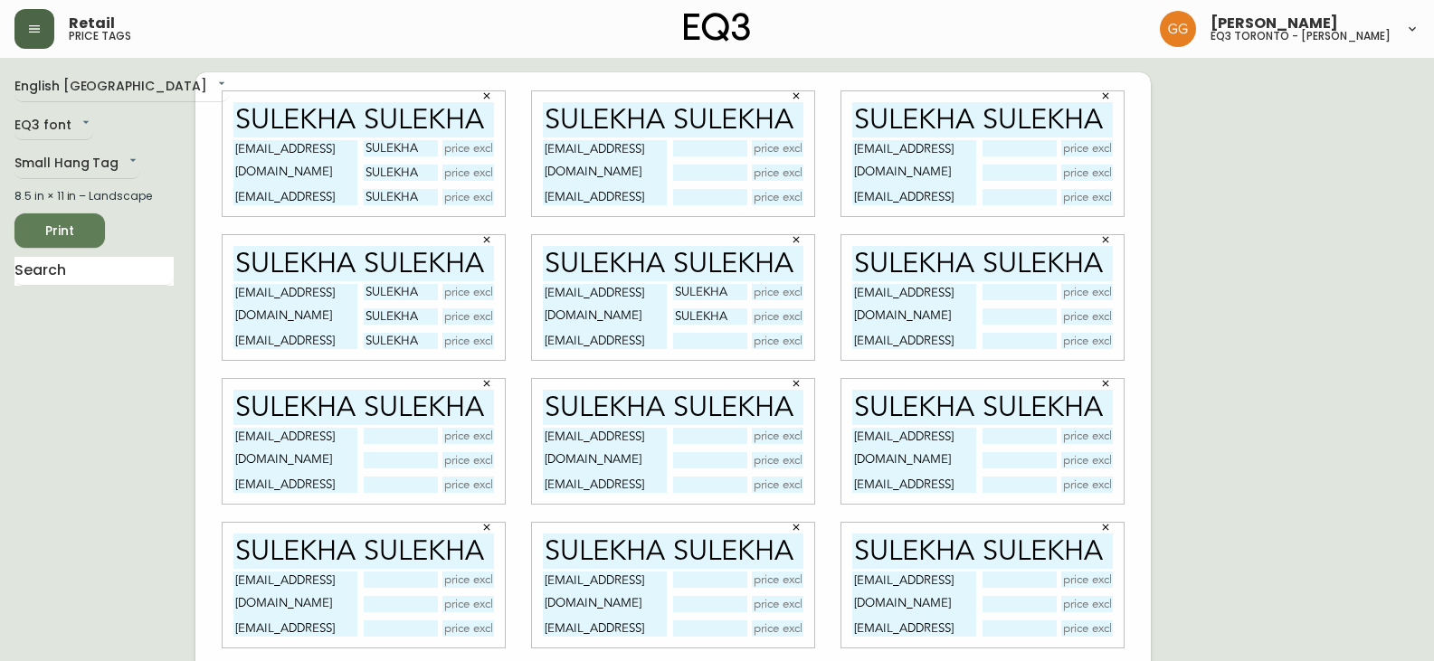
click at [691, 337] on input "text" at bounding box center [709, 341] width 73 height 16
paste input "SULEKHA"
type input "SULEKHA"
click at [787, 296] on input "text" at bounding box center [778, 292] width 52 height 16
type input "S"
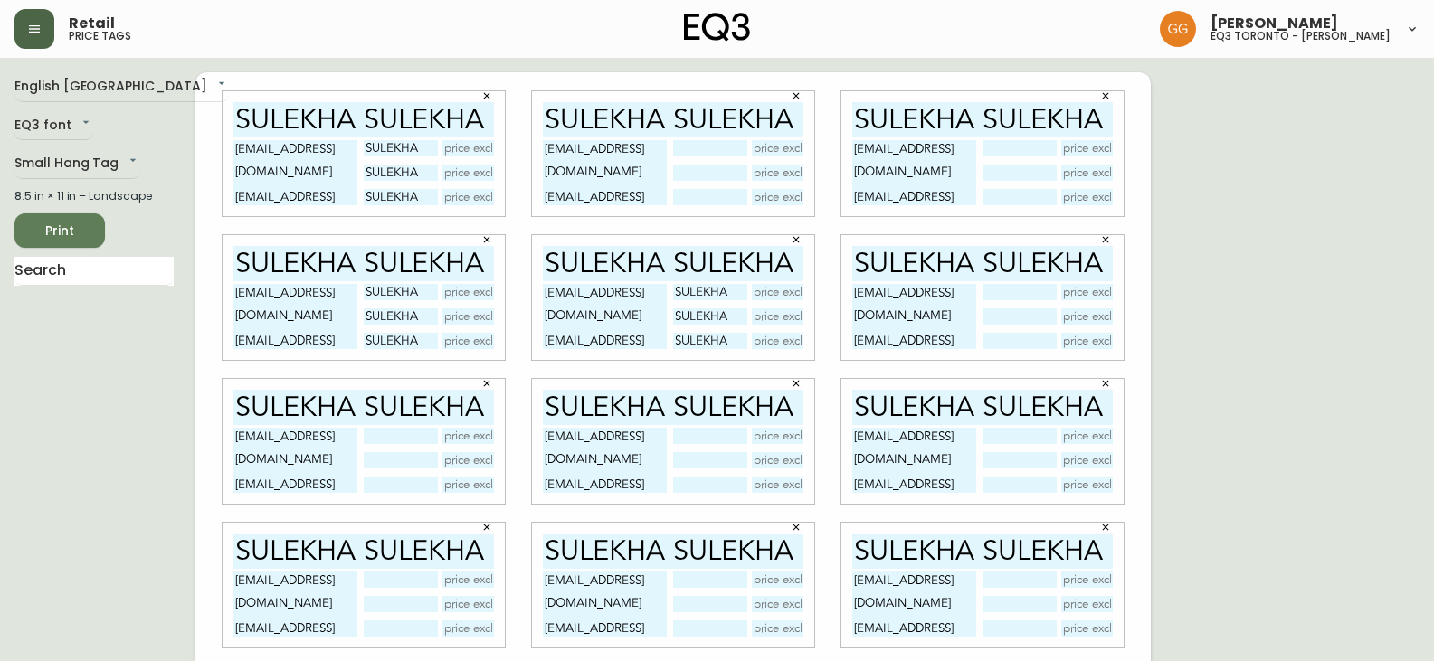
click at [718, 143] on input "text" at bounding box center [709, 148] width 73 height 16
paste input "SULEKHA"
type input "SULEKHA"
click at [710, 174] on input "text" at bounding box center [709, 173] width 73 height 16
paste input "SULEKHA"
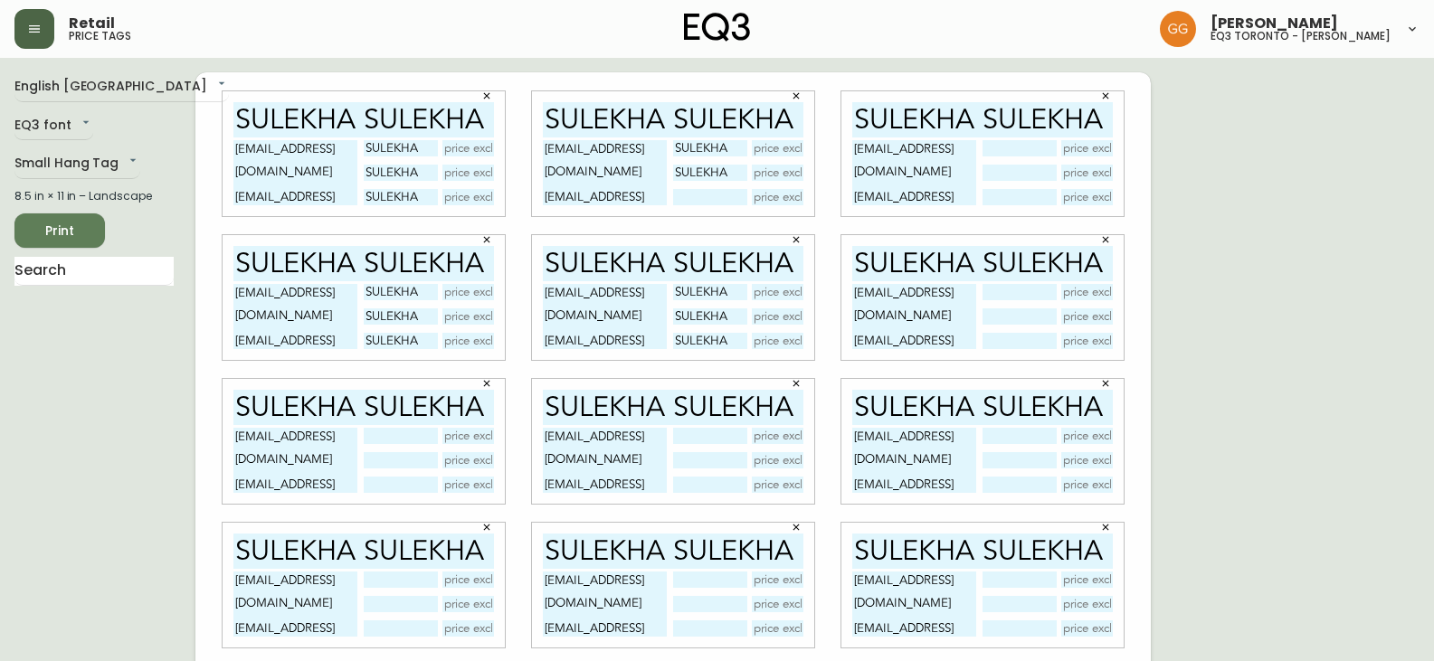
type input "SULEKHA"
click at [695, 194] on input "text" at bounding box center [709, 197] width 73 height 16
paste input "SULEKHA"
type input "SULEKHA"
click at [1019, 147] on input "text" at bounding box center [1018, 148] width 73 height 16
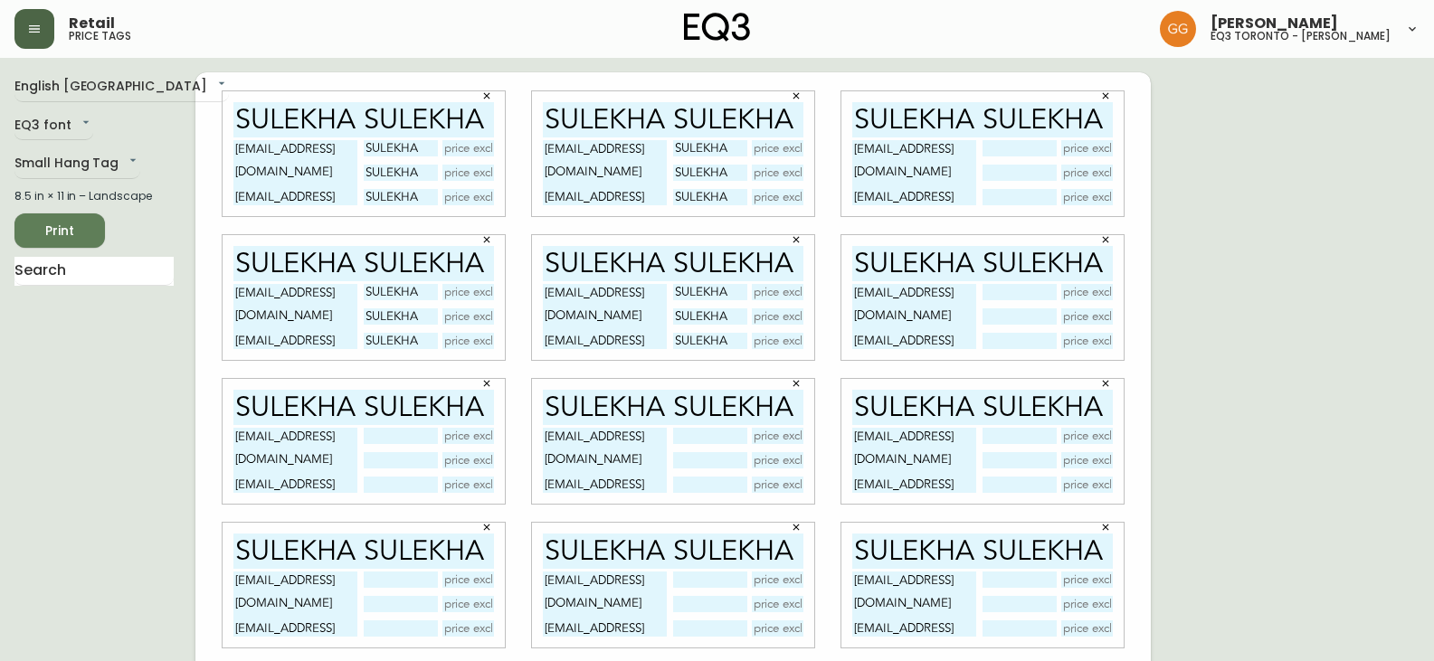
paste input "SULEKHA"
type input "SULEKHA"
click at [1005, 165] on input "text" at bounding box center [1018, 173] width 73 height 16
paste input "SULEKHA"
type input "SULEKHA"
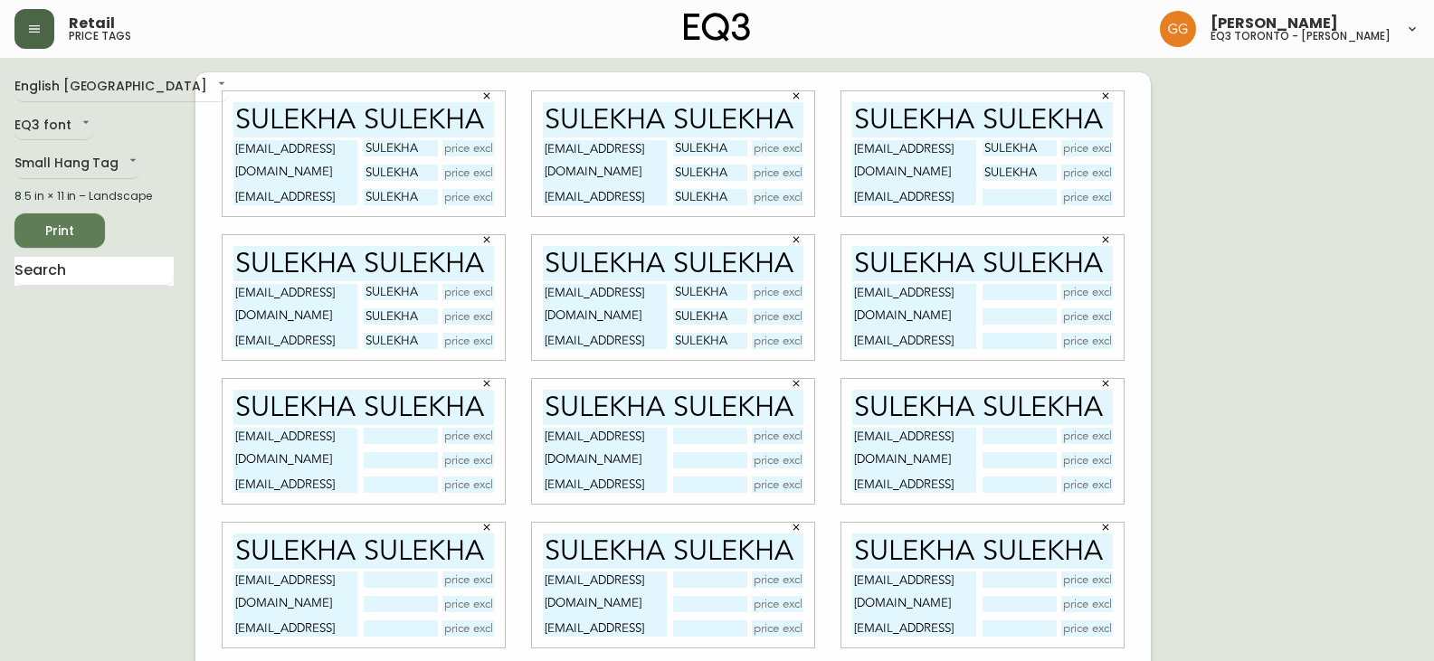
click at [1001, 197] on input "text" at bounding box center [1018, 197] width 73 height 16
paste input "SULEKHA"
type input "SULEKHA"
click at [1007, 290] on input "text" at bounding box center [1018, 292] width 73 height 16
paste input "SULEKHA"
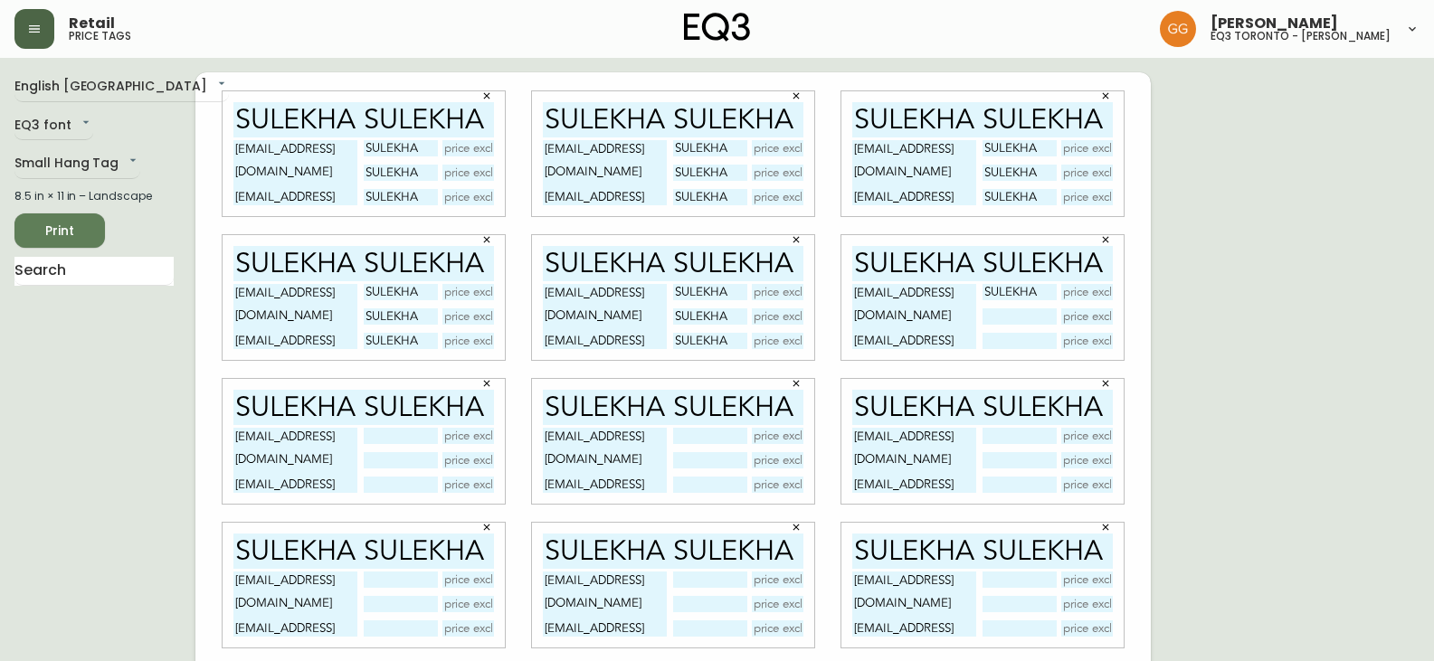
type input "SULEKHA"
click at [1006, 316] on input "text" at bounding box center [1018, 316] width 73 height 16
paste input "SULEKHA"
type input "SULEKHA"
click at [996, 341] on input "text" at bounding box center [1018, 341] width 73 height 16
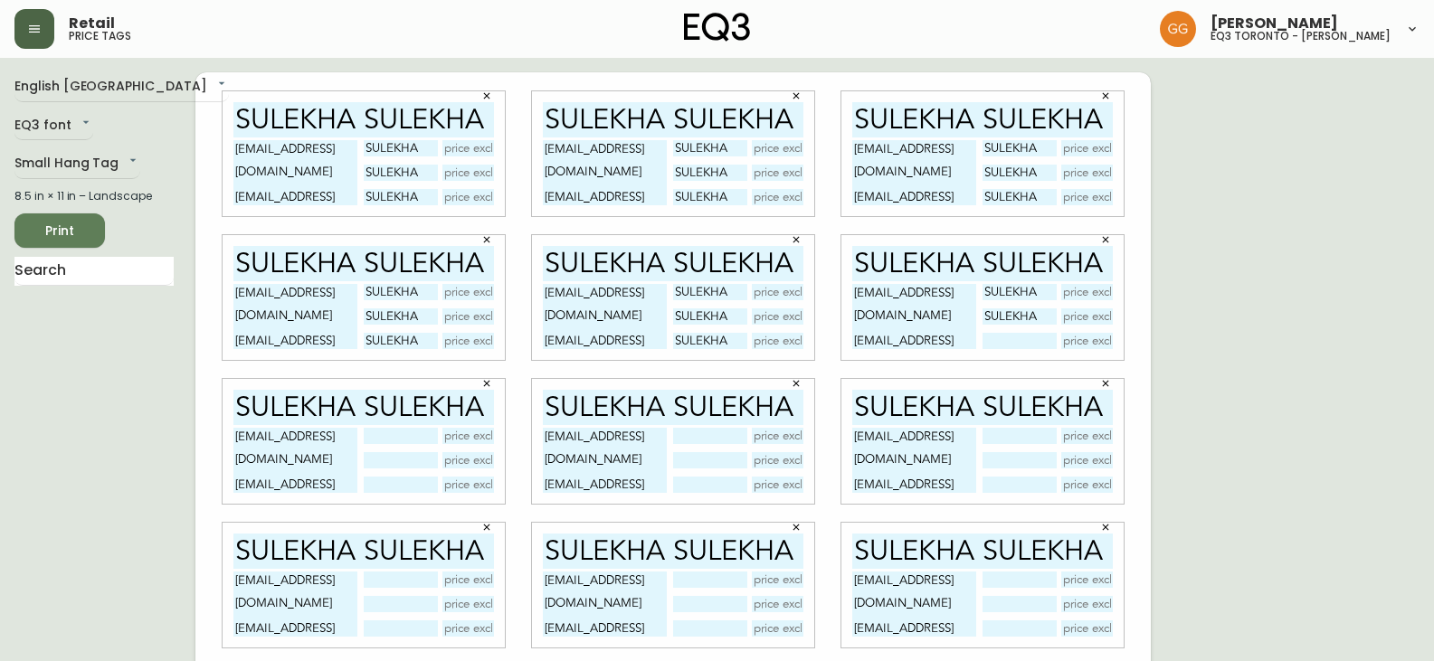
paste
type input "SULEKHA"
click at [412, 435] on input "text" at bounding box center [400, 436] width 73 height 16
type input "SULEKHA"
click at [386, 461] on input "text" at bounding box center [400, 460] width 73 height 16
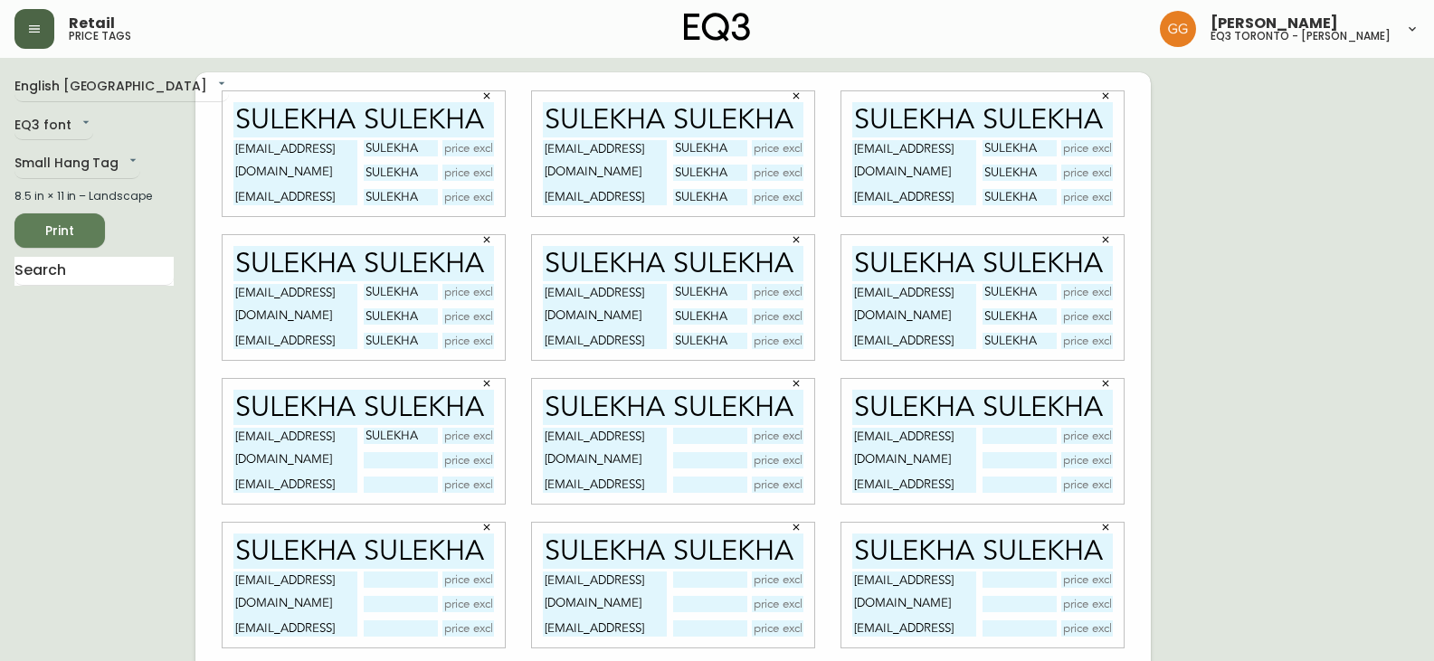
paste input "SULEKHA"
type input "SULEKHA"
click at [383, 483] on input "text" at bounding box center [400, 485] width 73 height 16
type input "SULEKHA"
click at [691, 437] on input "text" at bounding box center [709, 436] width 73 height 16
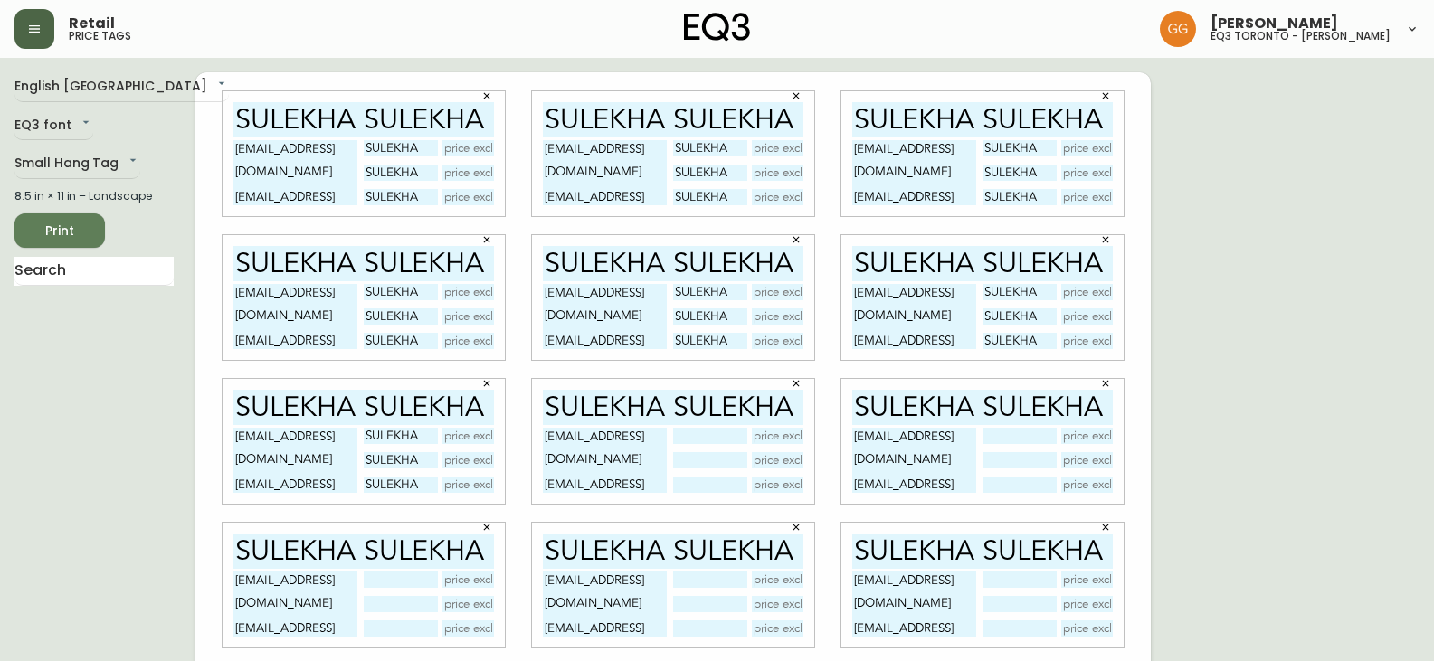
paste input "SULEKHA"
type input "SULEKHA"
click at [688, 460] on input "text" at bounding box center [709, 460] width 73 height 16
type input "SULEKHA"
click at [688, 484] on input "text" at bounding box center [709, 485] width 73 height 16
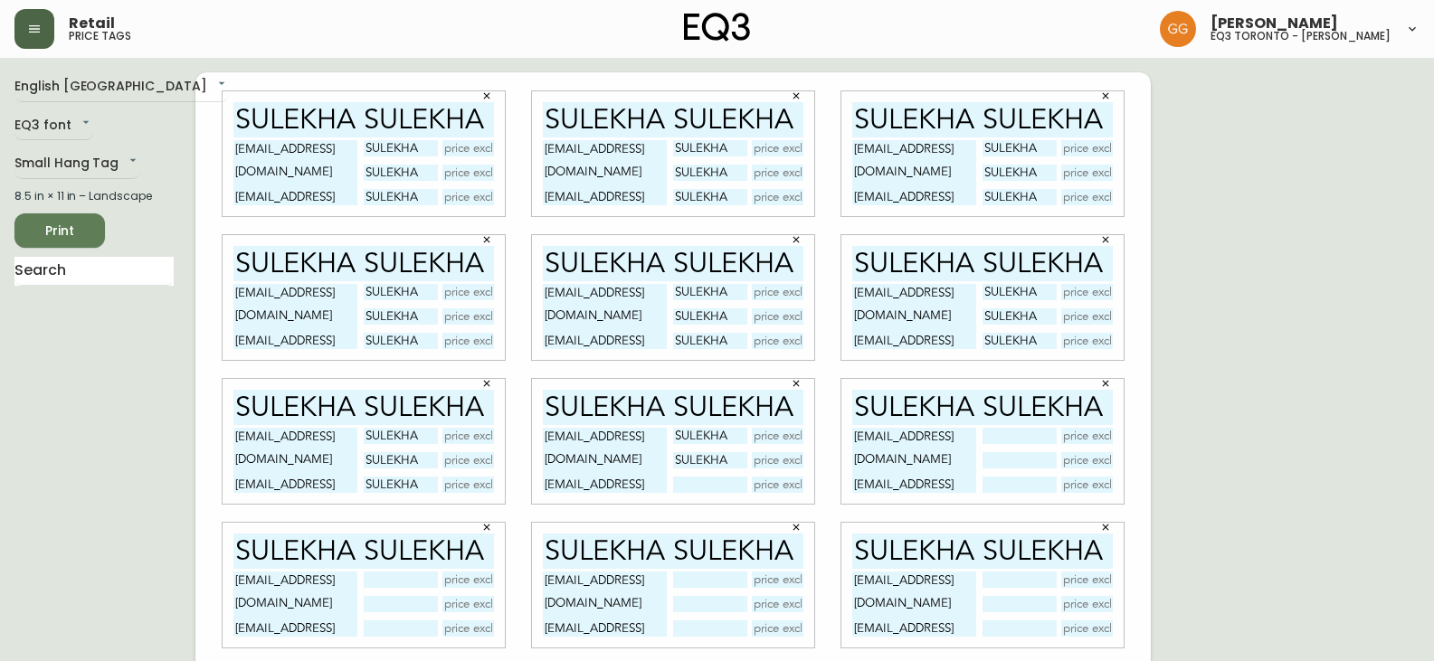
paste input "SULEKHA"
type input "SULEKHA"
click at [1016, 422] on input "SULEKHA SULEKHA" at bounding box center [982, 407] width 261 height 35
click at [1016, 432] on input "text" at bounding box center [1018, 436] width 73 height 16
paste input "SULEKHA"
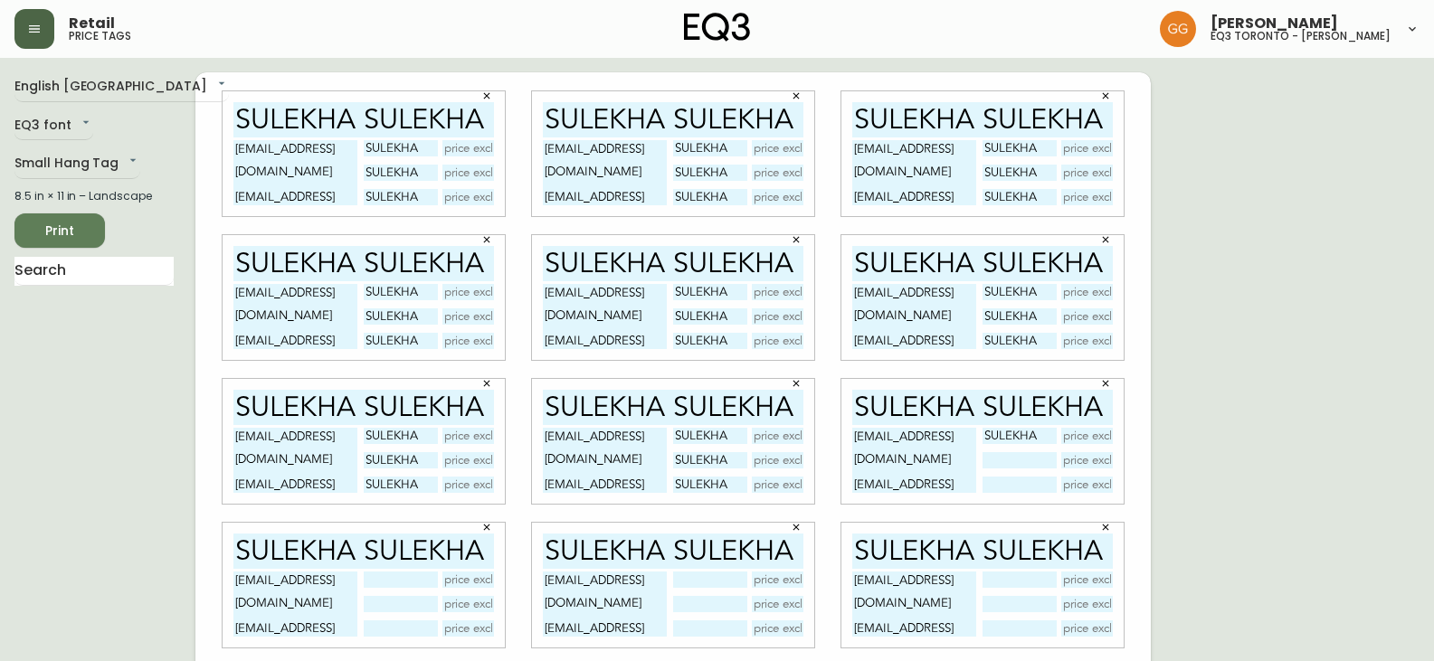
type input "SULEKHA"
click at [1005, 460] on input "text" at bounding box center [1018, 460] width 73 height 16
paste input "SULEKHA"
type input "SULEKHA"
click at [996, 479] on input "text" at bounding box center [1018, 485] width 73 height 16
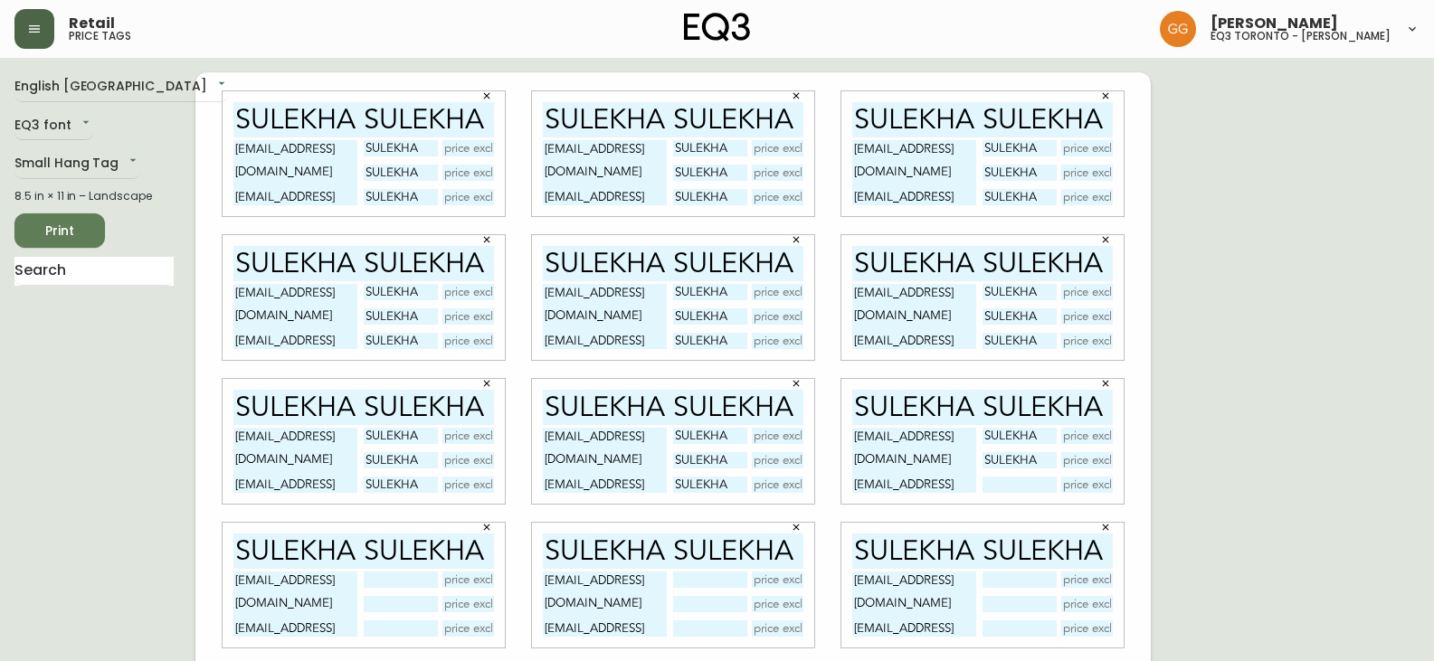
paste input "SULEKHA"
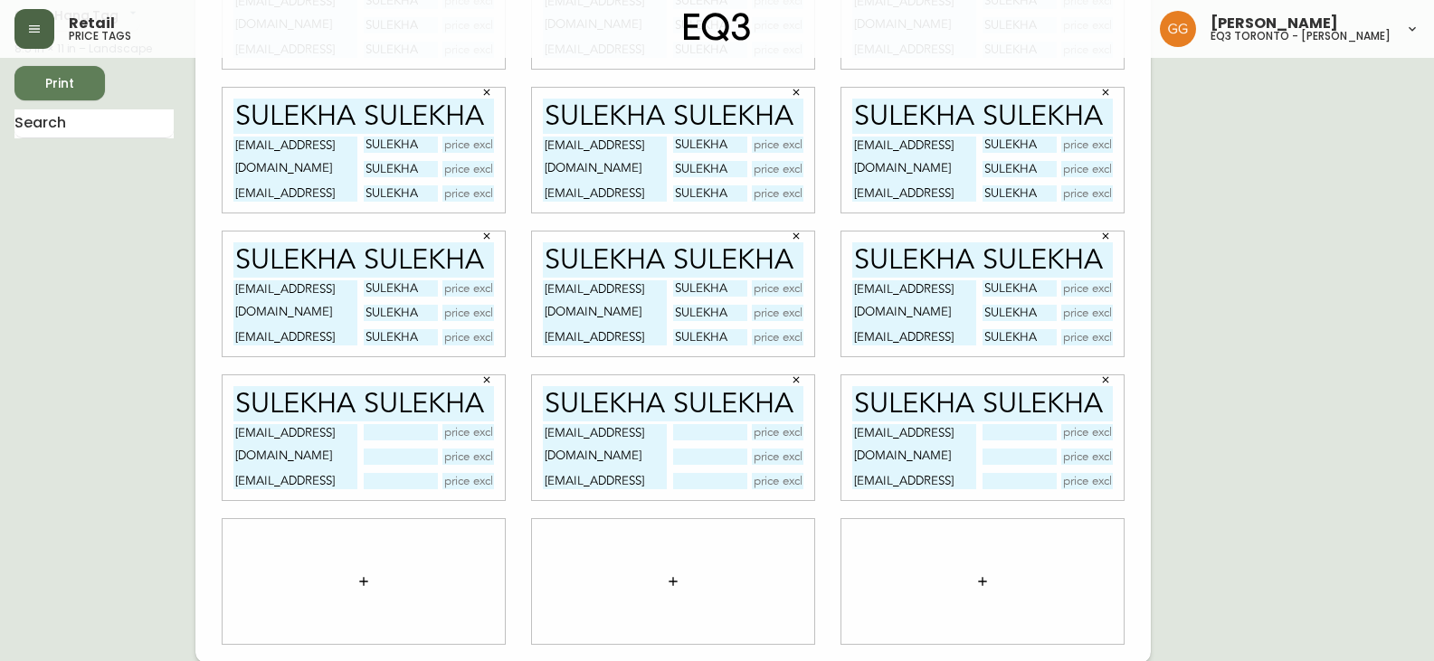
scroll to position [149, 0]
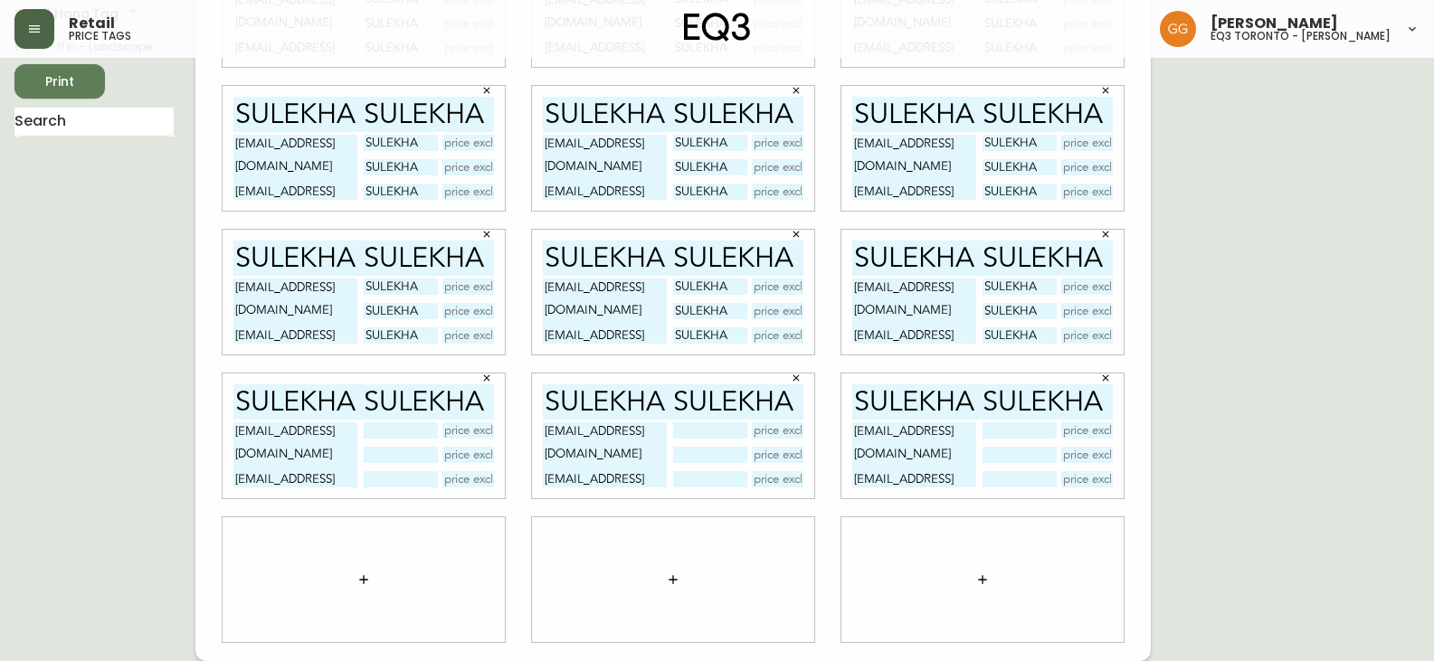
type input "SULEKHA"
click at [396, 426] on input "text" at bounding box center [400, 430] width 73 height 16
type input "SULEKHA"
click at [391, 446] on div "SULEKHA" at bounding box center [429, 454] width 130 height 65
click at [393, 453] on input "text" at bounding box center [400, 455] width 73 height 16
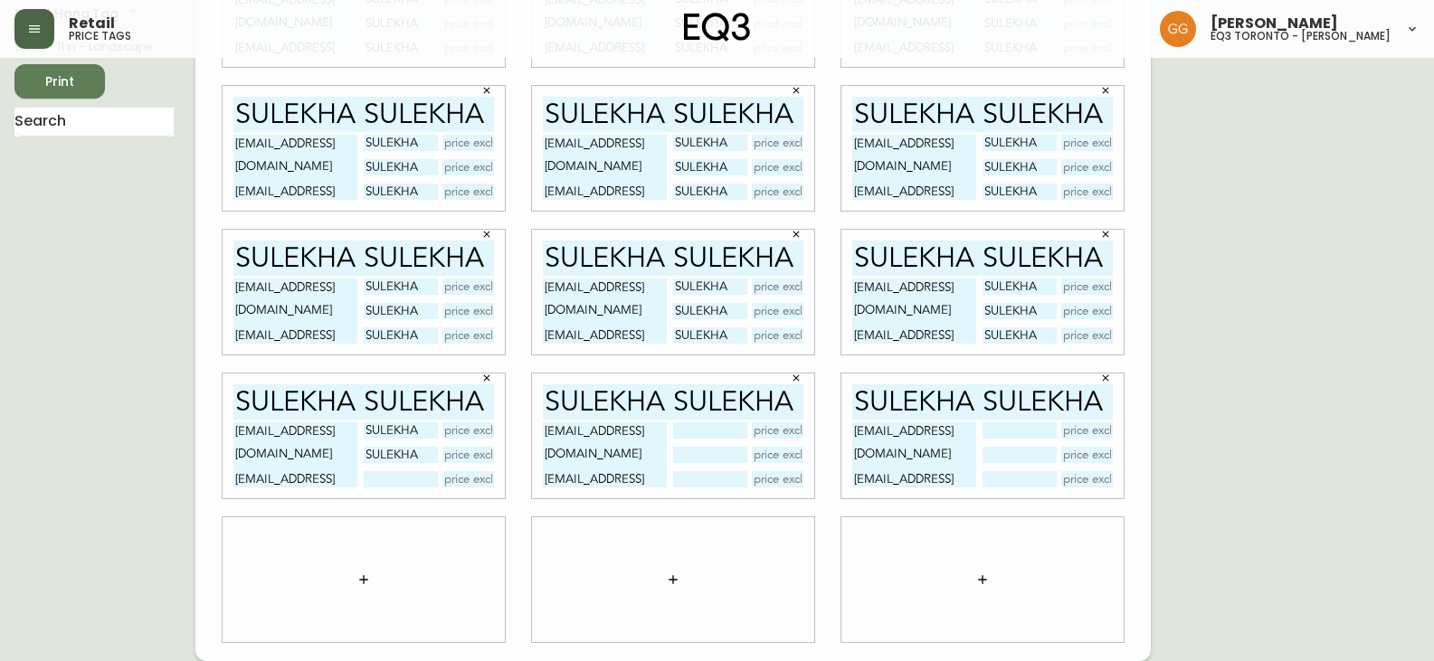
type input "SULEKHA"
click at [392, 476] on input "text" at bounding box center [400, 479] width 73 height 16
type input "SULEKHA"
click at [710, 429] on input "text" at bounding box center [709, 430] width 73 height 16
type input "SULEKHA"
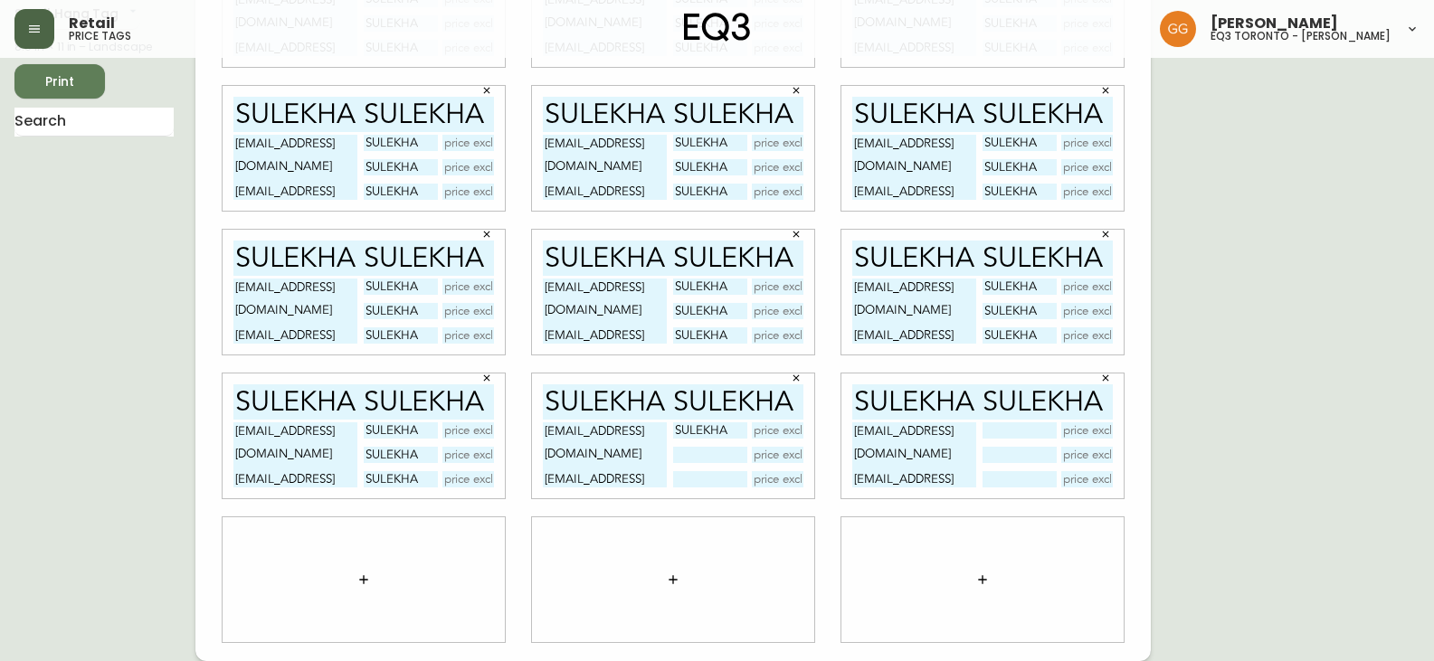
click at [700, 457] on input "text" at bounding box center [709, 455] width 73 height 16
type input "SULEKHA"
click at [699, 482] on input "text" at bounding box center [709, 479] width 73 height 16
type input "SULEKHA"
click at [1001, 436] on input "text" at bounding box center [1018, 430] width 73 height 16
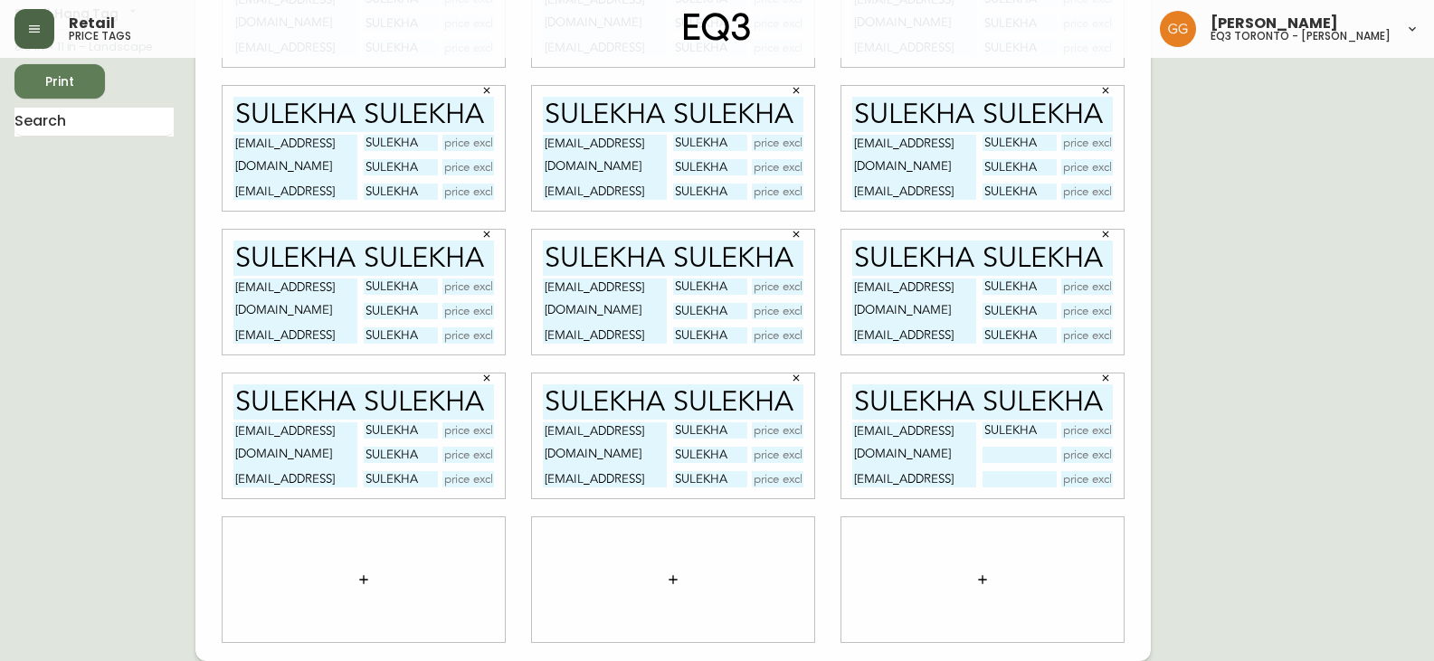
type input "SULEKHA"
click at [998, 454] on input "text" at bounding box center [1018, 455] width 73 height 16
type input "SULEKHA"
click at [1014, 481] on input "text" at bounding box center [1018, 479] width 73 height 16
type input "SULEKHA"
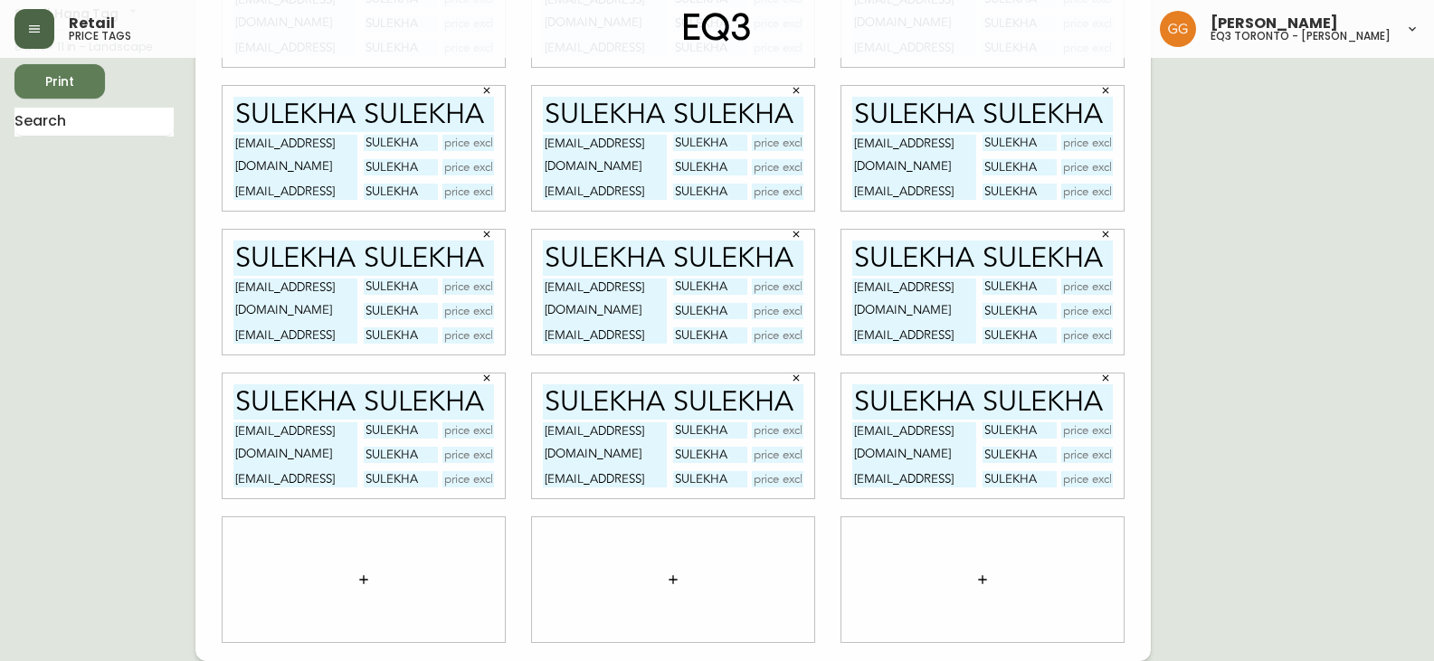
click at [371, 568] on button "button" at bounding box center [364, 580] width 36 height 36
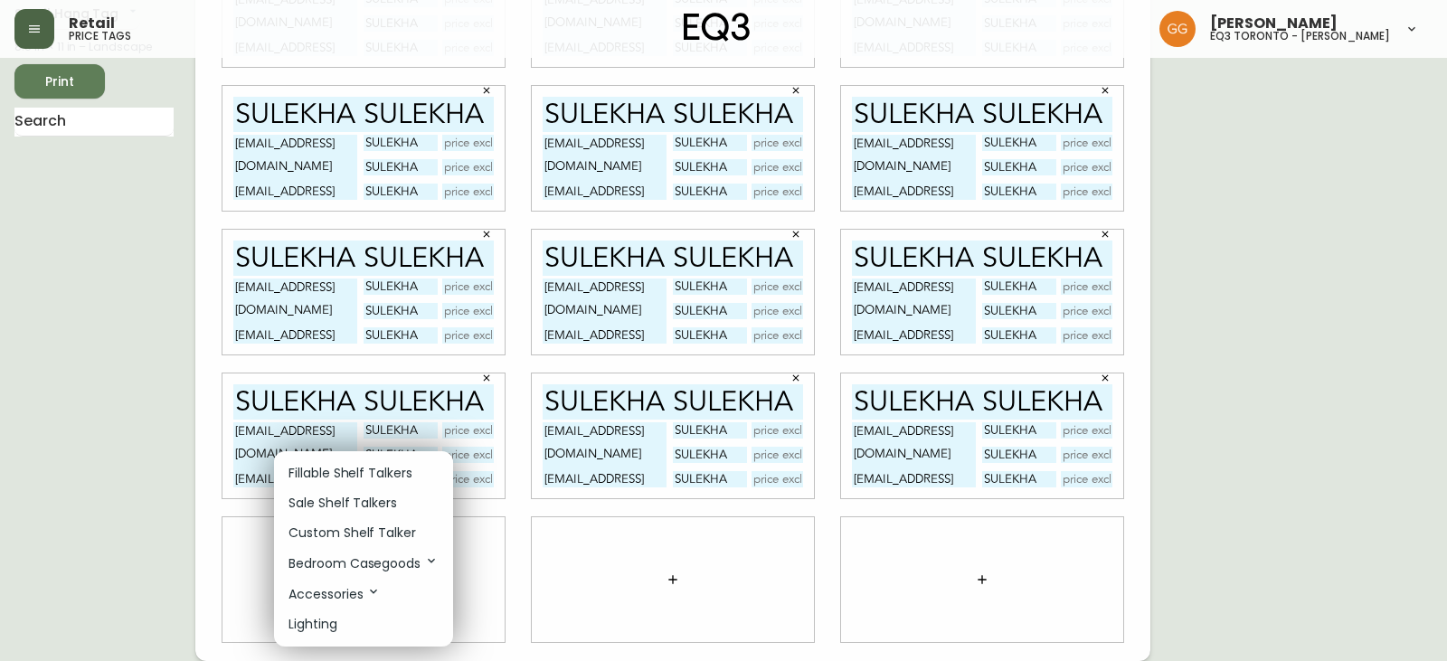
click at [401, 468] on p "Fillable Shelf Talkers" at bounding box center [351, 473] width 124 height 19
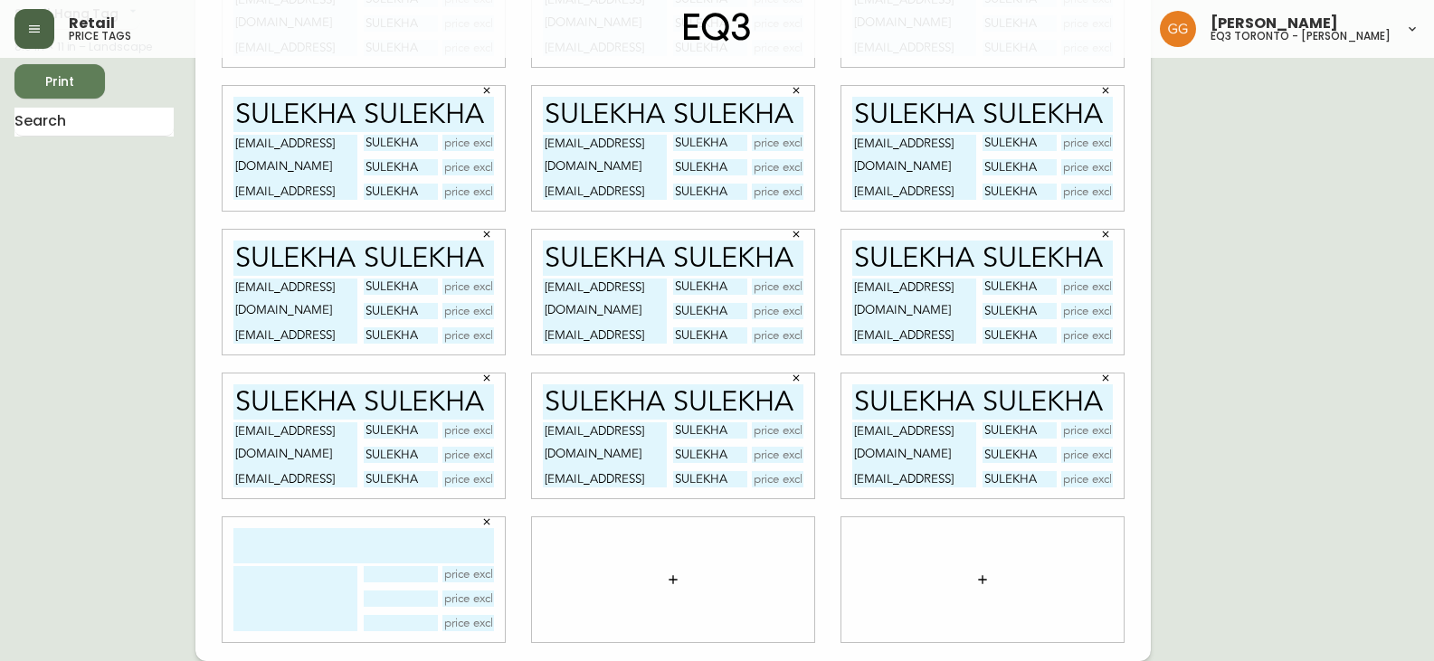
click at [674, 582] on icon "button" at bounding box center [673, 580] width 14 height 14
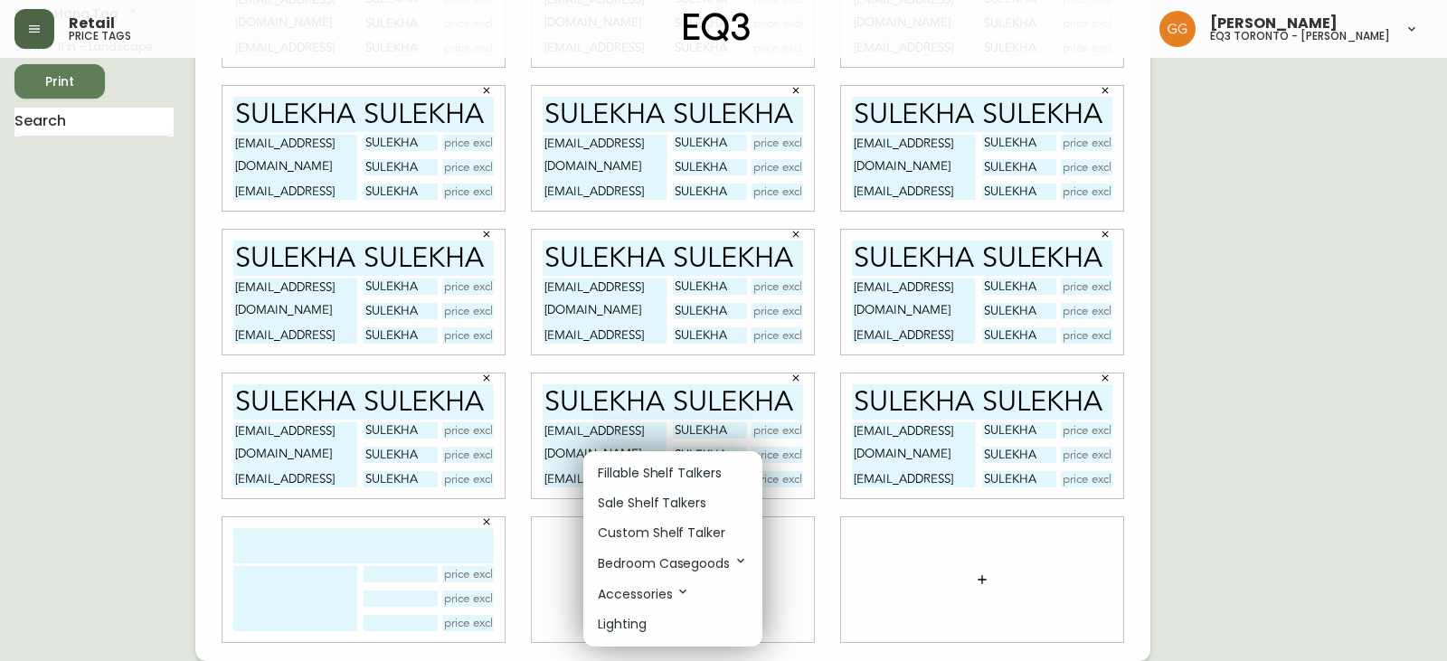
click at [670, 476] on p "Fillable Shelf Talkers" at bounding box center [660, 473] width 124 height 19
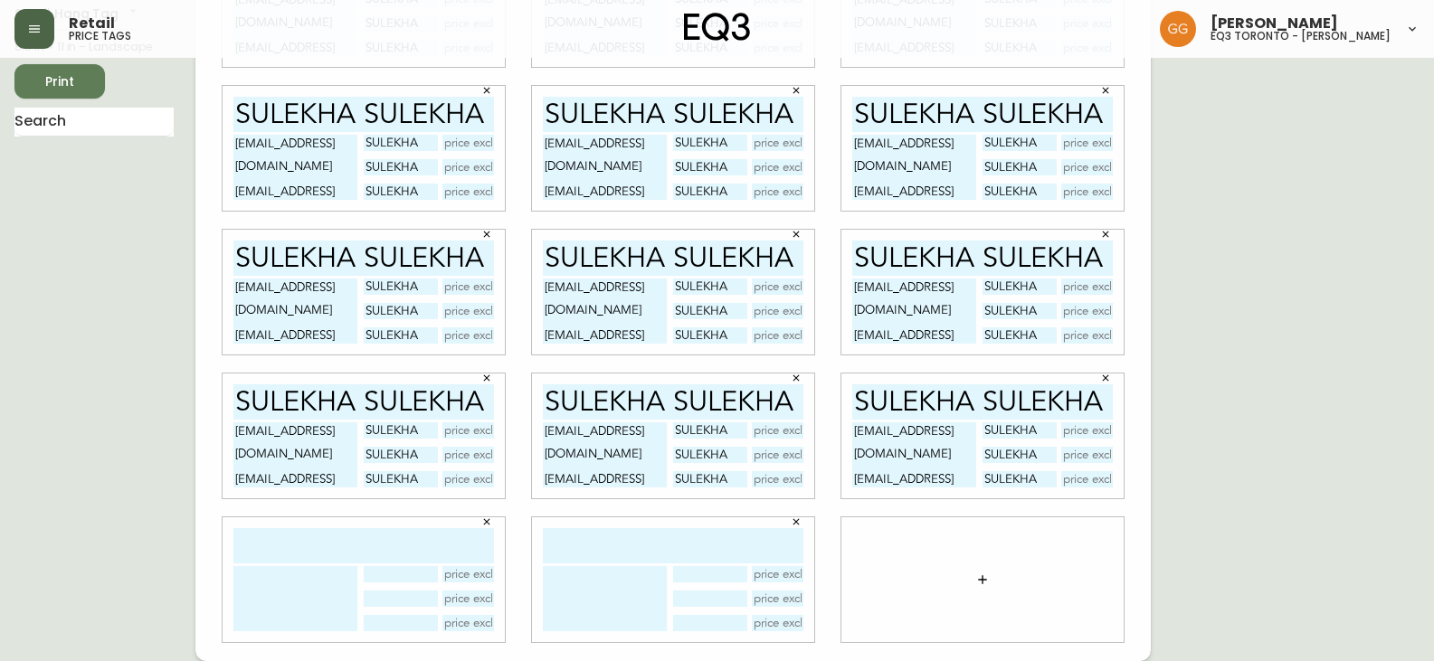
click at [974, 581] on button "button" at bounding box center [982, 580] width 36 height 36
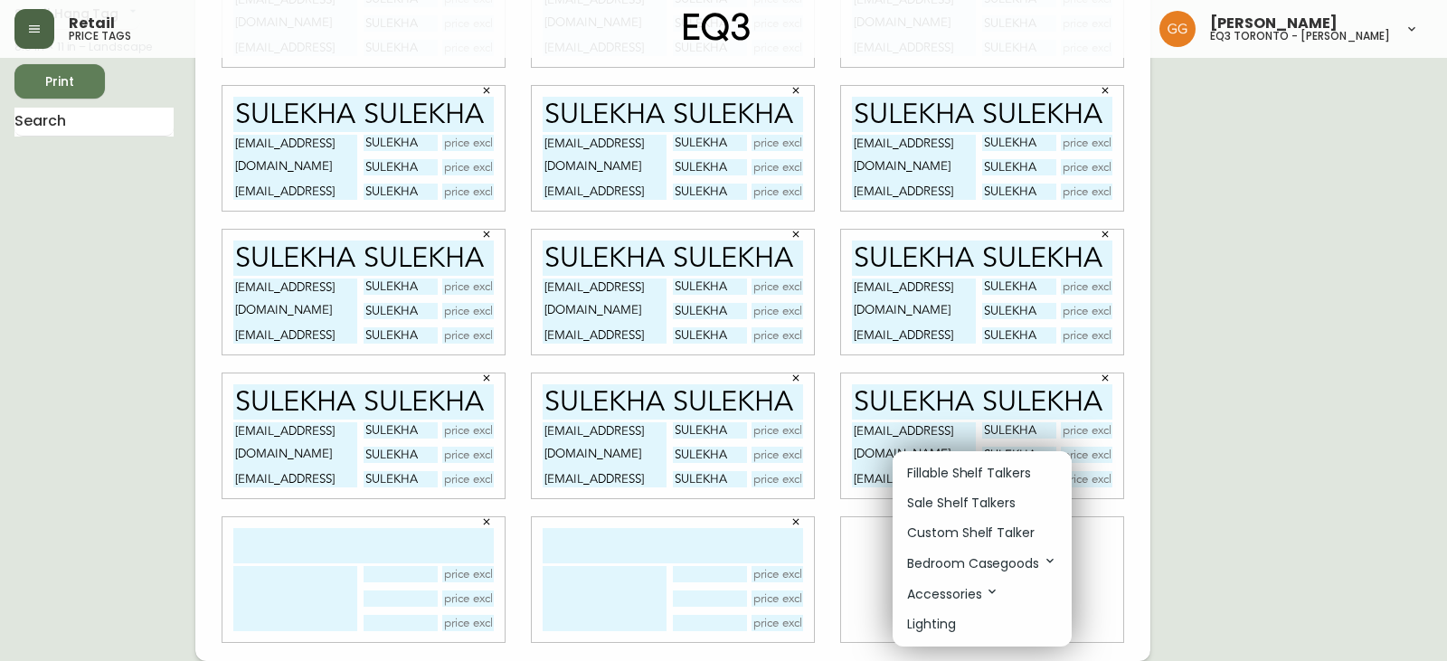
click at [950, 473] on p "Fillable Shelf Talkers" at bounding box center [969, 473] width 124 height 19
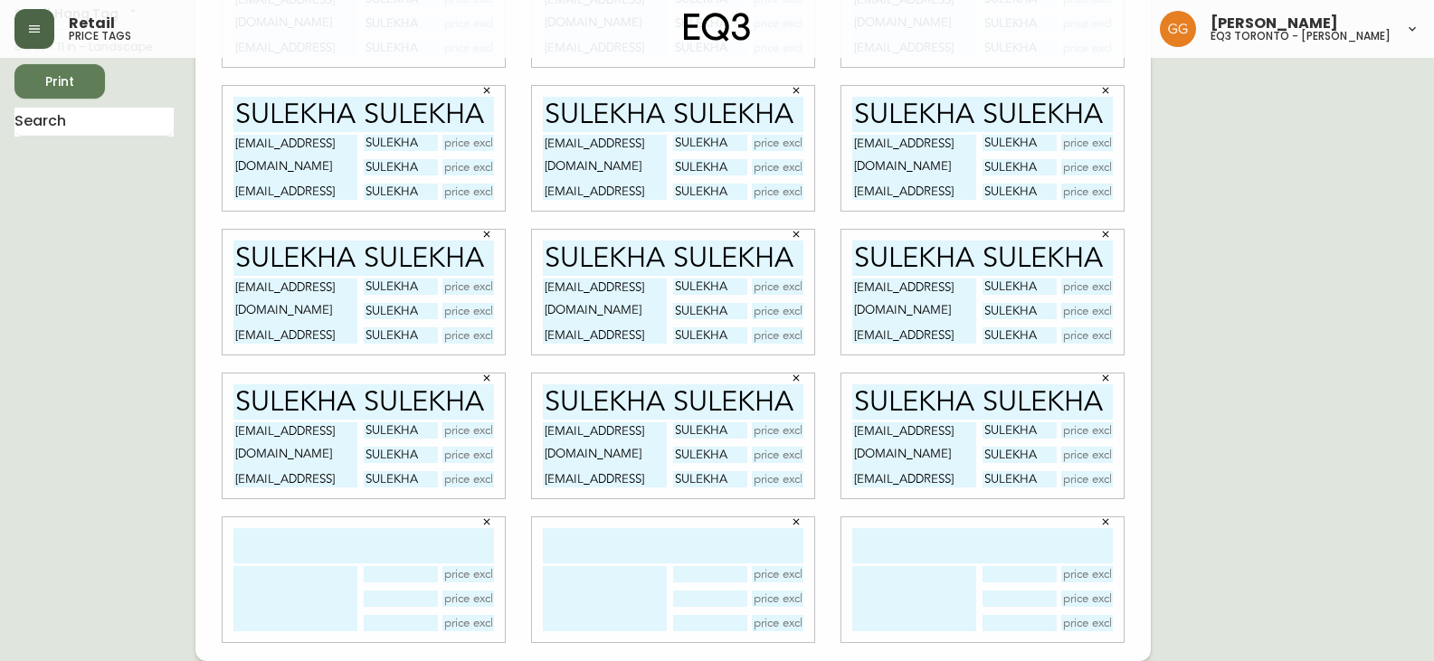
click at [354, 396] on input "SULEKHA SULEKHA" at bounding box center [363, 401] width 261 height 35
click at [313, 549] on input "text" at bounding box center [363, 545] width 261 height 35
type input "SULEKHA SULEKHA"
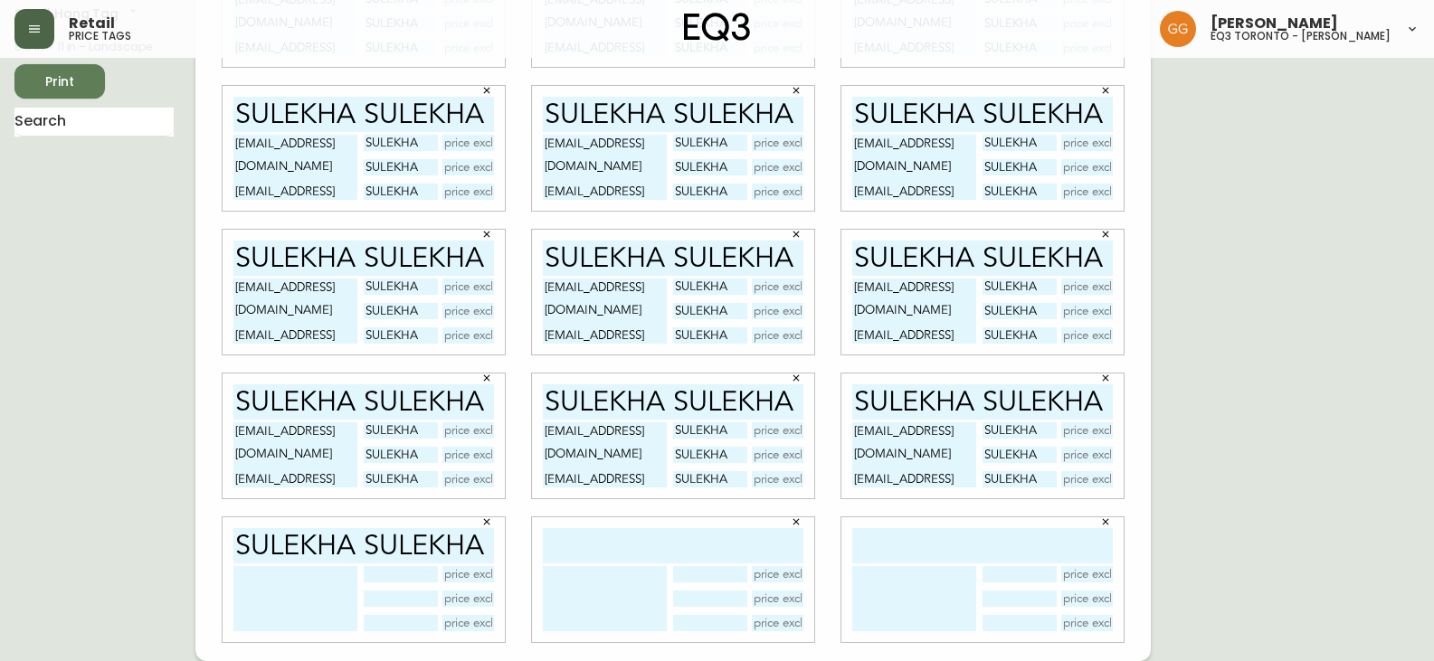
click at [604, 539] on input "text" at bounding box center [673, 545] width 261 height 35
type input "SULEKHA SULEKHA"
click at [982, 552] on input "text" at bounding box center [982, 545] width 261 height 35
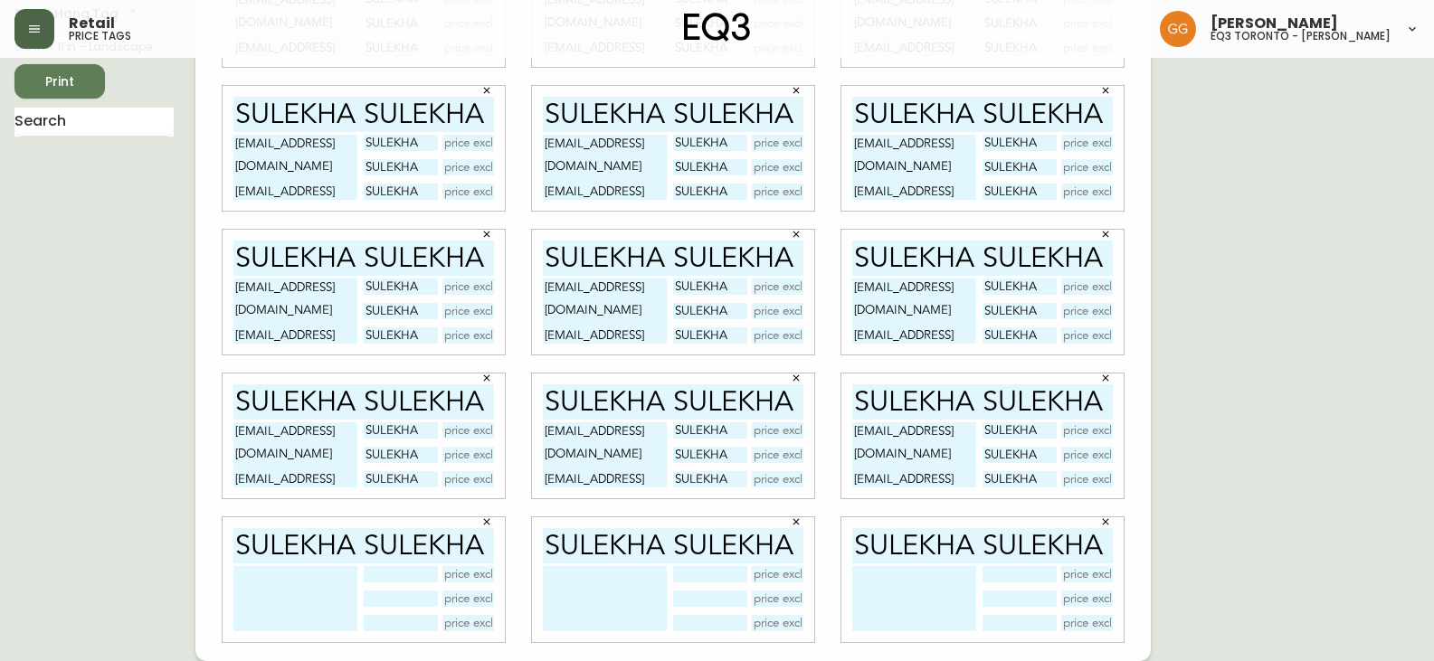
type input "SULEKHA SULEKHA"
click at [327, 577] on textarea at bounding box center [295, 598] width 124 height 65
click at [283, 437] on textarea "[EMAIL_ADDRESS][DOMAIN_NAME] [EMAIL_ADDRESS][DOMAIN_NAME] [EMAIL_ADDRESS][DOMAI…" at bounding box center [295, 454] width 124 height 65
click at [282, 437] on textarea "[EMAIL_ADDRESS][DOMAIN_NAME] [EMAIL_ADDRESS][DOMAIN_NAME] [EMAIL_ADDRESS][DOMAI…" at bounding box center [295, 454] width 124 height 65
click at [280, 437] on textarea "[EMAIL_ADDRESS][DOMAIN_NAME] [EMAIL_ADDRESS][DOMAIN_NAME] [EMAIL_ADDRESS][DOMAI…" at bounding box center [295, 454] width 124 height 65
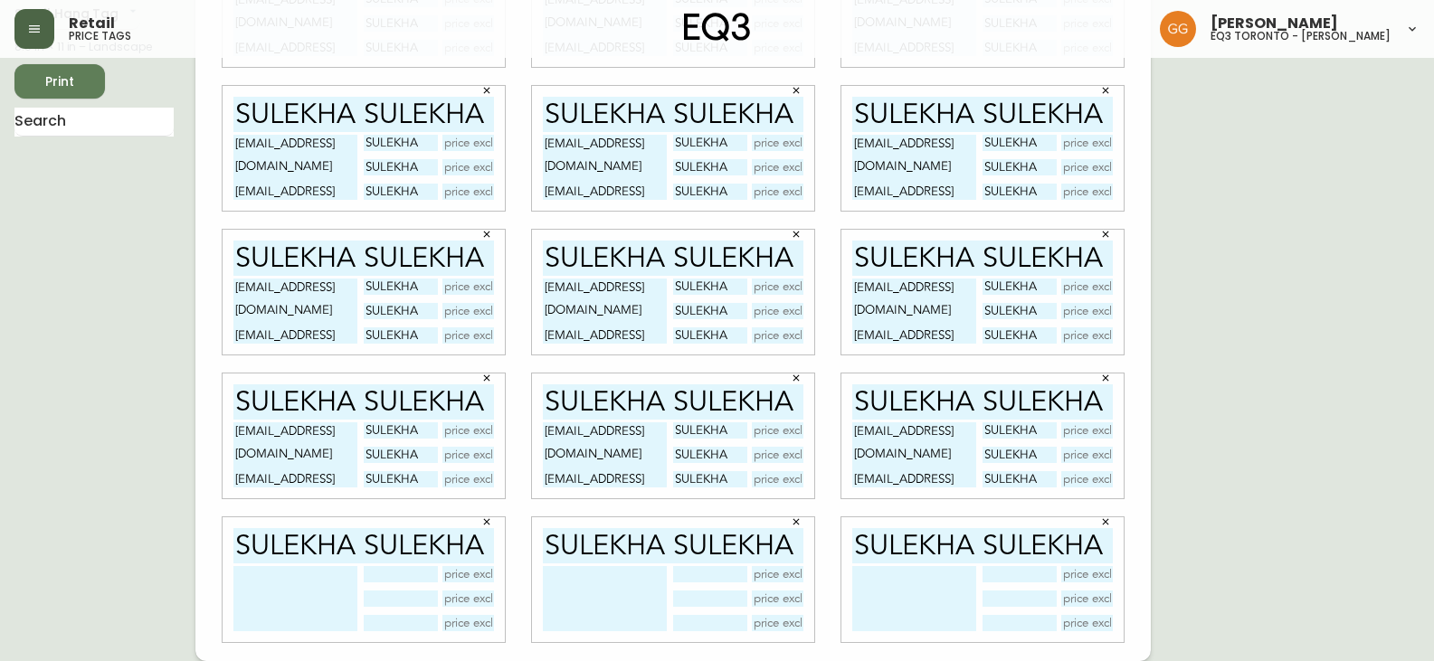
click at [316, 583] on textarea at bounding box center [295, 598] width 124 height 65
type textarea "[EMAIL_ADDRESS][DOMAIN_NAME] [EMAIL_ADDRESS][DOMAIN_NAME] [EMAIL_ADDRESS][DOMAI…"
click at [586, 595] on textarea at bounding box center [605, 598] width 124 height 65
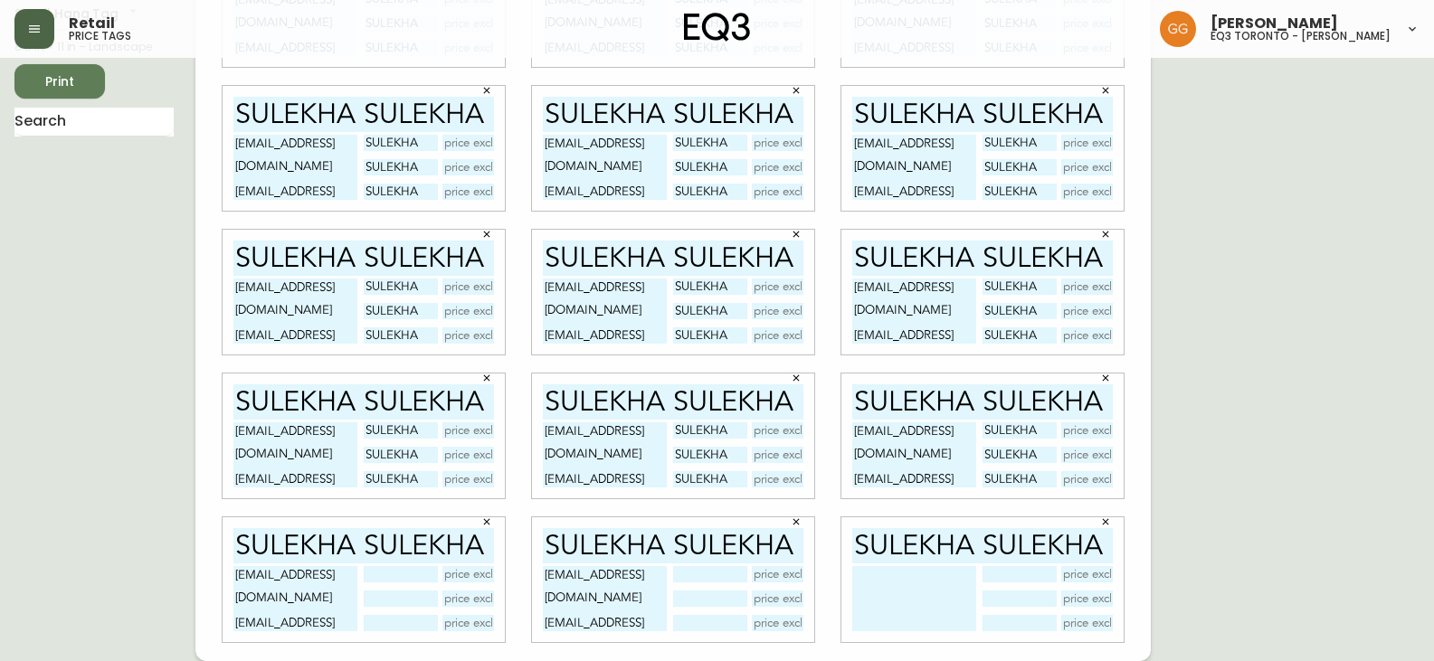
type textarea "[EMAIL_ADDRESS][DOMAIN_NAME] [EMAIL_ADDRESS][DOMAIN_NAME] [EMAIL_ADDRESS][DOMAI…"
drag, startPoint x: 909, startPoint y: 595, endPoint x: 898, endPoint y: 592, distance: 11.4
click at [908, 595] on textarea at bounding box center [914, 598] width 124 height 65
type textarea "[EMAIL_ADDRESS][DOMAIN_NAME] [EMAIL_ADDRESS][DOMAIN_NAME] [EMAIL_ADDRESS][DOMAI…"
click at [409, 425] on input "SULEKHA" at bounding box center [400, 430] width 73 height 16
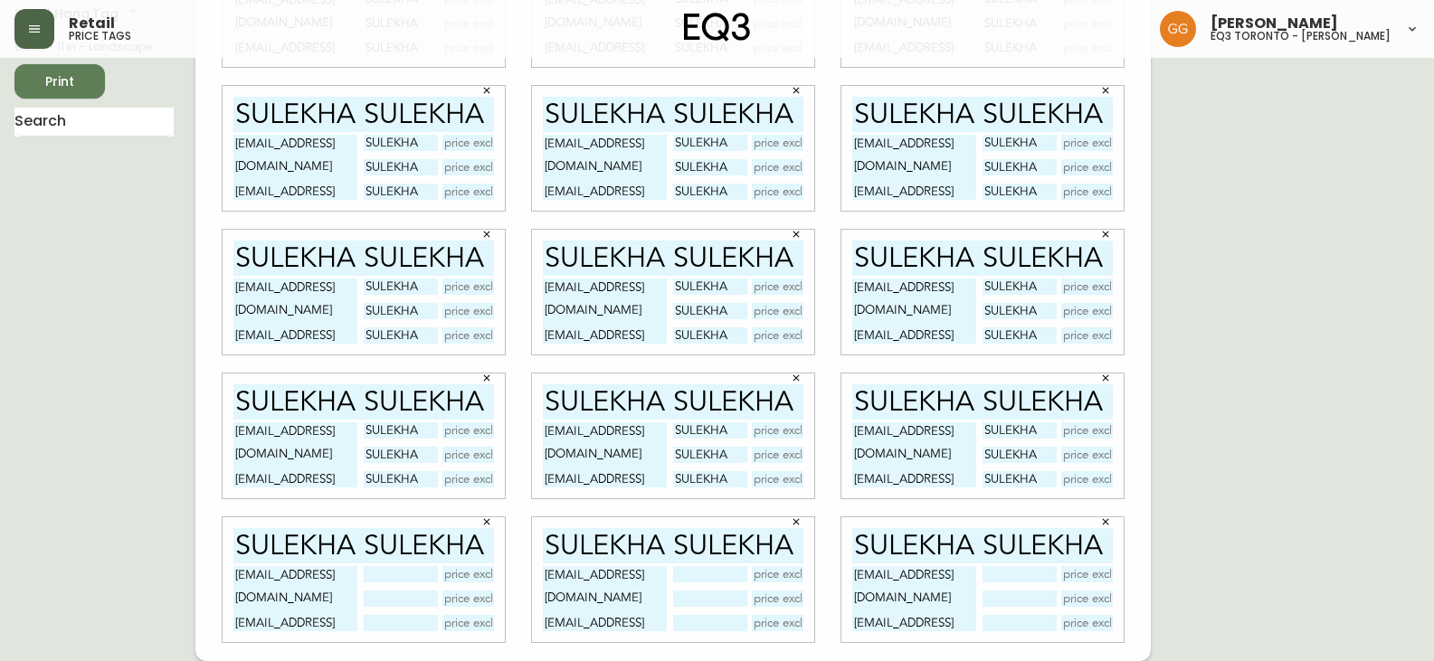
click at [408, 425] on input "SULEKHA" at bounding box center [400, 430] width 73 height 16
click at [406, 573] on input "text" at bounding box center [400, 574] width 73 height 16
type input "SULEKHA"
click at [414, 590] on div "SULEKHA" at bounding box center [429, 598] width 130 height 65
click at [415, 596] on input "text" at bounding box center [400, 599] width 73 height 16
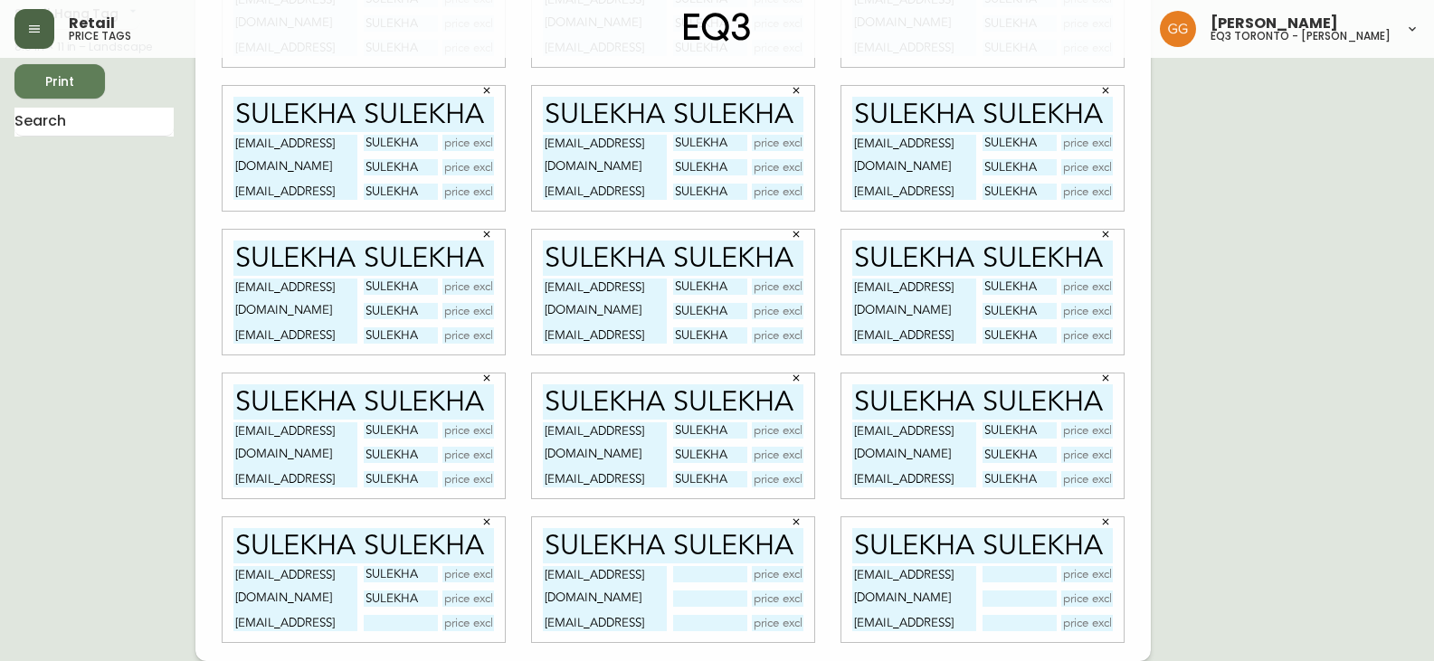
type input "SULEKHA"
click at [416, 618] on input "text" at bounding box center [400, 623] width 73 height 16
type input "SULEKHA"
click at [707, 574] on input "text" at bounding box center [709, 574] width 73 height 16
type input "SULEKHA"
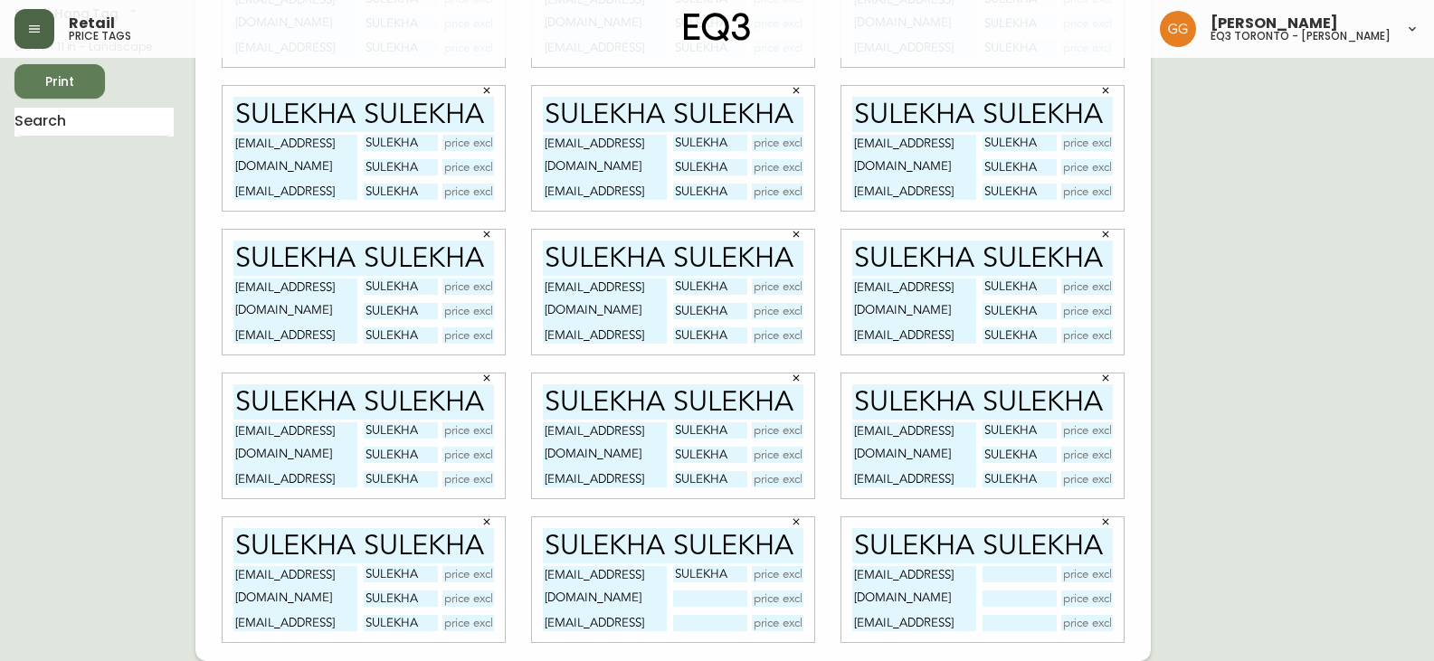
click at [692, 602] on input "text" at bounding box center [709, 599] width 73 height 16
type input "SULEKHA"
click at [691, 623] on input "text" at bounding box center [709, 623] width 73 height 16
type input "SULEKHA"
click at [1016, 572] on input "text" at bounding box center [1018, 574] width 73 height 16
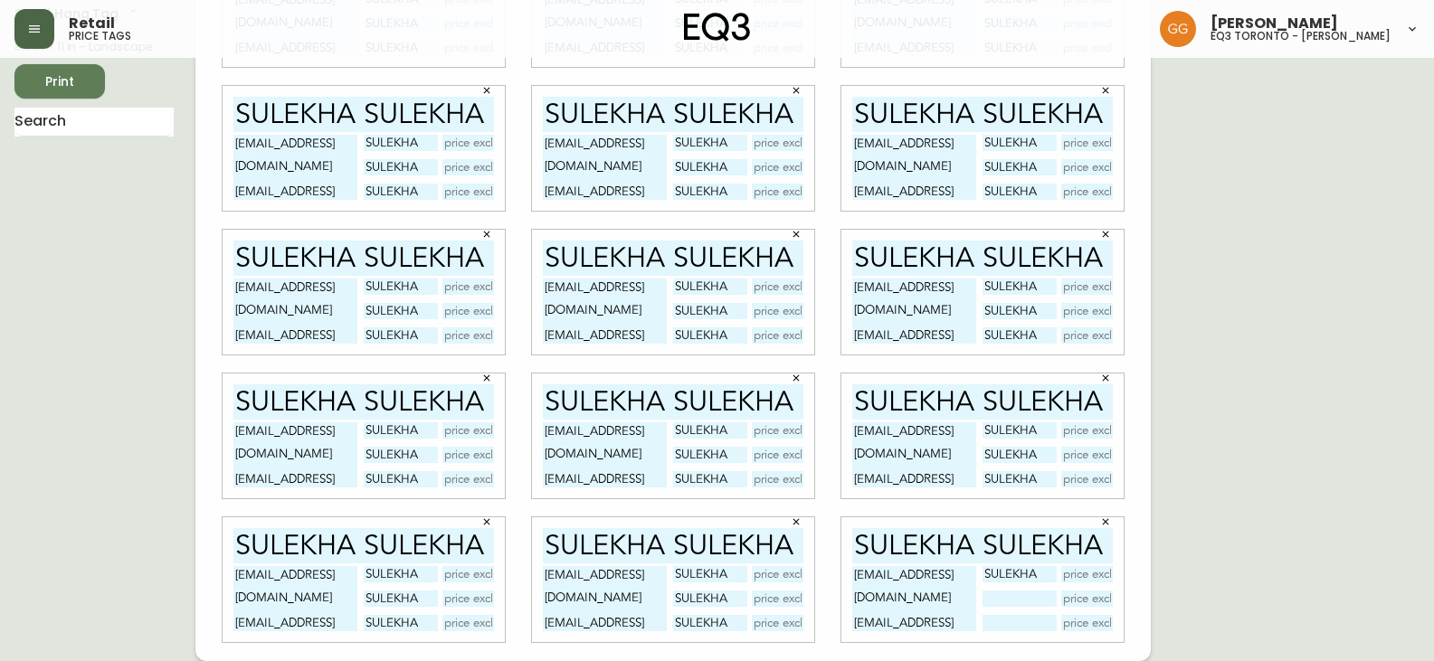
type input "SULEKHA"
click at [1001, 601] on input "text" at bounding box center [1018, 599] width 73 height 16
type input "SULEKHA"
click at [998, 630] on input "text" at bounding box center [1018, 623] width 73 height 16
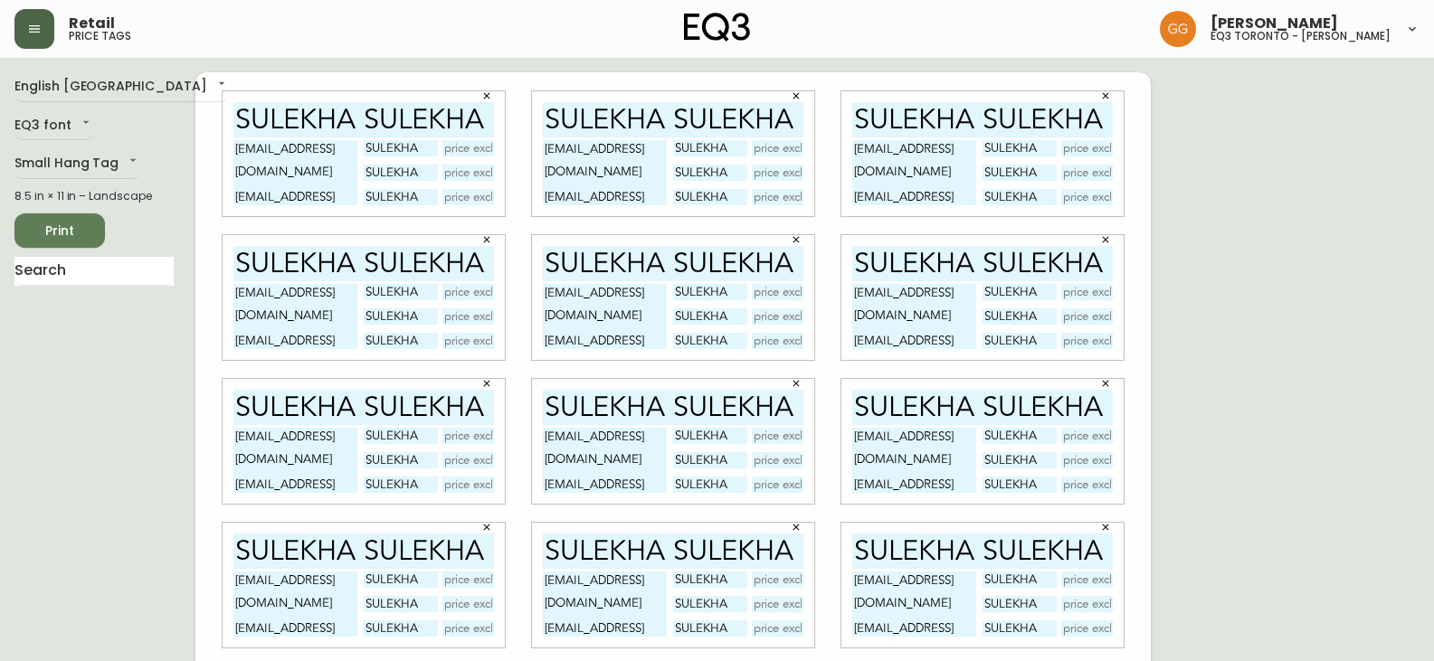
type input "SULEKHA"
click at [69, 234] on span "Print" at bounding box center [60, 231] width 62 height 23
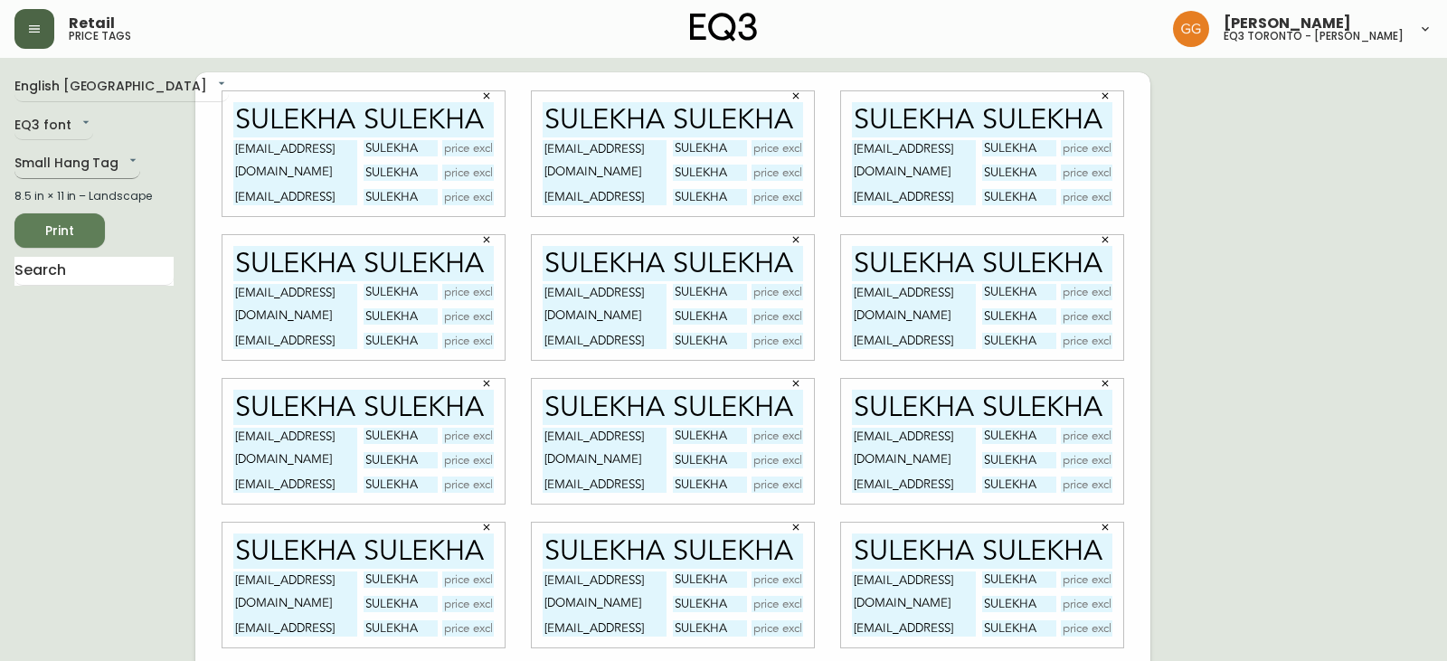
click at [74, 156] on body "Retail price tags [PERSON_NAME] eq3 [GEOGRAPHIC_DATA] - [PERSON_NAME] English […" at bounding box center [723, 405] width 1447 height 811
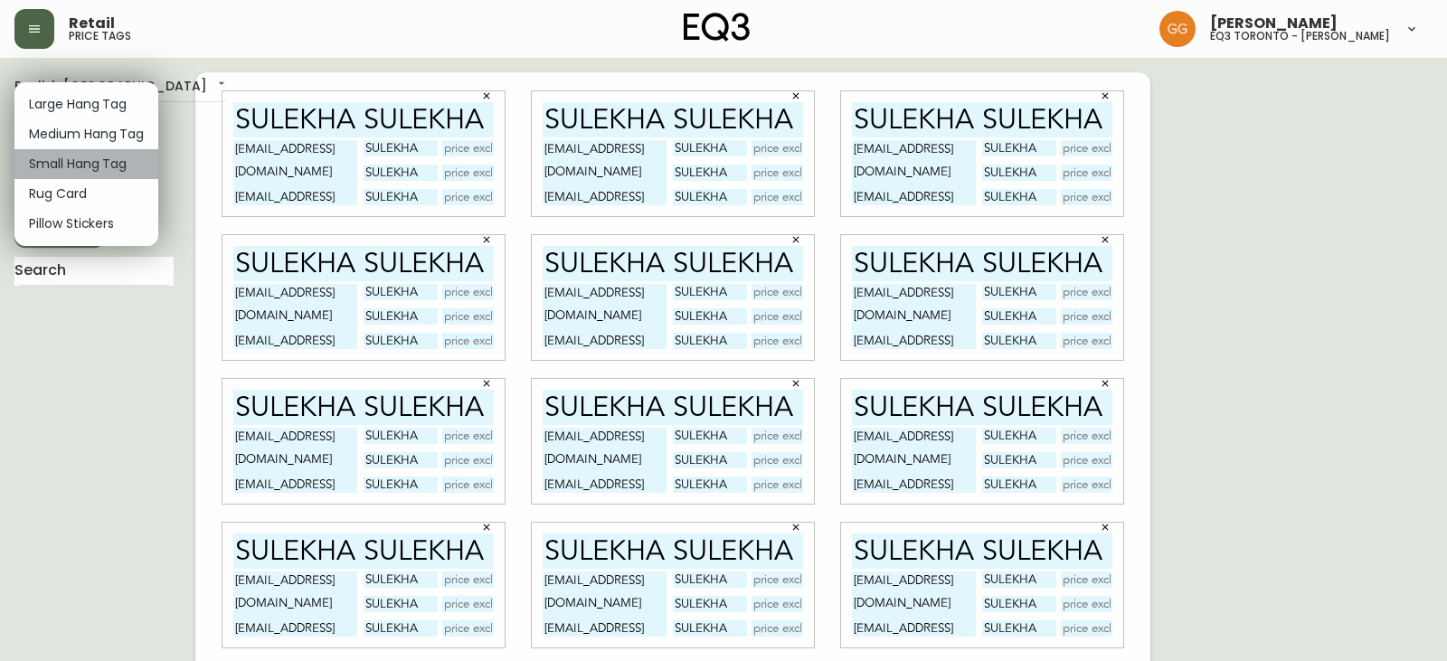
click at [74, 156] on li "Small Hang Tag" at bounding box center [86, 164] width 144 height 30
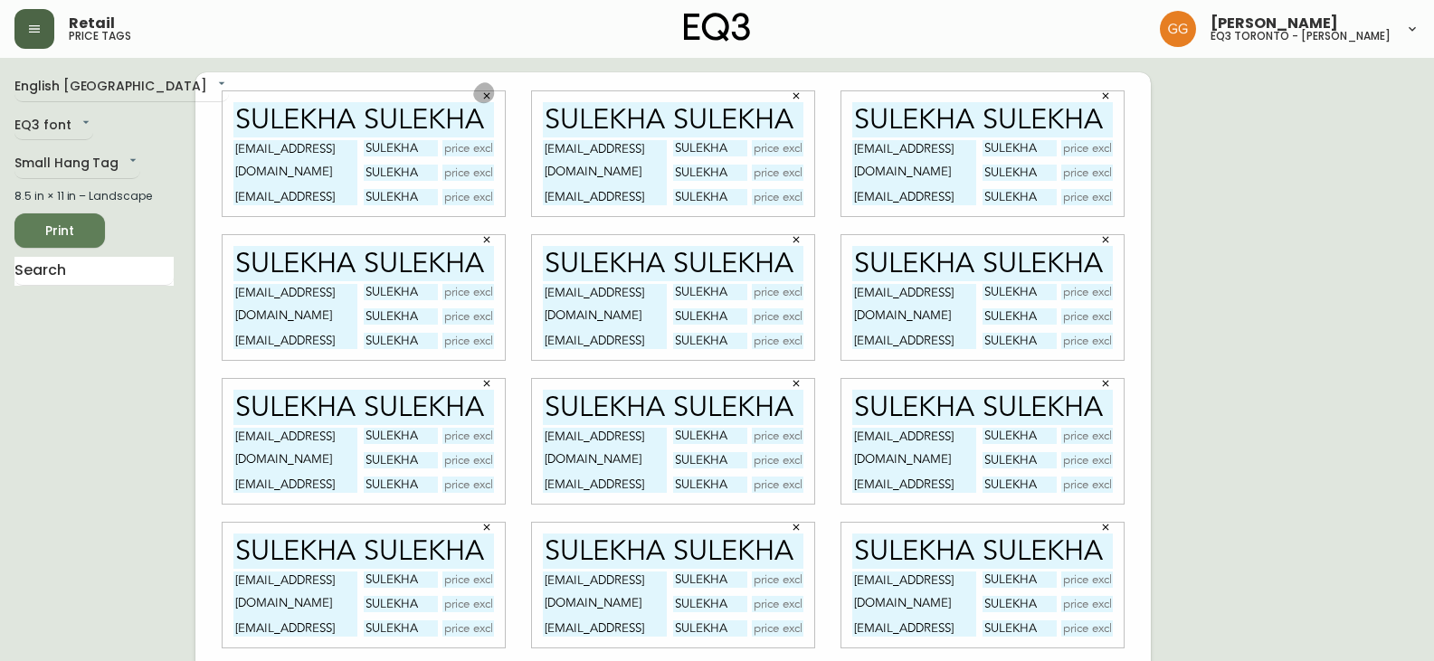
click at [488, 93] on icon "button" at bounding box center [486, 95] width 11 height 11
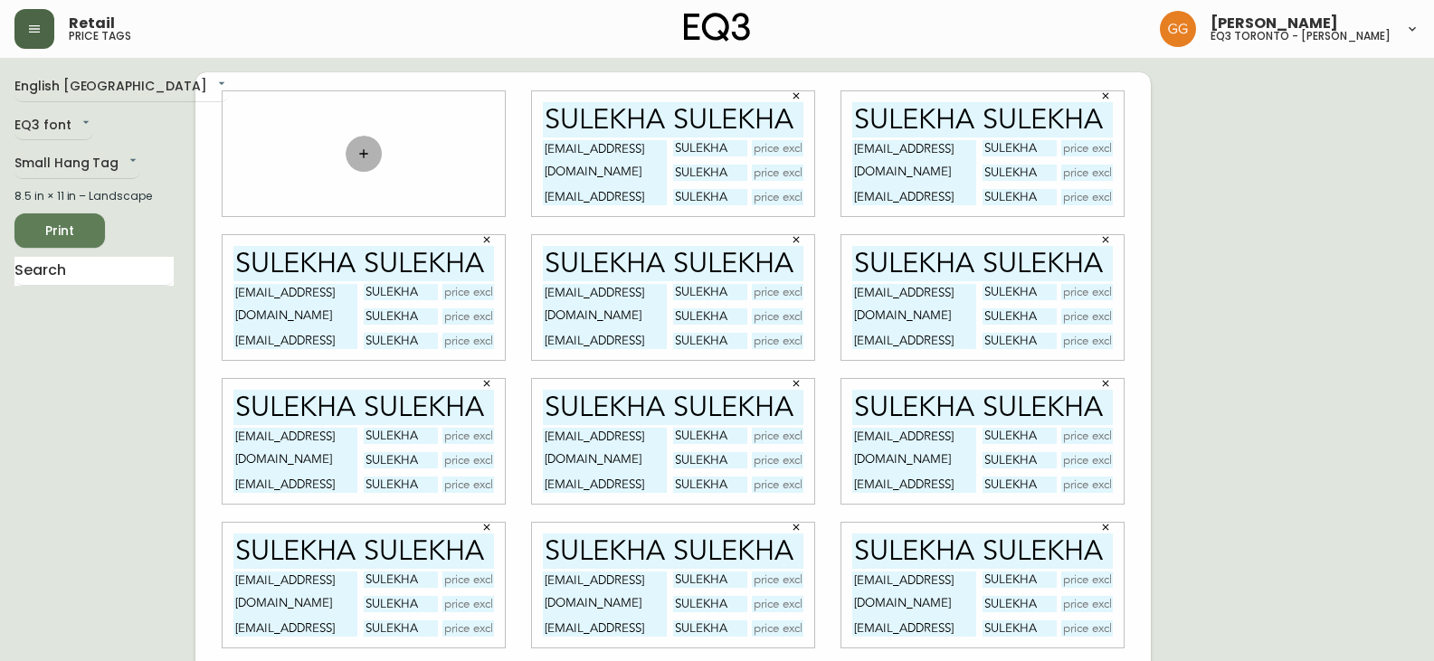
click at [365, 149] on icon "button" at bounding box center [363, 154] width 14 height 14
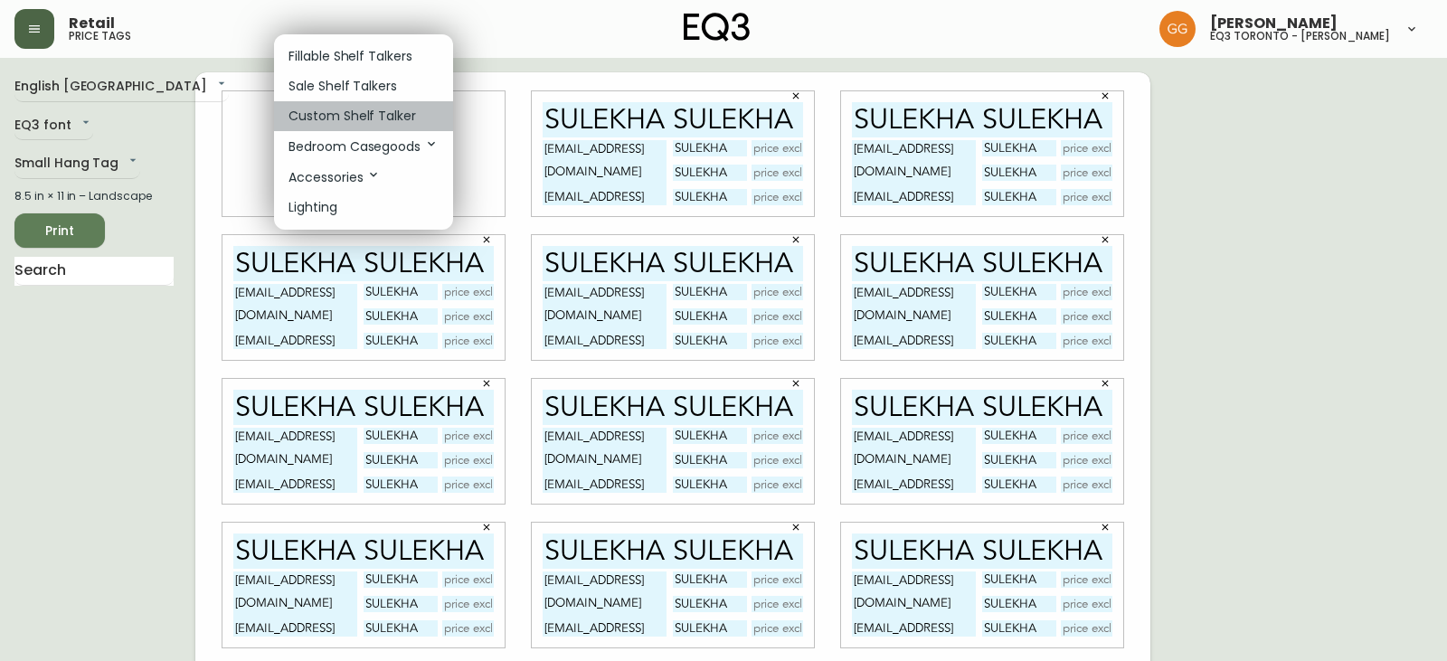
click at [365, 118] on p "Custom Shelf Talker" at bounding box center [353, 116] width 128 height 19
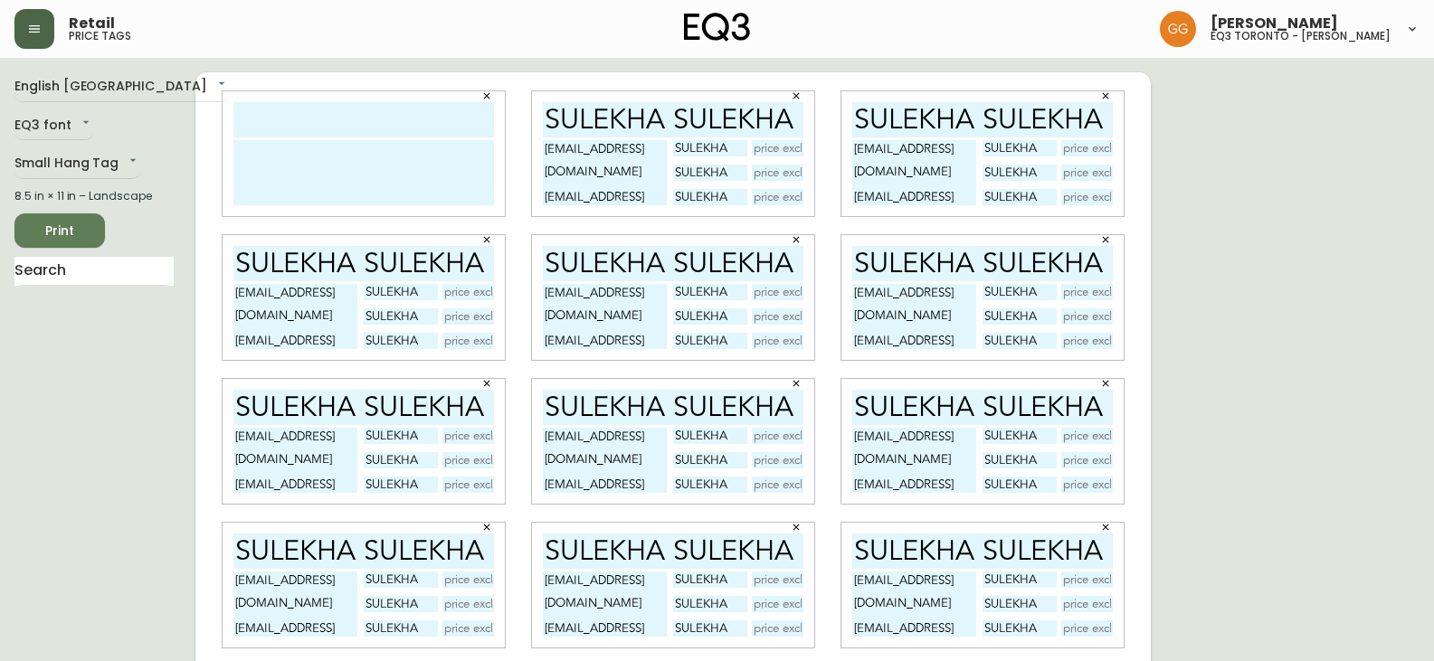
click at [341, 151] on textarea at bounding box center [363, 172] width 261 height 65
click at [333, 185] on textarea at bounding box center [363, 172] width 261 height 65
click at [313, 168] on textarea at bounding box center [363, 172] width 261 height 65
click at [296, 157] on textarea at bounding box center [363, 172] width 261 height 65
drag, startPoint x: 269, startPoint y: 116, endPoint x: 327, endPoint y: 116, distance: 57.9
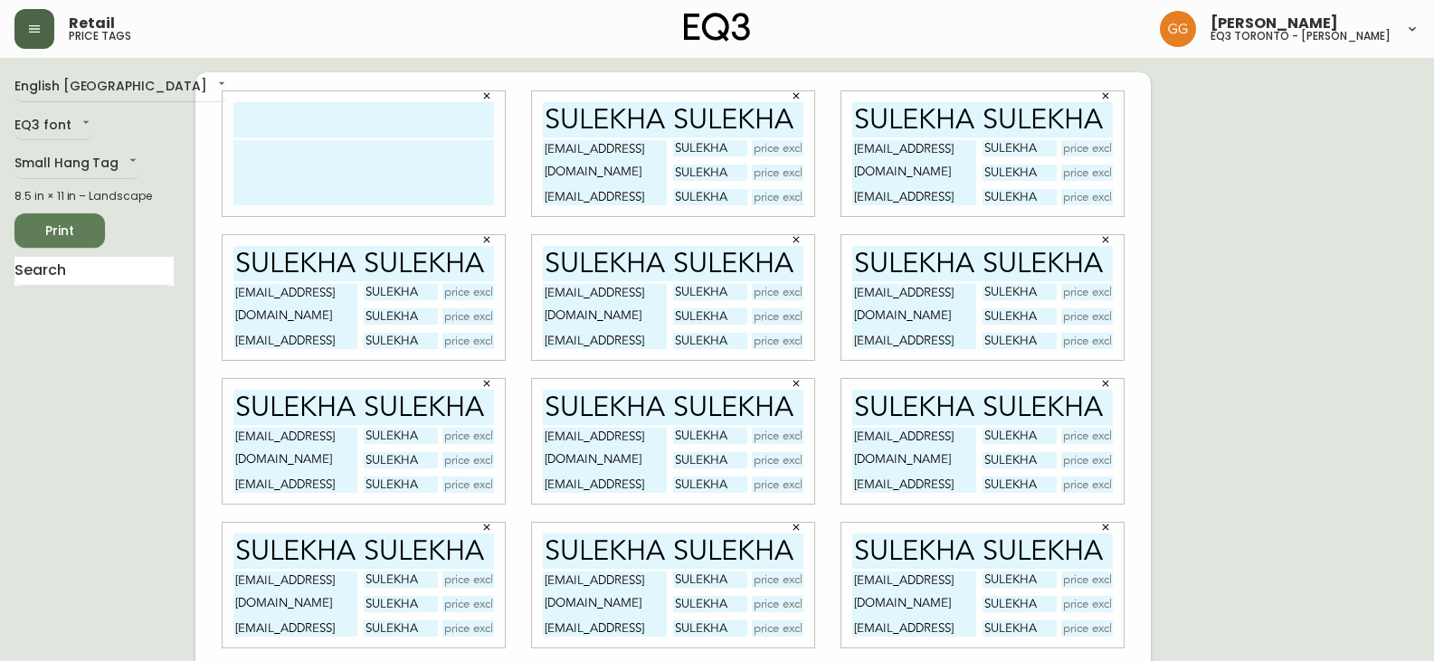
click at [269, 116] on input "text" at bounding box center [363, 119] width 261 height 35
click at [486, 95] on icon "button" at bounding box center [486, 95] width 11 height 11
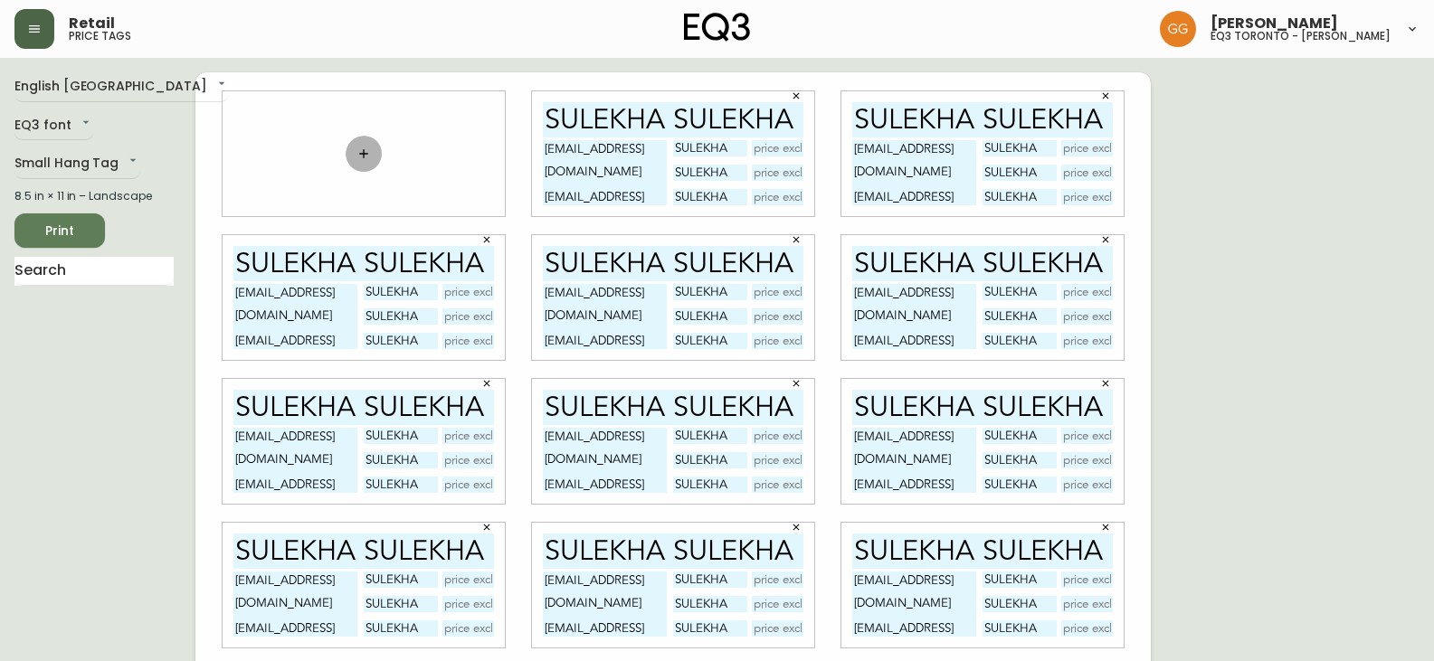
drag, startPoint x: 439, startPoint y: 115, endPoint x: 361, endPoint y: 150, distance: 85.4
click at [361, 150] on icon "button" at bounding box center [363, 154] width 14 height 14
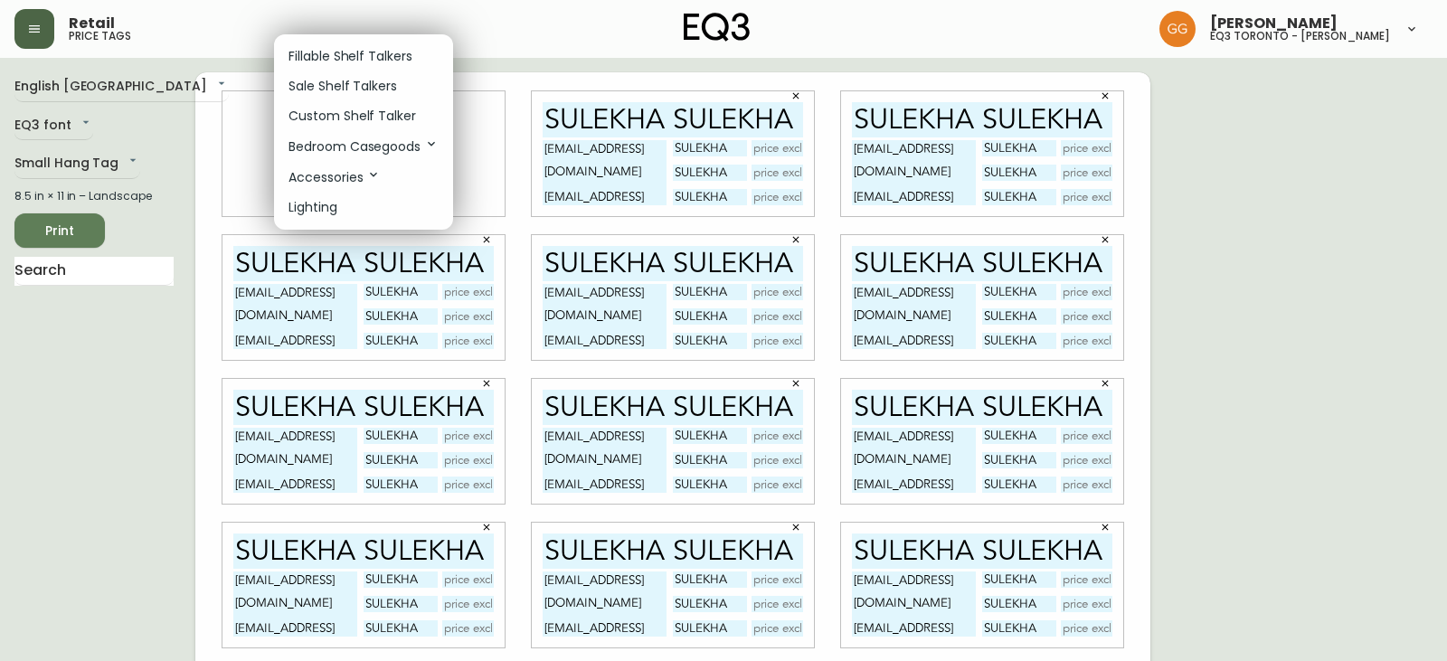
click at [131, 122] on div at bounding box center [723, 330] width 1447 height 661
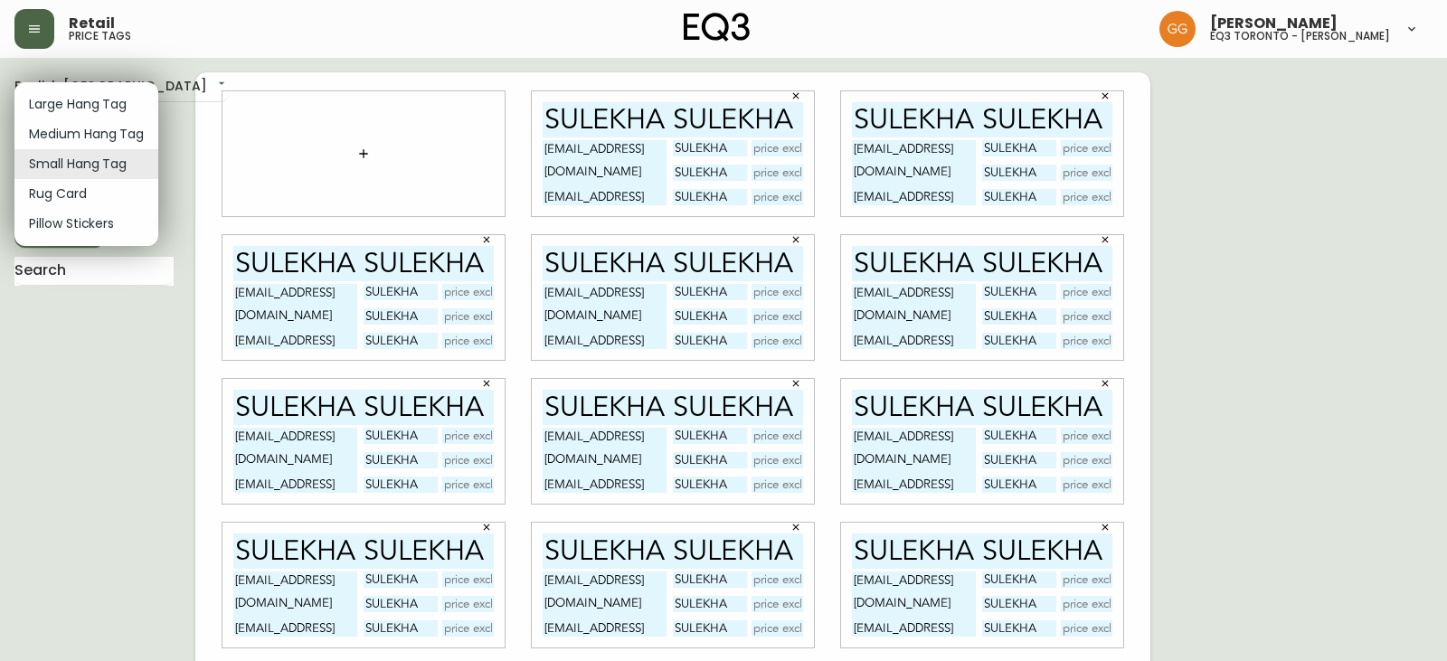
click at [109, 168] on body "Retail price tags [PERSON_NAME] eq3 [GEOGRAPHIC_DATA] - [PERSON_NAME] English […" at bounding box center [723, 405] width 1447 height 811
click at [108, 135] on li "Medium Hang Tag" at bounding box center [86, 134] width 144 height 30
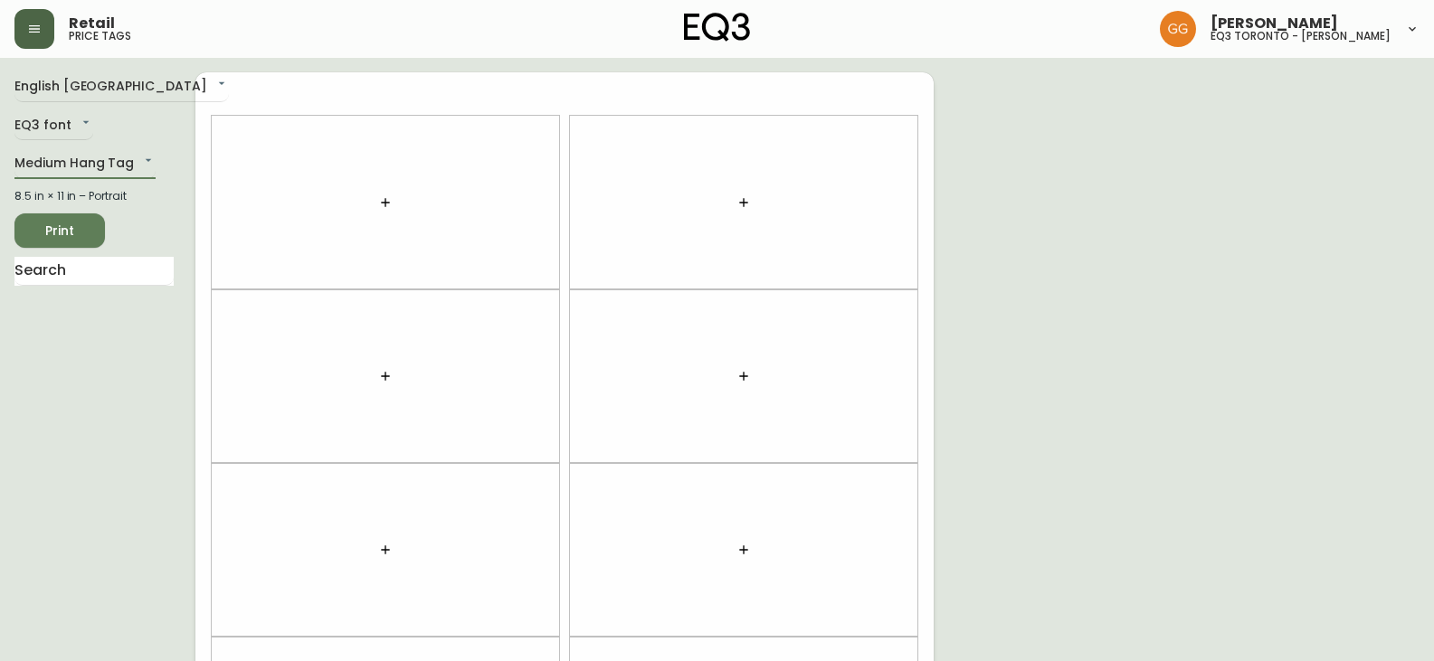
click at [384, 201] on icon "button" at bounding box center [385, 202] width 14 height 14
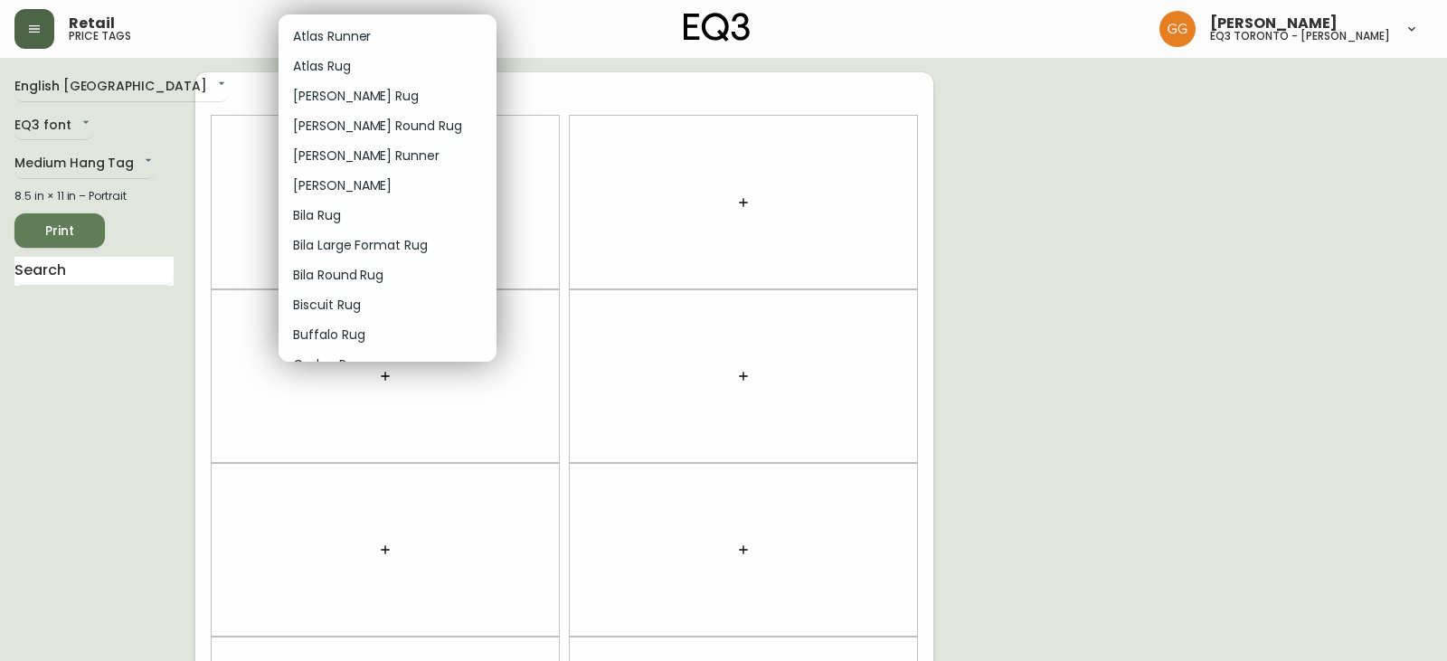
click at [375, 245] on p "Bila Large Format Rug" at bounding box center [360, 245] width 135 height 19
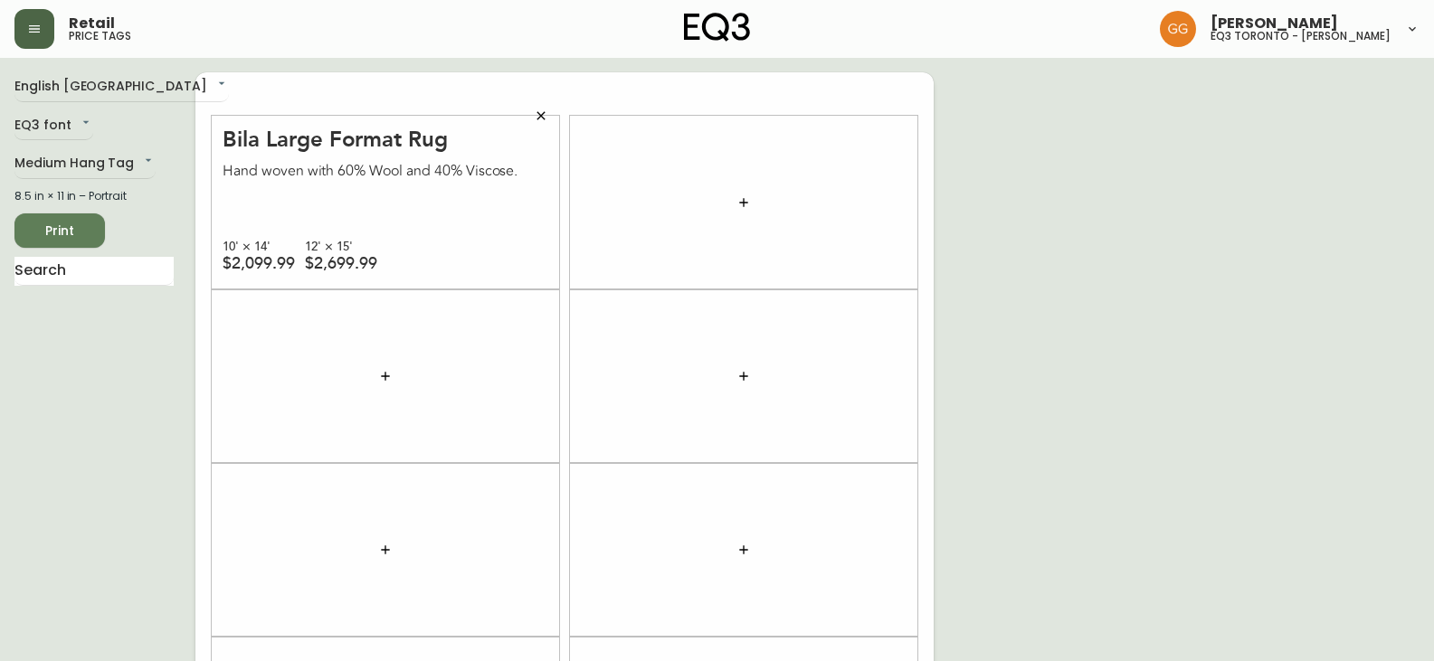
click at [299, 143] on div "Bila Large Format Rug" at bounding box center [386, 139] width 326 height 23
click at [545, 113] on icon "button" at bounding box center [541, 116] width 14 height 14
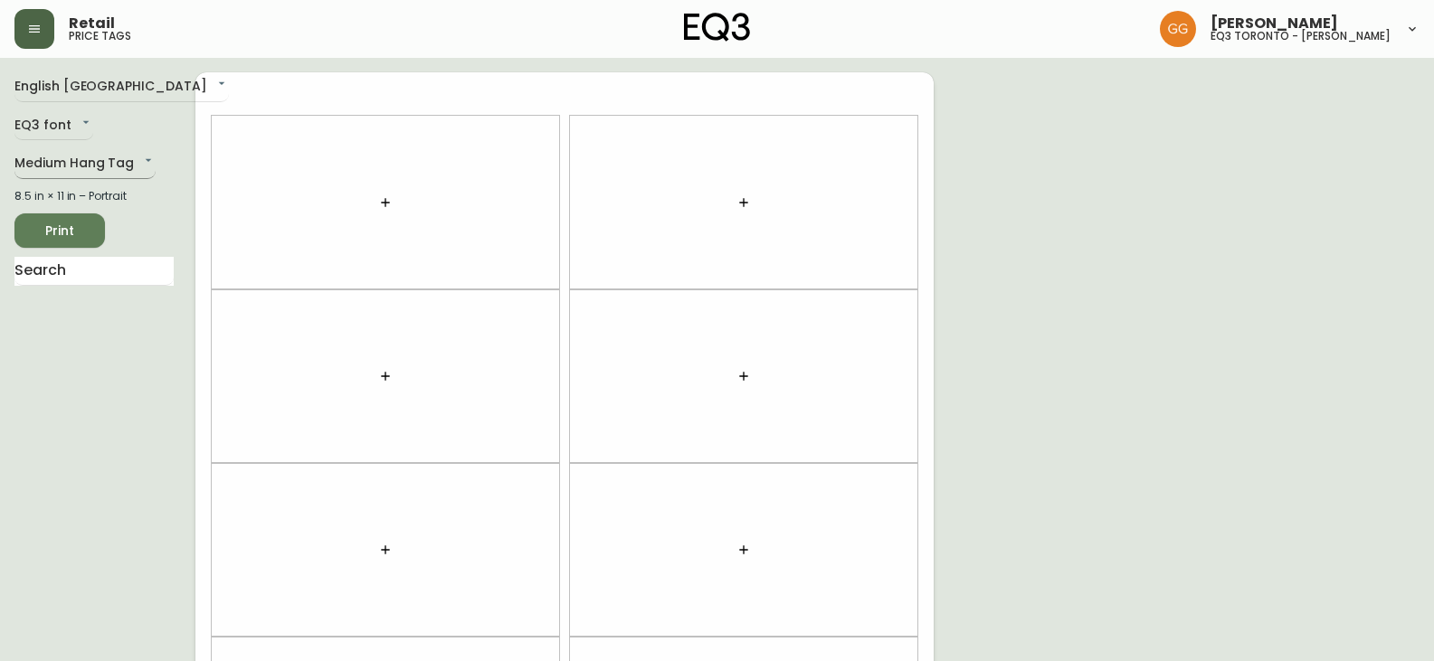
click at [90, 176] on body "Retail price tags [PERSON_NAME] eq3 [GEOGRAPHIC_DATA] - [PERSON_NAME] English […" at bounding box center [717, 514] width 1434 height 1028
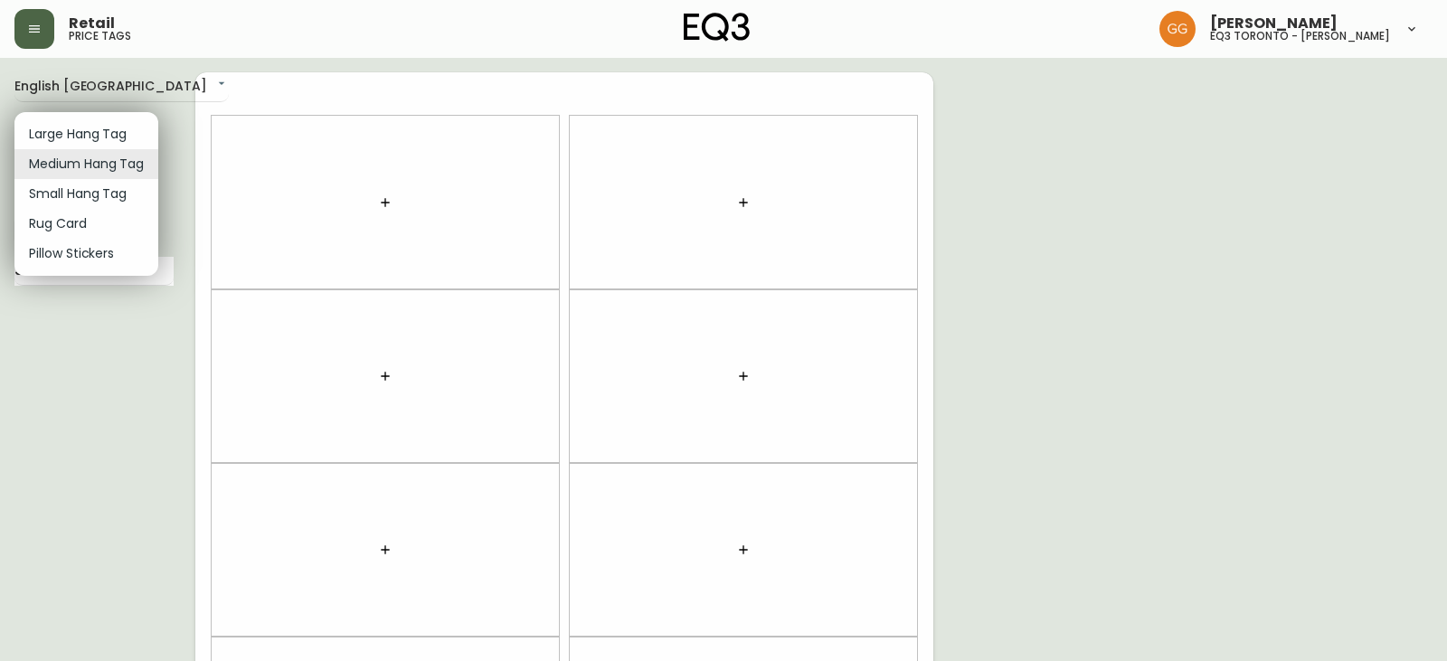
click at [77, 194] on li "Small Hang Tag" at bounding box center [86, 194] width 144 height 30
type input "small"
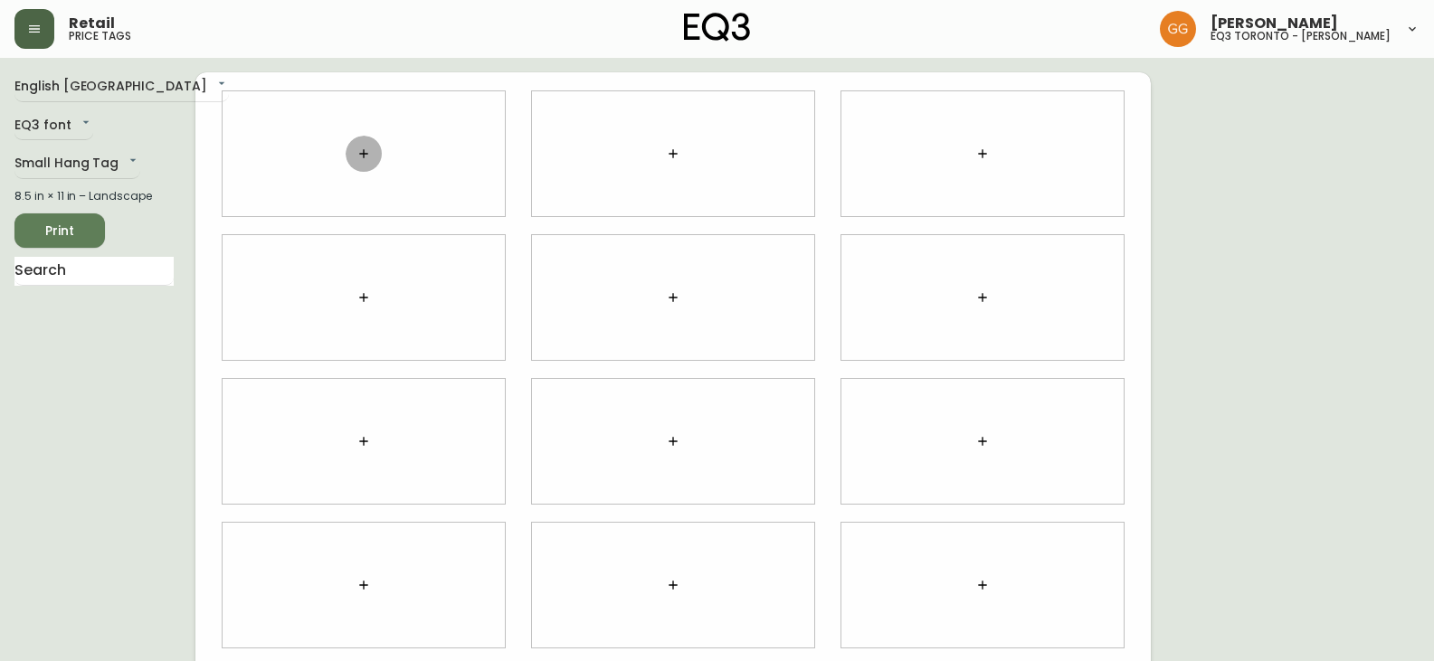
click at [365, 154] on icon "button" at bounding box center [363, 153] width 8 height 8
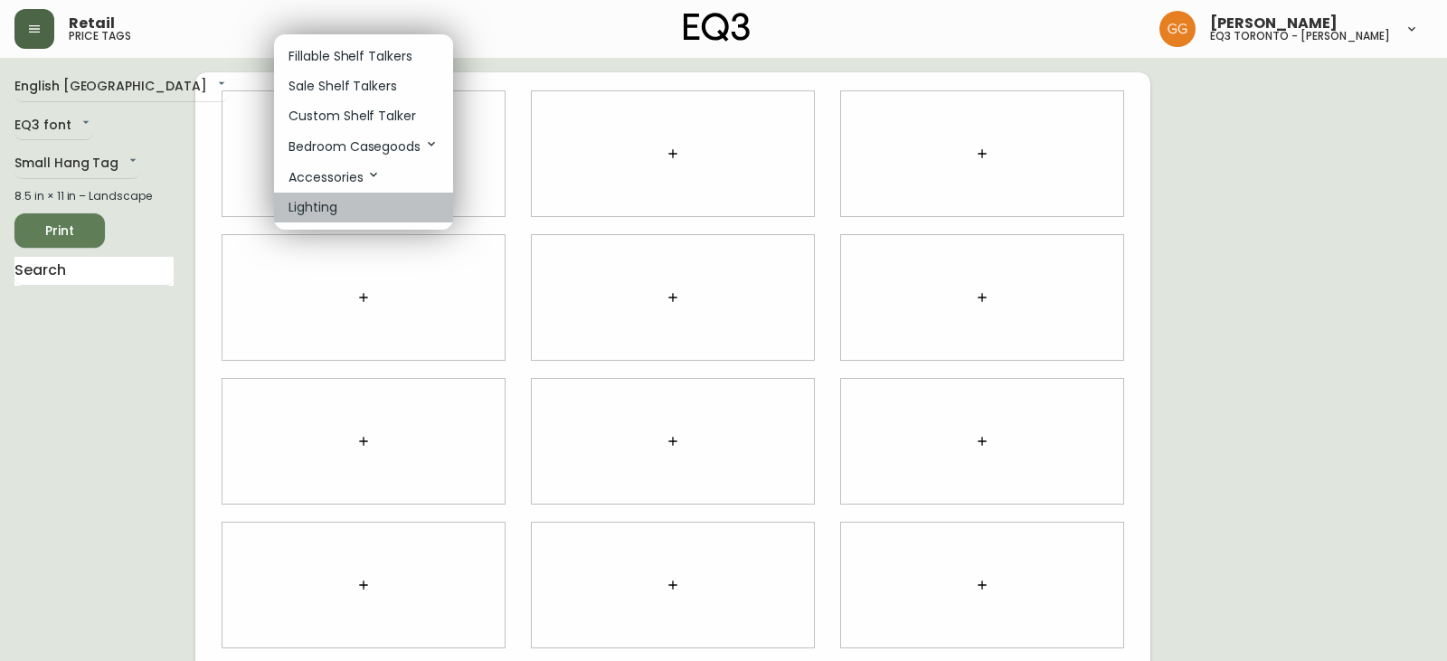
click at [327, 213] on p "Lighting" at bounding box center [313, 207] width 49 height 19
click at [327, 199] on p "Lighting" at bounding box center [313, 207] width 49 height 19
click at [344, 171] on p "Accessories" at bounding box center [335, 177] width 92 height 20
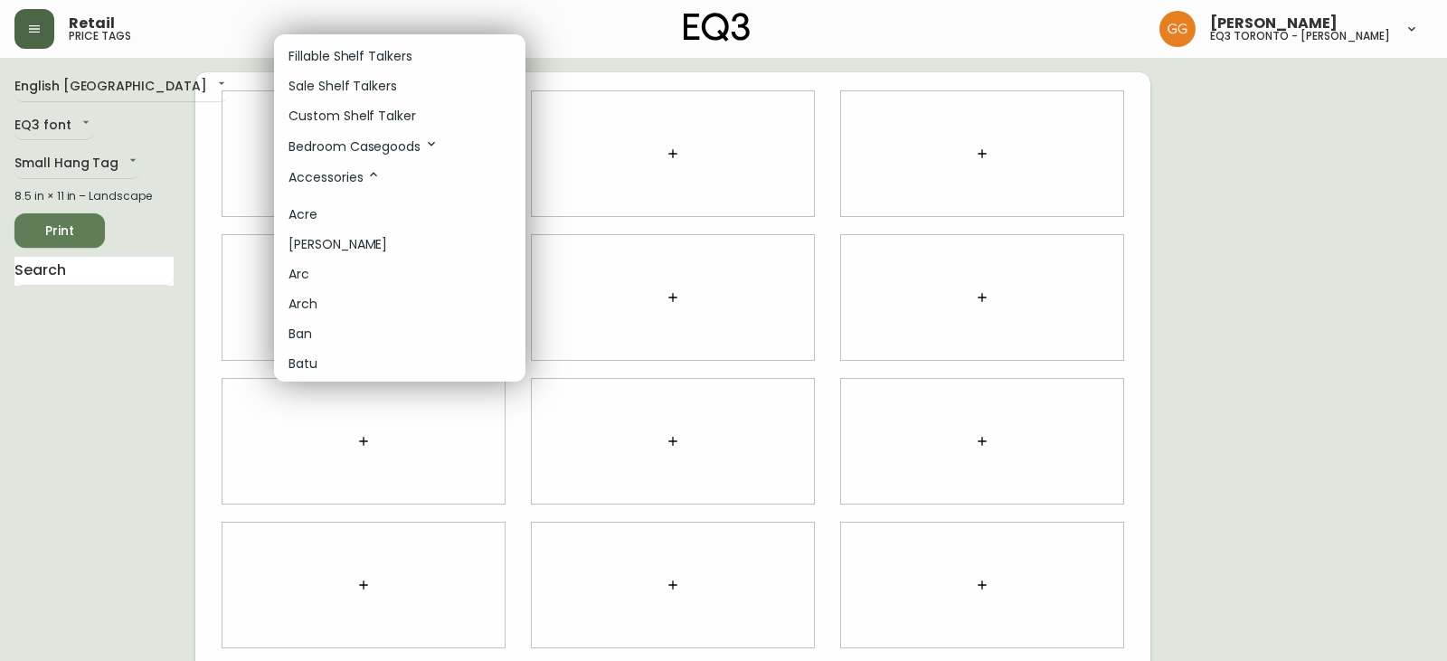
click at [343, 240] on li "[PERSON_NAME]" at bounding box center [399, 245] width 251 height 30
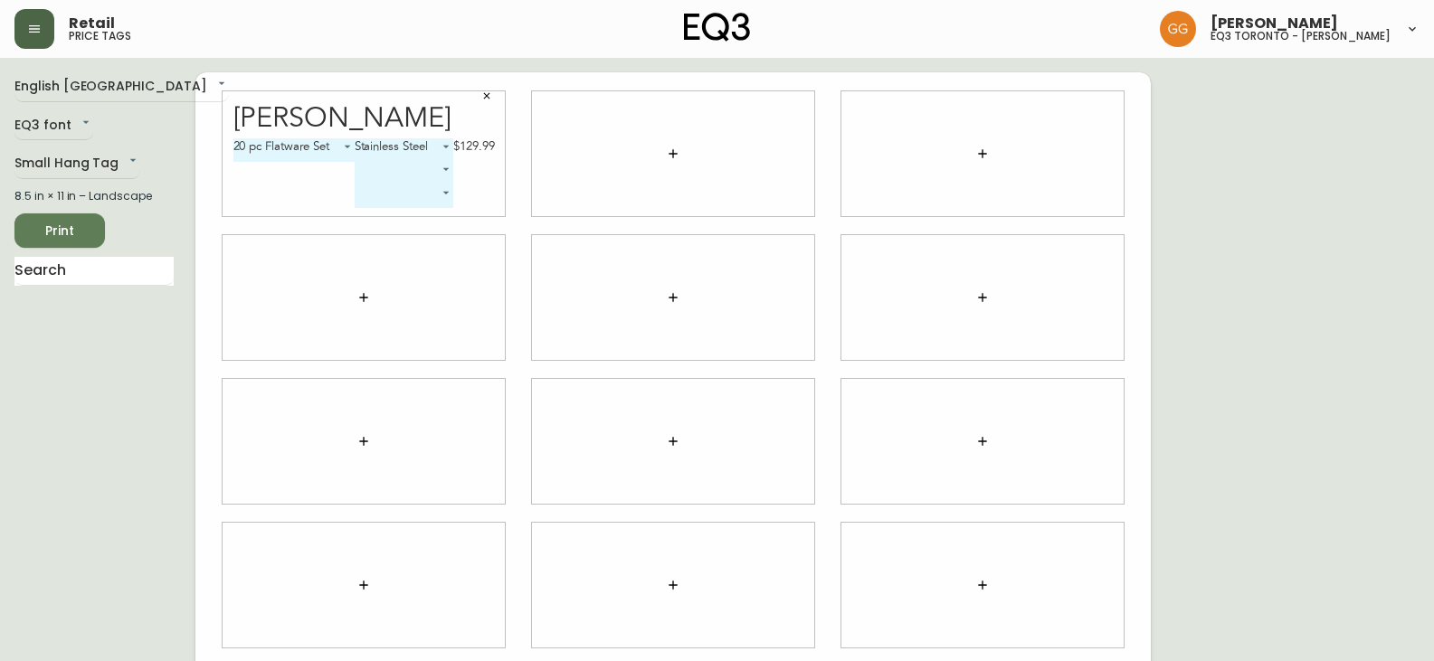
click at [488, 94] on icon "button" at bounding box center [486, 95] width 11 height 11
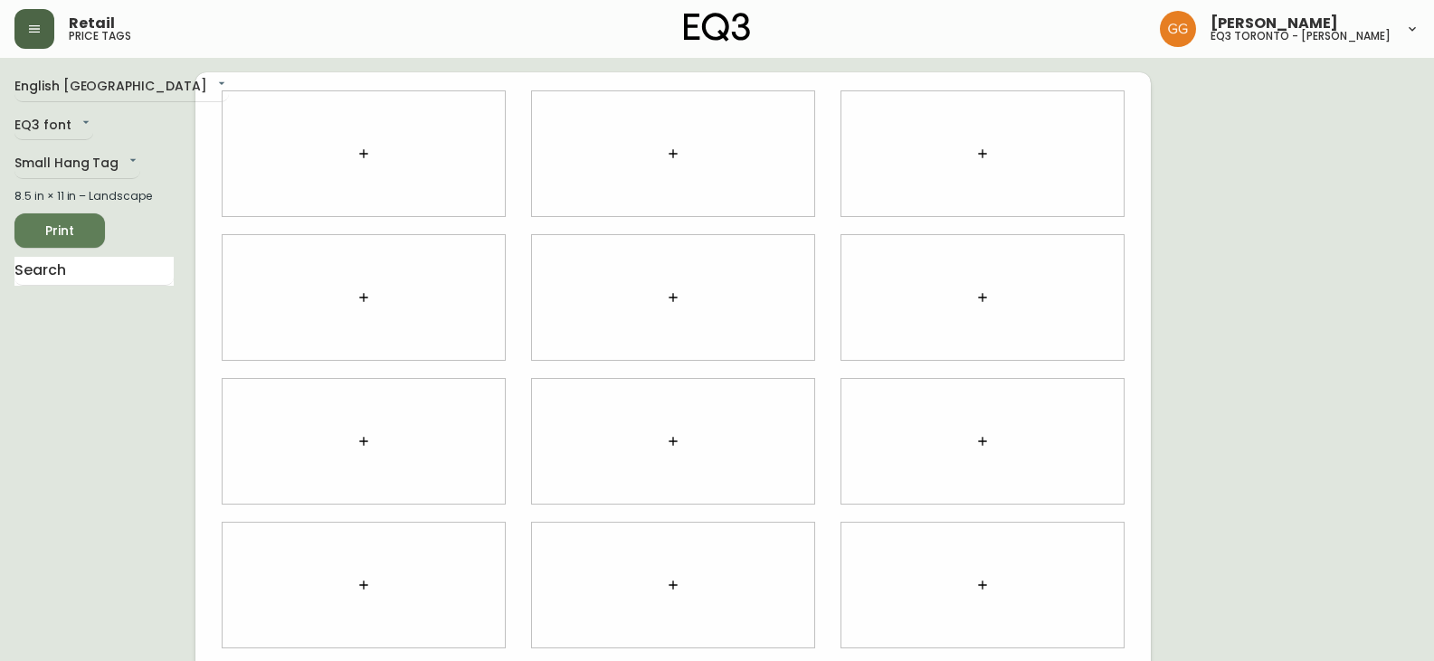
drag, startPoint x: 368, startPoint y: 132, endPoint x: 365, endPoint y: 156, distance: 23.8
click at [365, 156] on icon "button" at bounding box center [363, 154] width 14 height 14
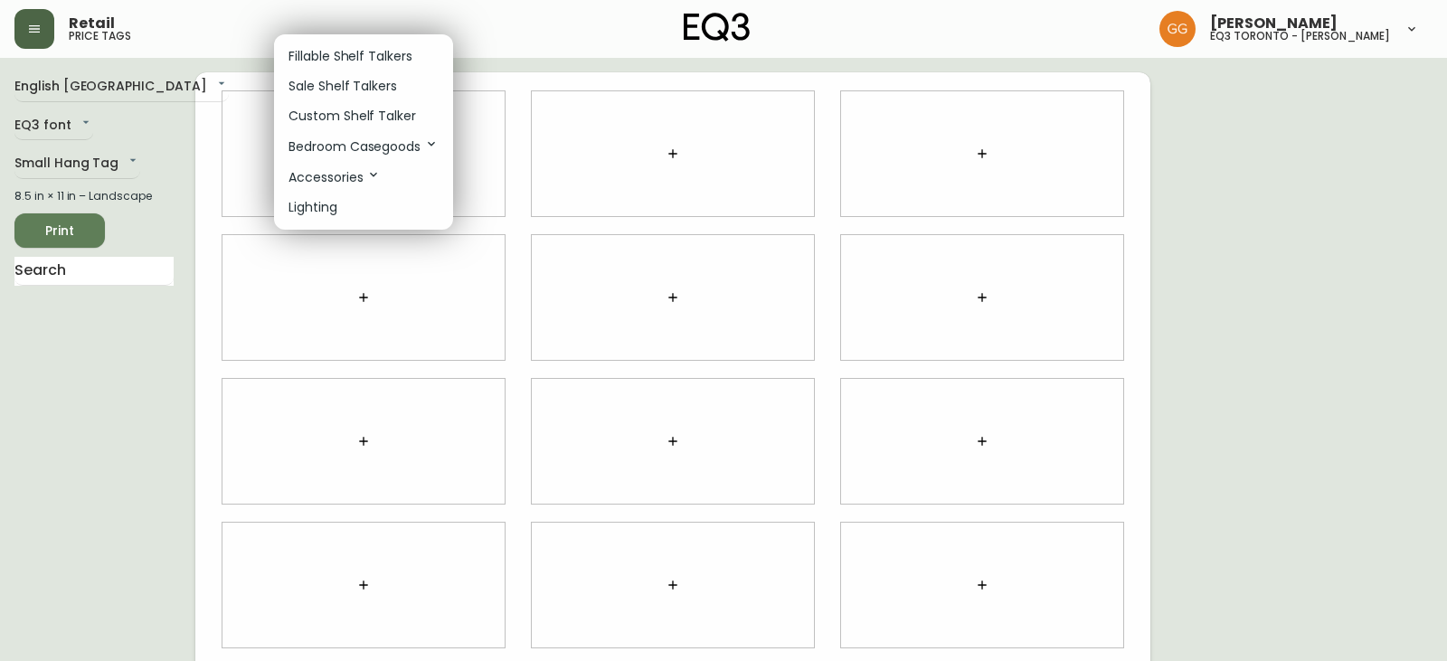
click at [375, 55] on p "Fillable Shelf Talkers" at bounding box center [351, 56] width 124 height 19
